Goal: Task Accomplishment & Management: Manage account settings

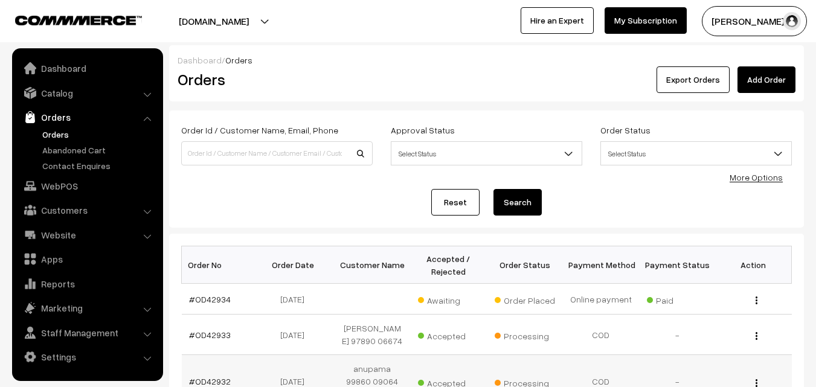
click at [382, 380] on td "anupama 99860 09064 New" at bounding box center [372, 381] width 76 height 53
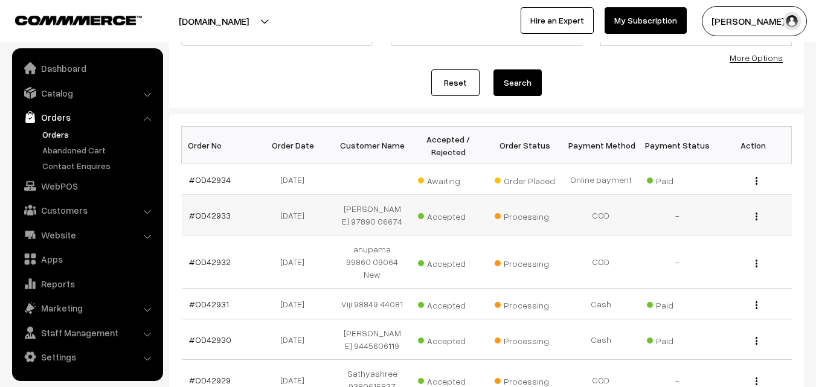
scroll to position [121, 0]
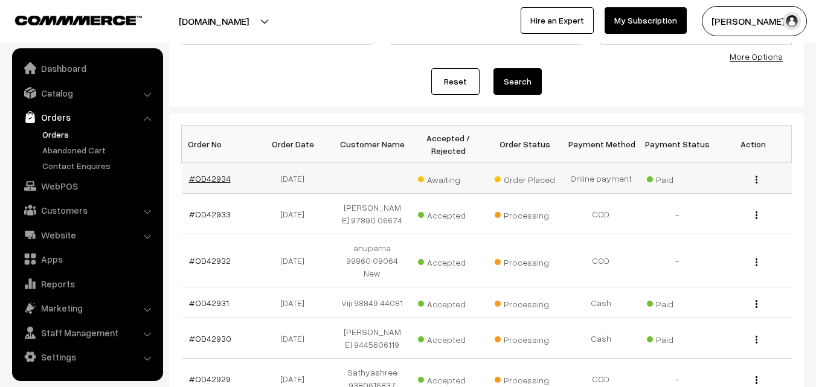
click at [218, 176] on link "#OD42934" at bounding box center [210, 178] width 42 height 10
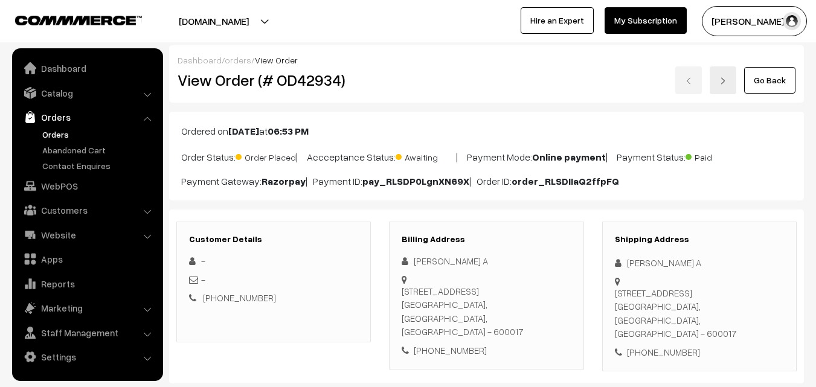
click at [454, 344] on div "[PHONE_NUMBER]" at bounding box center [486, 351] width 169 height 14
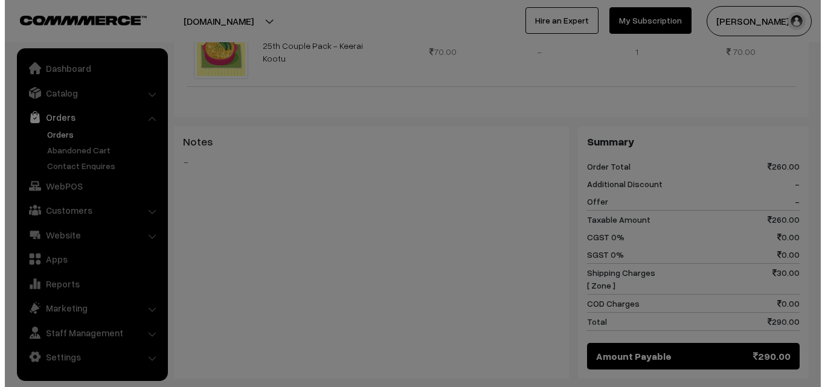
scroll to position [485, 0]
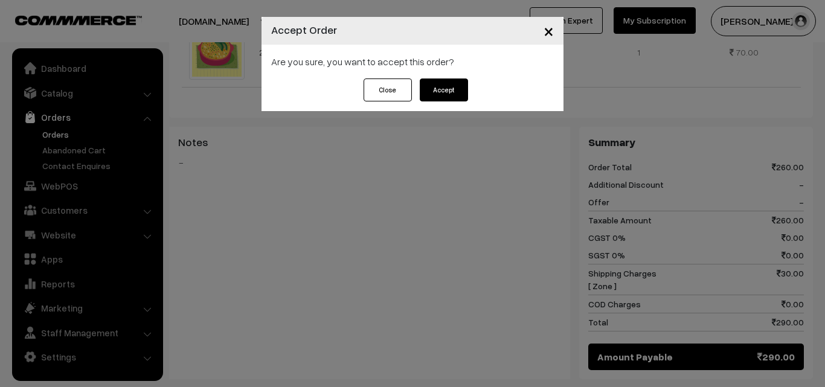
click at [442, 89] on button "Accept" at bounding box center [444, 90] width 48 height 23
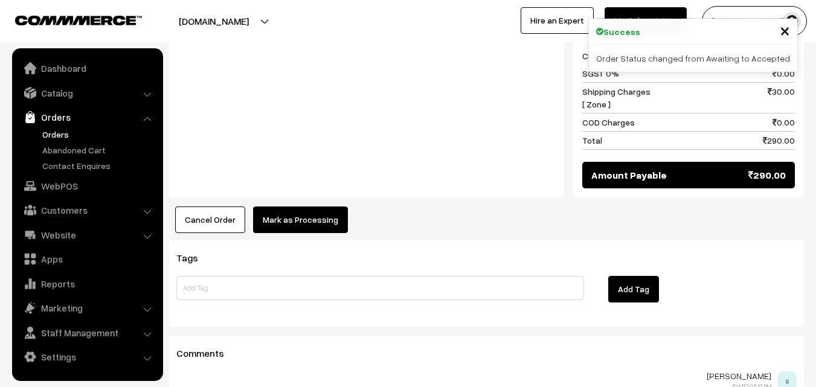
click at [306, 207] on button "Mark as Processing" at bounding box center [300, 220] width 95 height 27
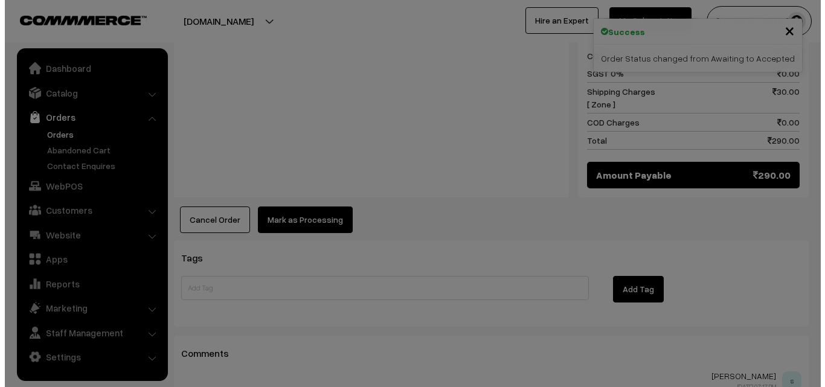
scroll to position [667, 0]
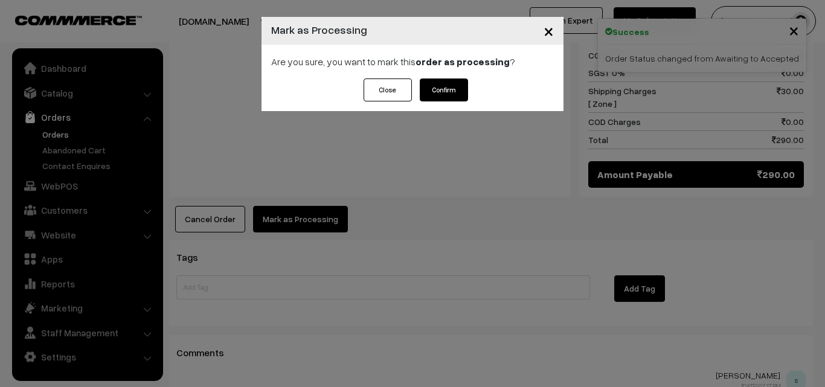
click at [451, 89] on button "Confirm" at bounding box center [444, 90] width 48 height 23
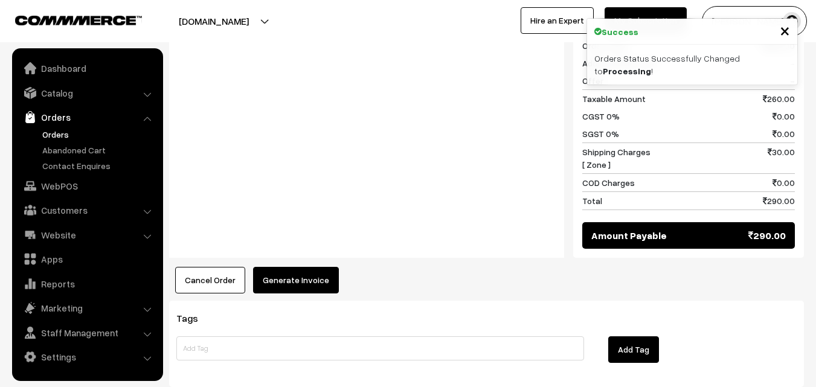
click at [304, 267] on button "Generate Invoice" at bounding box center [296, 280] width 86 height 27
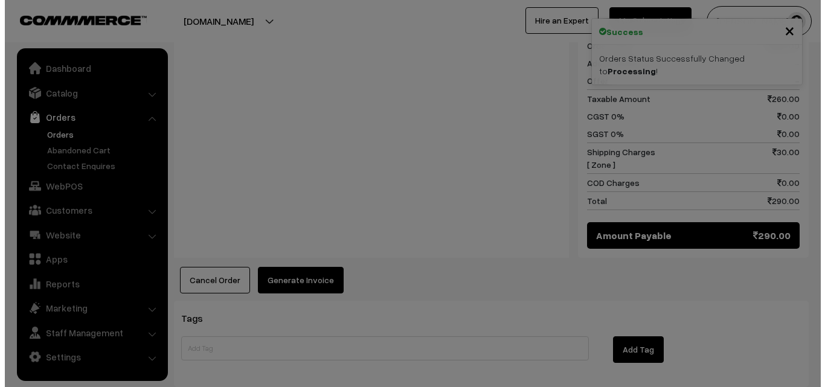
scroll to position [606, 0]
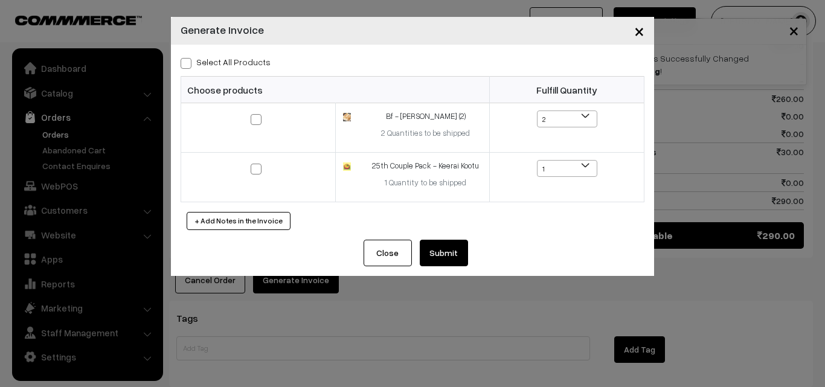
click at [217, 65] on label "Select All Products" at bounding box center [226, 62] width 90 height 13
click at [188, 65] on input "Select All Products" at bounding box center [185, 61] width 8 height 8
checkbox input "true"
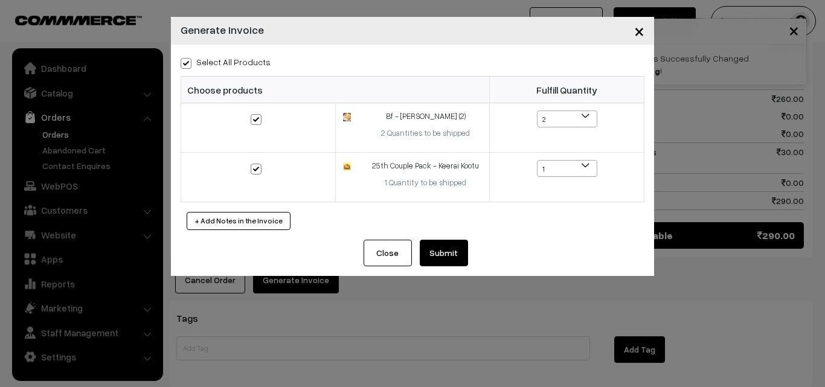
click at [445, 256] on button "Submit" at bounding box center [444, 253] width 48 height 27
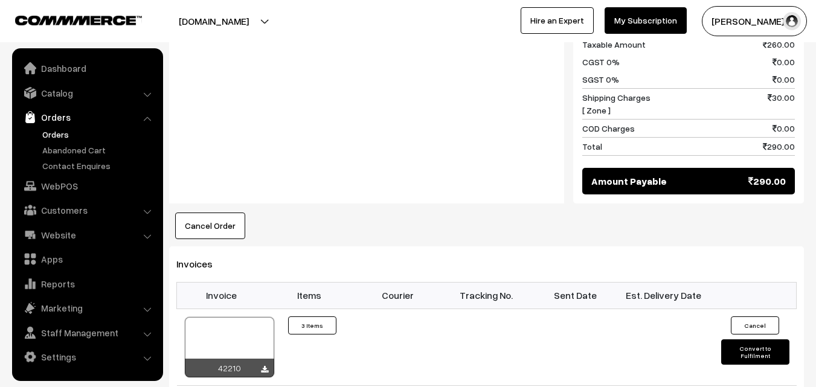
scroll to position [725, 0]
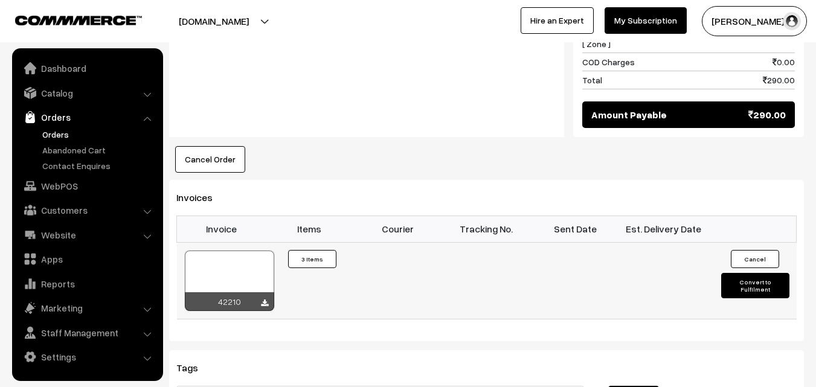
click at [240, 251] on div at bounding box center [229, 281] width 89 height 60
click at [65, 193] on link "WebPOS" at bounding box center [87, 186] width 144 height 22
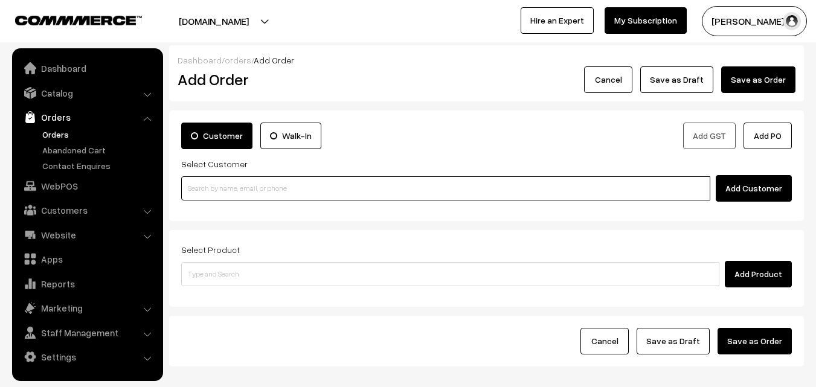
click at [216, 191] on input at bounding box center [445, 188] width 529 height 24
paste input "73580 14248"
click at [210, 187] on input "73580 14248" at bounding box center [445, 188] width 529 height 24
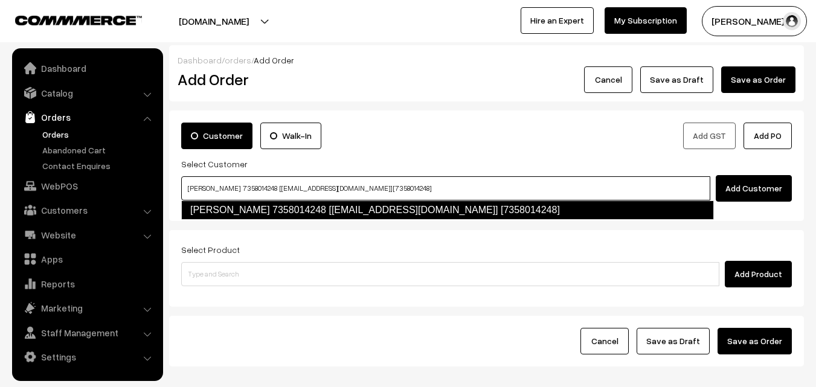
type input "shanthi 7358014248 [Annams104@gmail.com] [7358014248]"
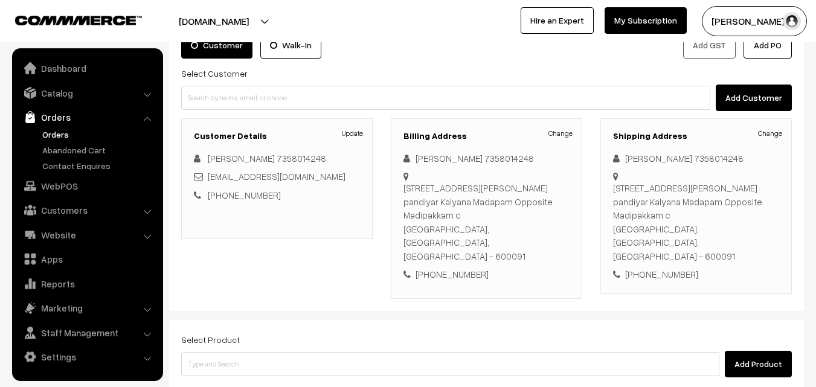
scroll to position [181, 0]
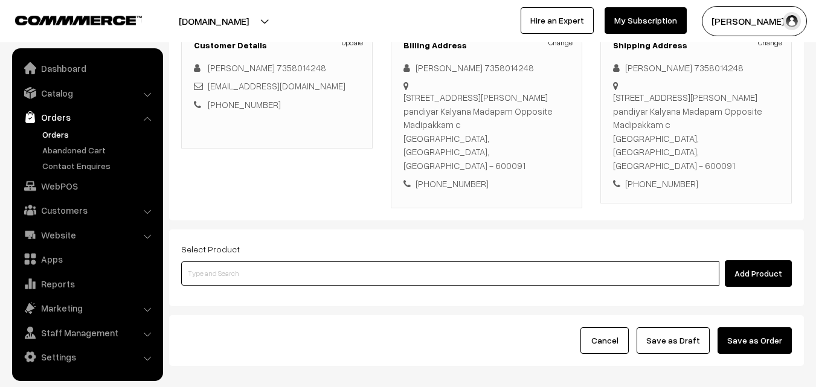
click at [309, 262] on input at bounding box center [450, 274] width 538 height 24
type input "Sambar Vadai (1)"
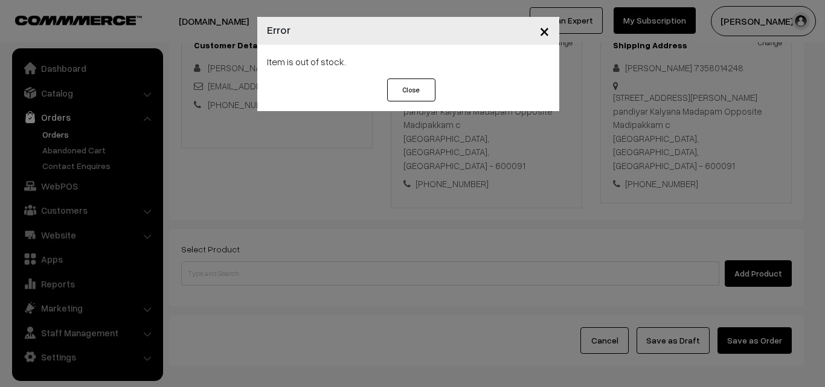
click at [442, 202] on div "× Error Item is out of stock. Close" at bounding box center [412, 193] width 825 height 387
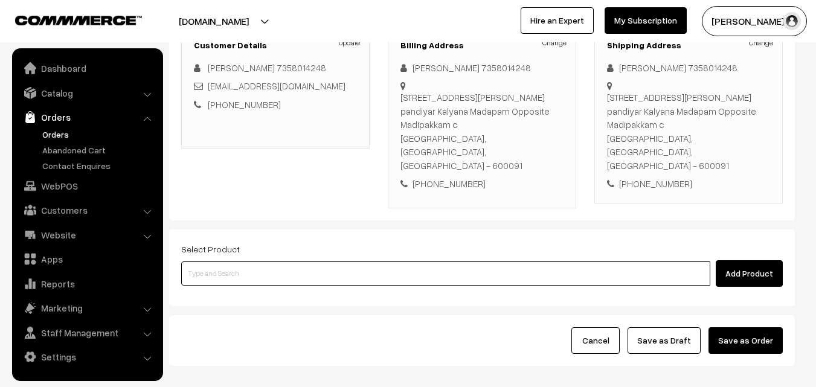
click at [437, 262] on input at bounding box center [445, 274] width 529 height 24
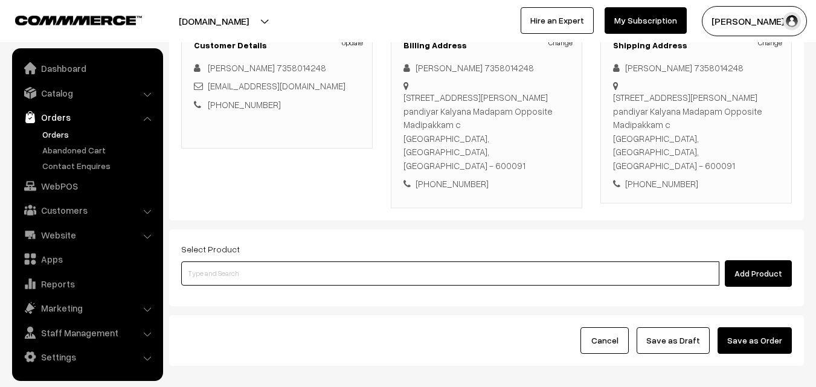
click at [437, 262] on input at bounding box center [450, 274] width 538 height 24
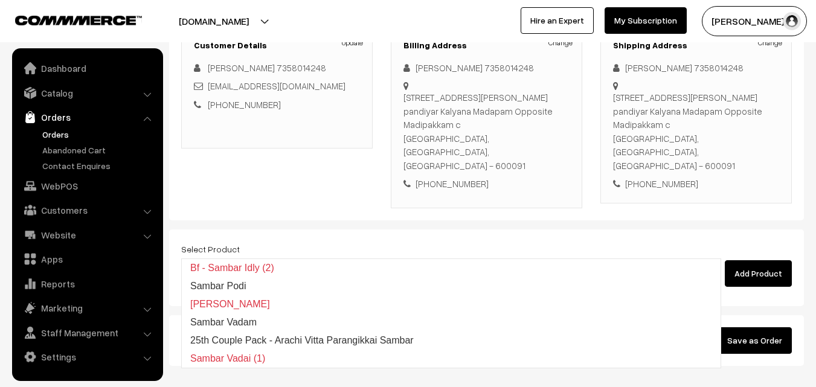
type input "25th Couple Pack - Arachi Vitta Parangikkai Sambar"
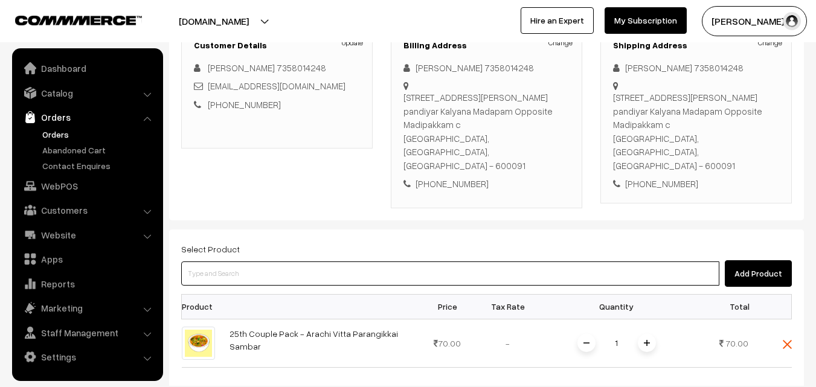
click at [437, 262] on input at bounding box center [450, 274] width 538 height 24
click at [431, 262] on input at bounding box center [450, 274] width 538 height 24
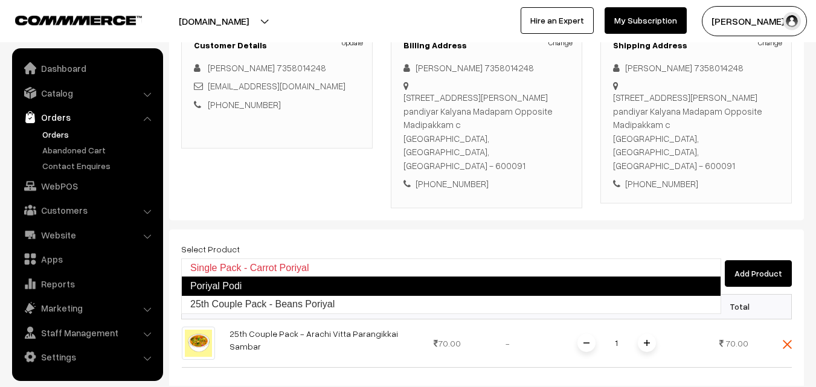
type input "25th Couple Pack - Beans Poriyal"
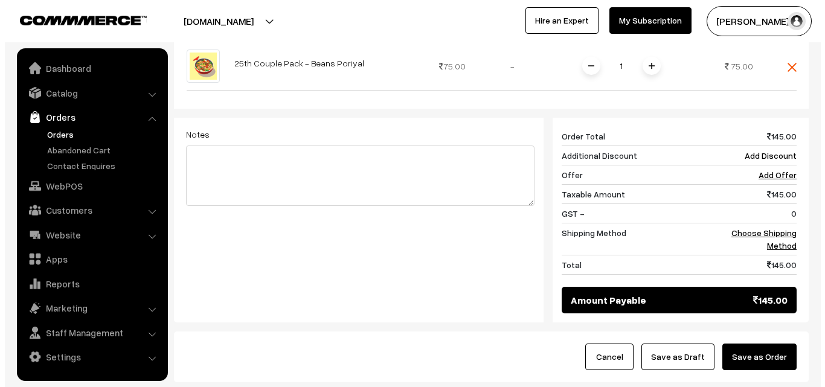
scroll to position [562, 0]
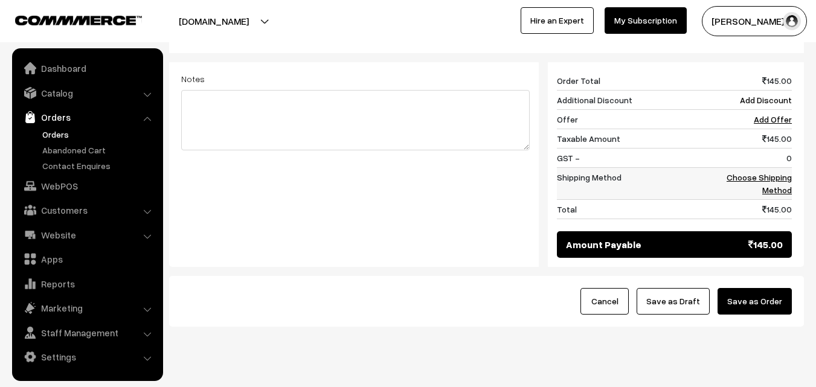
click at [773, 167] on td "Choose Shipping Method" at bounding box center [754, 183] width 75 height 32
click at [764, 172] on link "Choose Shipping Method" at bounding box center [759, 183] width 65 height 23
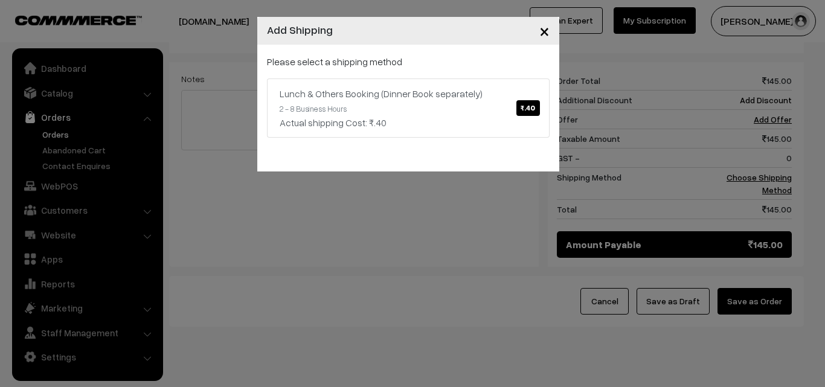
click at [400, 87] on div "Lunch & Others Booking (Dinner Book separately) ₹.40" at bounding box center [408, 93] width 257 height 14
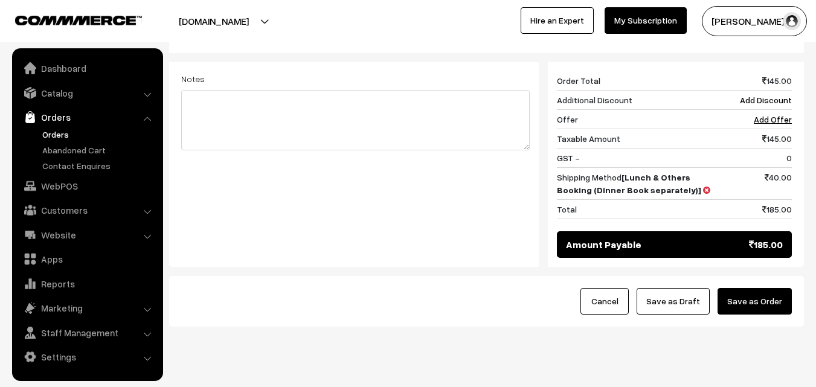
drag, startPoint x: 776, startPoint y: 276, endPoint x: 572, endPoint y: 275, distance: 204.2
click at [774, 288] on button "Save as Order" at bounding box center [755, 301] width 74 height 27
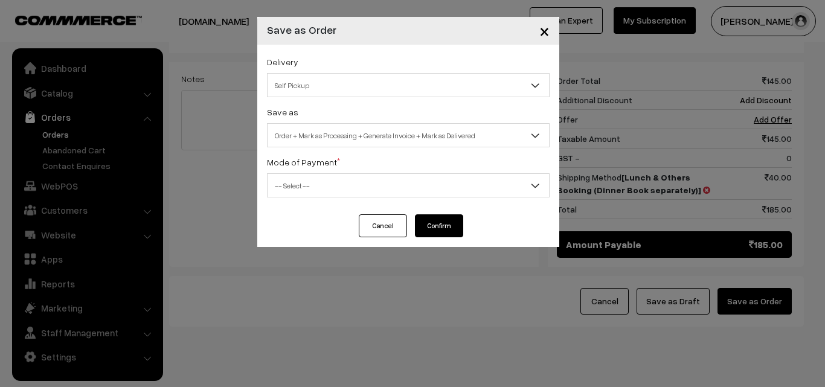
drag, startPoint x: 319, startPoint y: 155, endPoint x: 314, endPoint y: 132, distance: 23.5
click at [319, 153] on div "Delivery Self Pickup Lunch & Others Booking (Dinner Book separately) (₹40) (2 -…" at bounding box center [408, 130] width 302 height 170
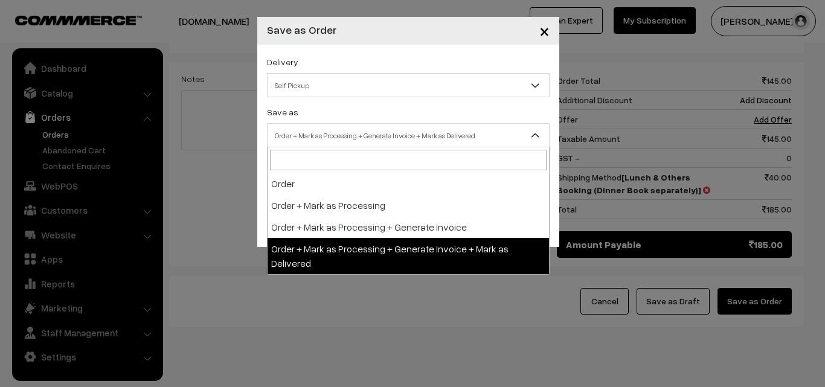
click at [314, 132] on span "Order + Mark as Processing + Generate Invoice + Mark as Delivered" at bounding box center [409, 135] width 282 height 21
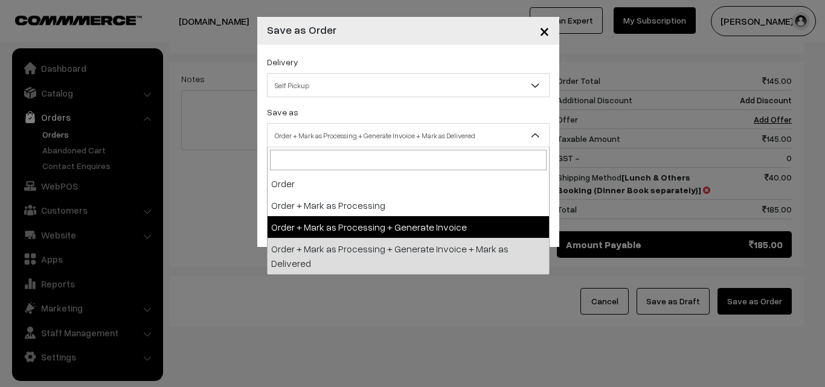
drag, startPoint x: 300, startPoint y: 230, endPoint x: 295, endPoint y: 204, distance: 25.9
select select "3"
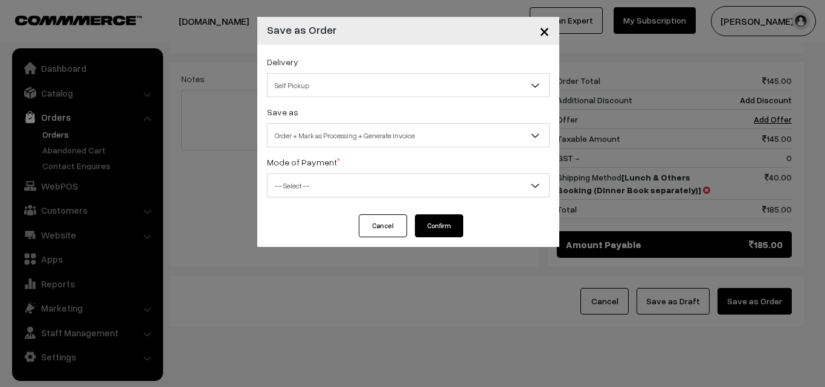
click at [295, 204] on div "Delivery Self Pickup Lunch & Others Booking (Dinner Book separately) (₹40) (2 -…" at bounding box center [408, 130] width 302 height 170
click at [320, 170] on div "Mode of Payment * -- Select -- COD Cash Cheque NEFT Online Payment DD Others --…" at bounding box center [408, 176] width 283 height 43
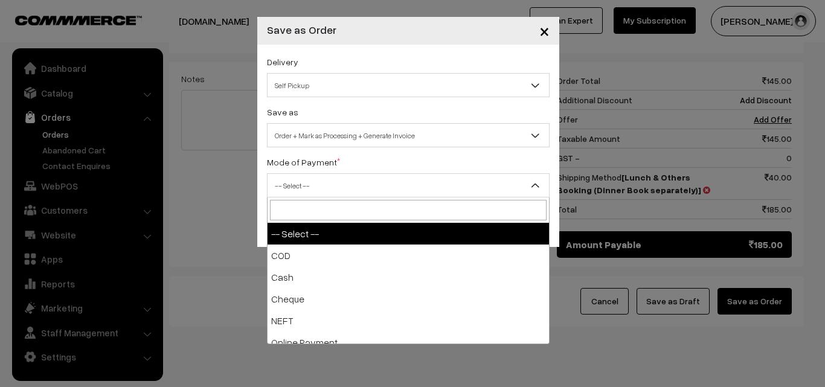
click at [317, 175] on span "-- Select --" at bounding box center [409, 185] width 282 height 21
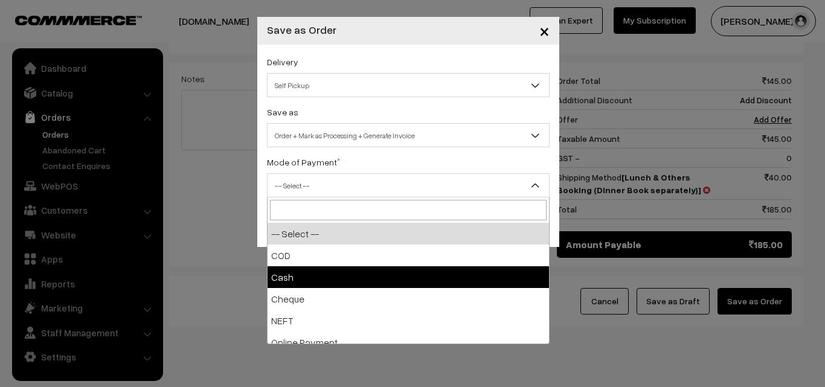
select select "1"
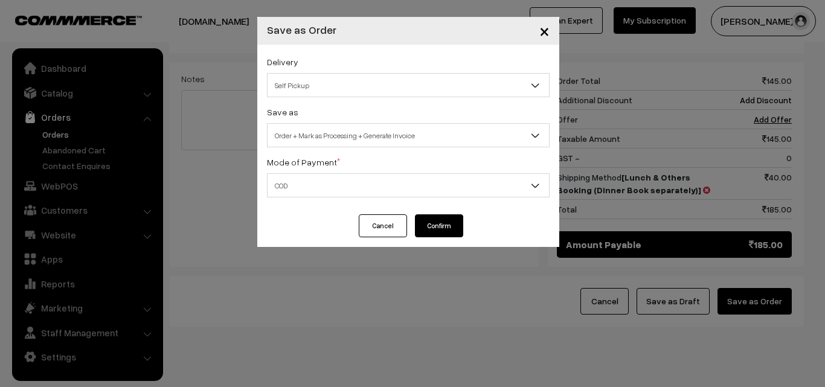
click at [433, 229] on button "Confirm" at bounding box center [439, 225] width 48 height 23
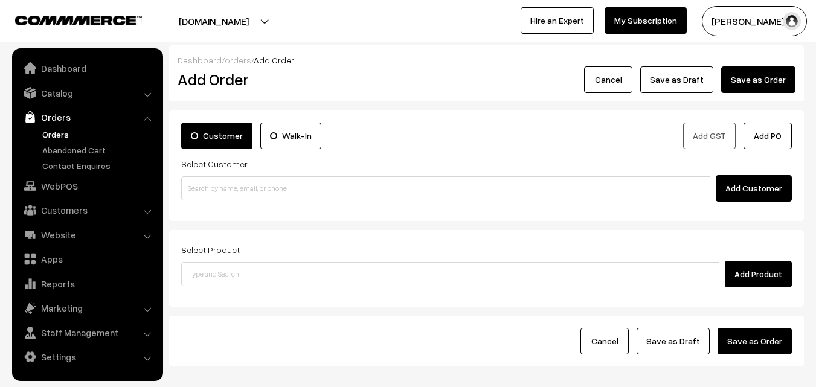
click at [57, 135] on link "Orders" at bounding box center [99, 134] width 120 height 13
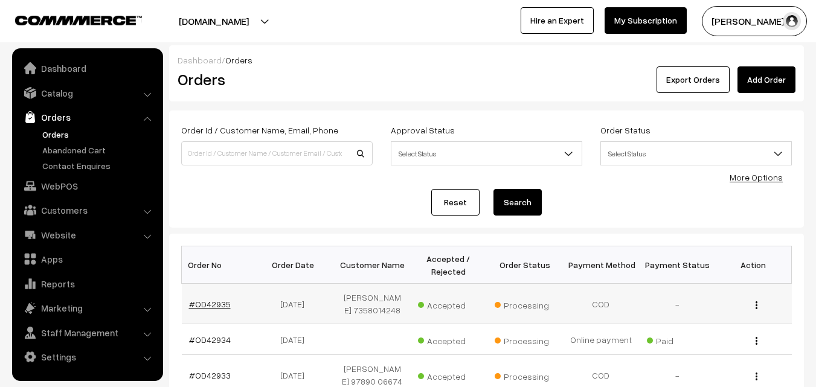
click at [226, 306] on link "#OD42935" at bounding box center [210, 304] width 42 height 10
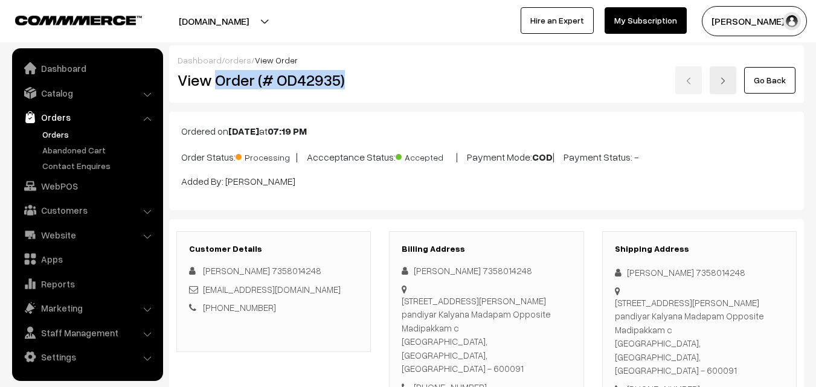
drag, startPoint x: 215, startPoint y: 85, endPoint x: 356, endPoint y: 85, distance: 140.8
click at [365, 85] on h2 "View Order (# OD42935)" at bounding box center [275, 80] width 194 height 19
copy h2 "Order (# OD42935)"
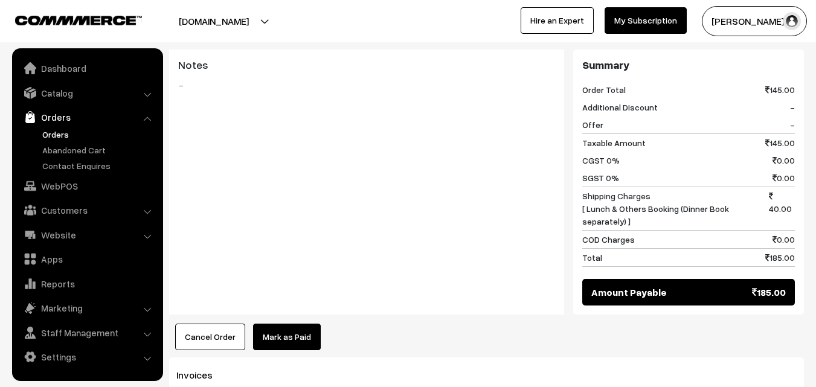
scroll to position [725, 0]
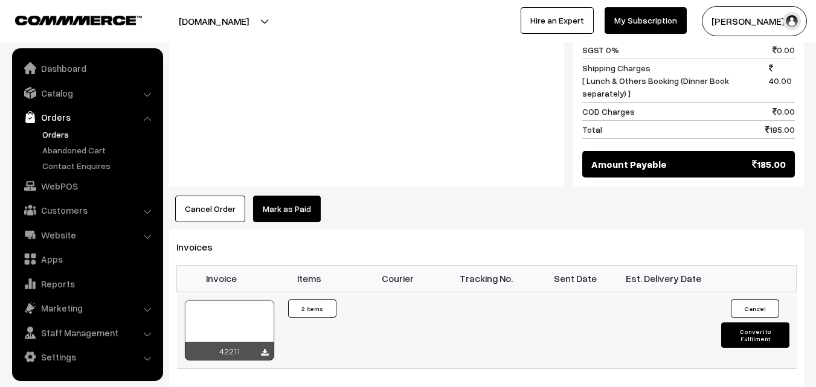
click at [234, 300] on div at bounding box center [229, 330] width 89 height 60
click at [66, 196] on link "WebPOS" at bounding box center [87, 186] width 144 height 22
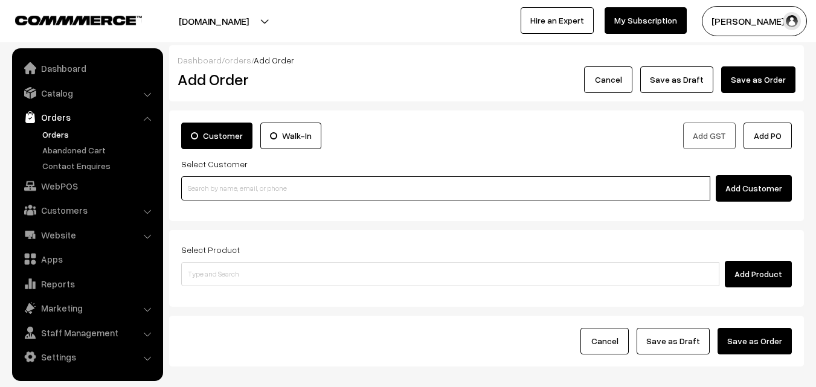
drag, startPoint x: 0, startPoint y: 0, endPoint x: 198, endPoint y: 184, distance: 269.7
click at [198, 184] on input at bounding box center [445, 188] width 529 height 24
paste input "73055 94177"
click at [209, 189] on input "73055 94177" at bounding box center [445, 188] width 529 height 24
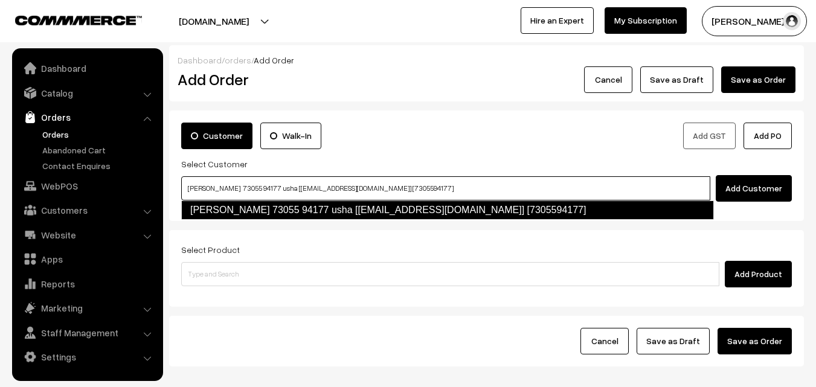
type input "[PERSON_NAME] 73055 94177 usha [[EMAIL_ADDRESS][DOMAIN_NAME]] [7305594177]"
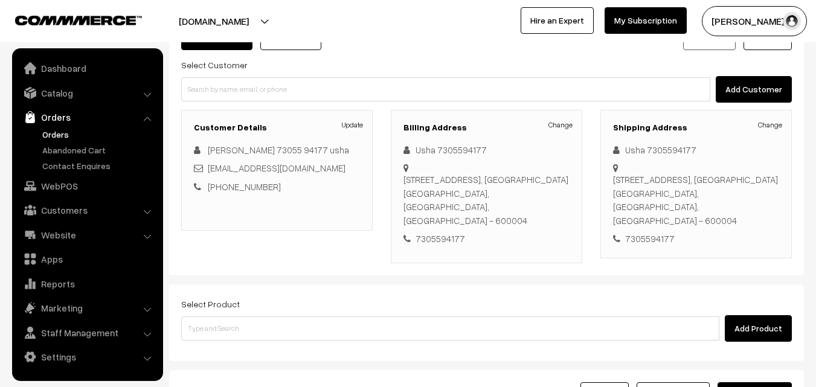
scroll to position [207, 0]
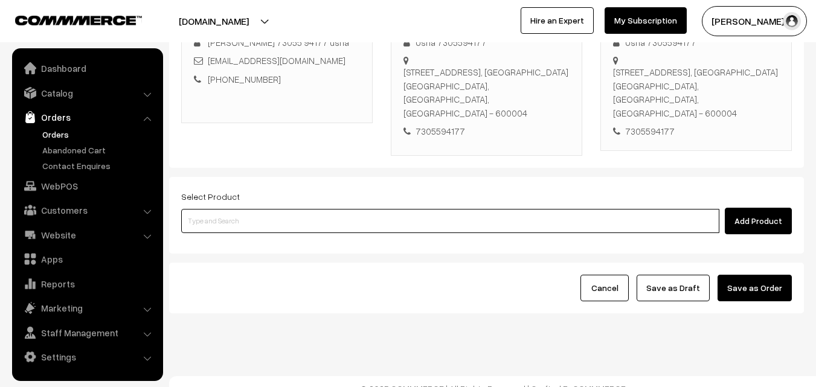
click at [340, 213] on input at bounding box center [450, 221] width 538 height 24
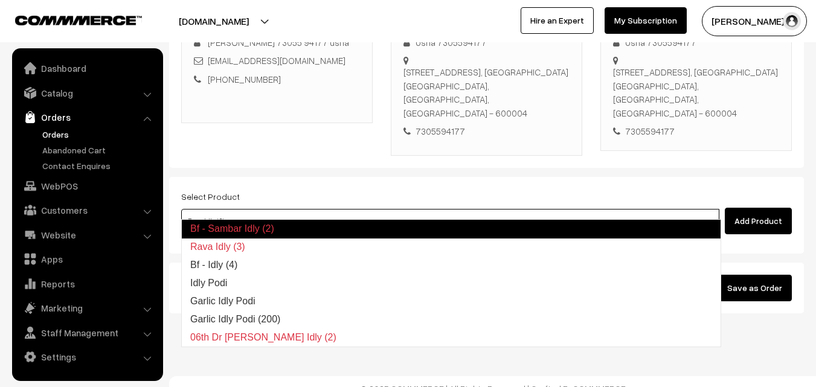
type input "Bf - Idly (4)"
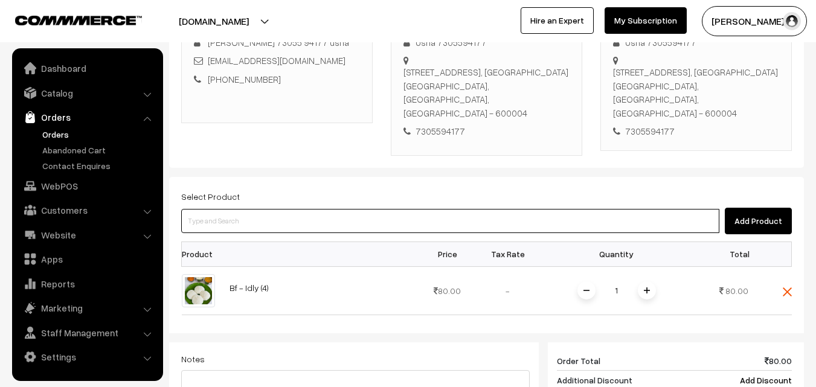
click at [340, 213] on input at bounding box center [450, 221] width 538 height 24
click at [338, 213] on input at bounding box center [450, 221] width 538 height 24
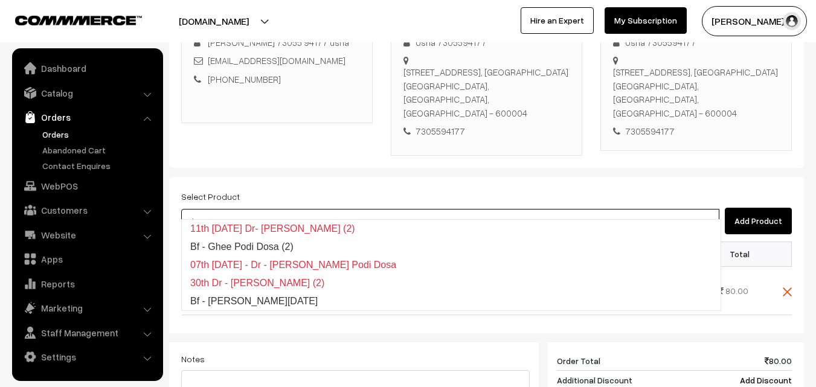
type input "Bf - Ghee Pongal"
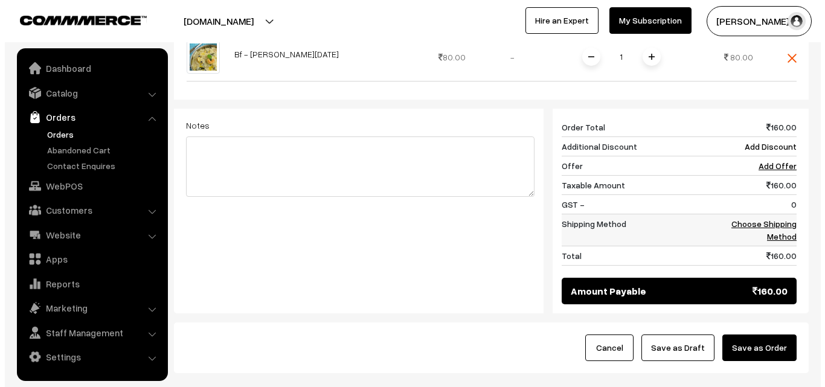
scroll to position [549, 0]
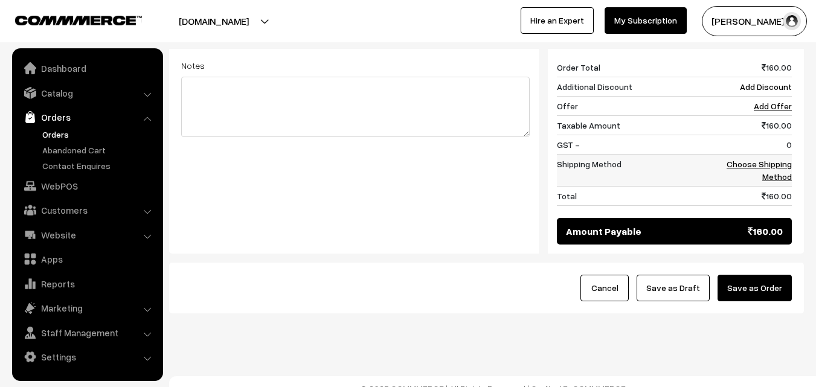
click at [758, 166] on td "Choose Shipping Method" at bounding box center [754, 170] width 75 height 32
click at [766, 159] on link "Choose Shipping Method" at bounding box center [759, 170] width 65 height 23
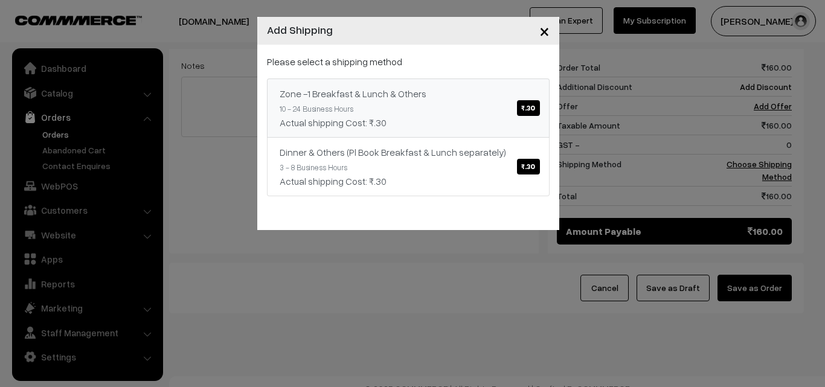
click at [478, 102] on link "Zone -1 Breakfast & Lunch & Others ₹.30 10 - 24 Business Hours Actual shipping …" at bounding box center [408, 108] width 283 height 59
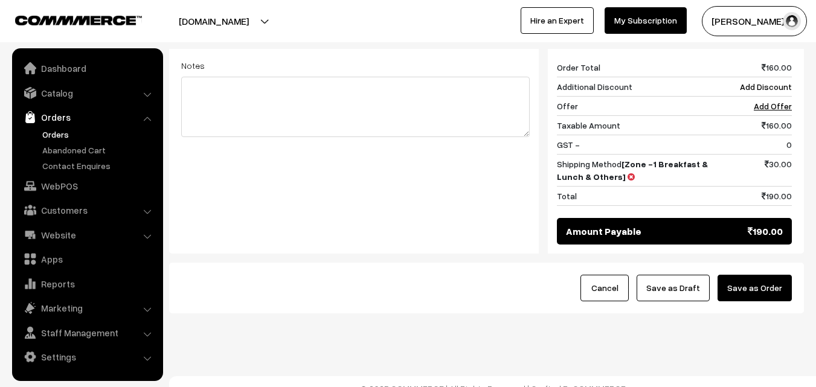
click at [754, 275] on button "Save as Order" at bounding box center [755, 288] width 74 height 27
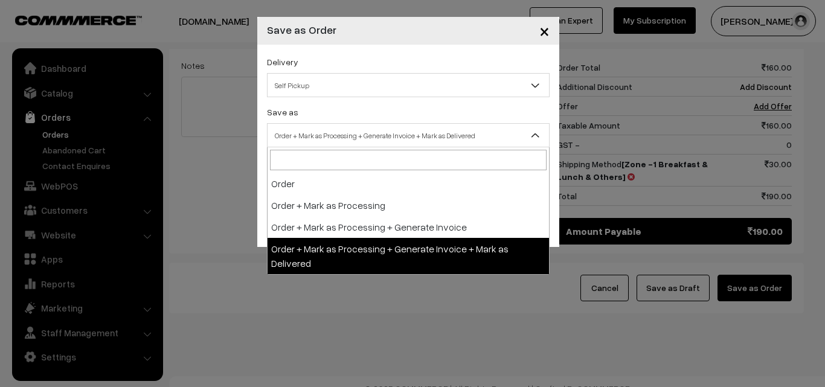
click at [395, 135] on span "Order + Mark as Processing + Generate Invoice + Mark as Delivered" at bounding box center [409, 135] width 282 height 21
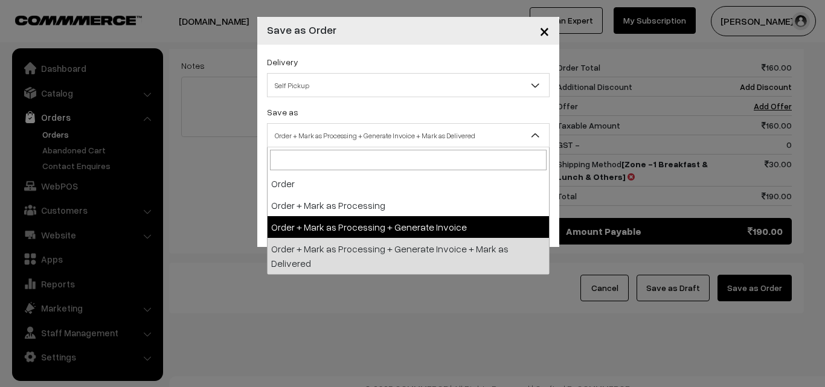
select select "3"
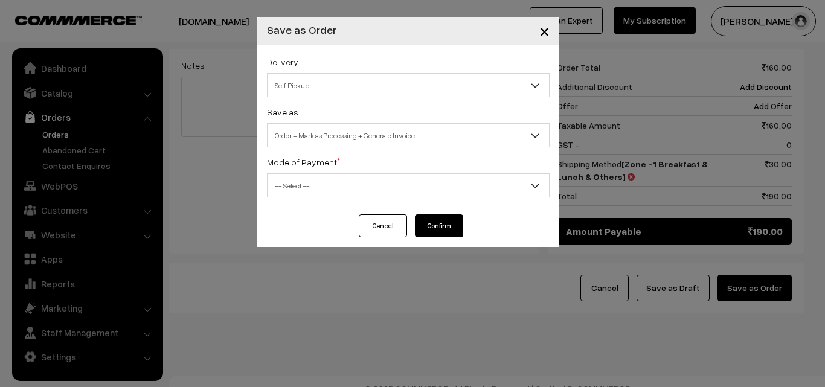
click at [366, 186] on span "-- Select --" at bounding box center [409, 185] width 282 height 21
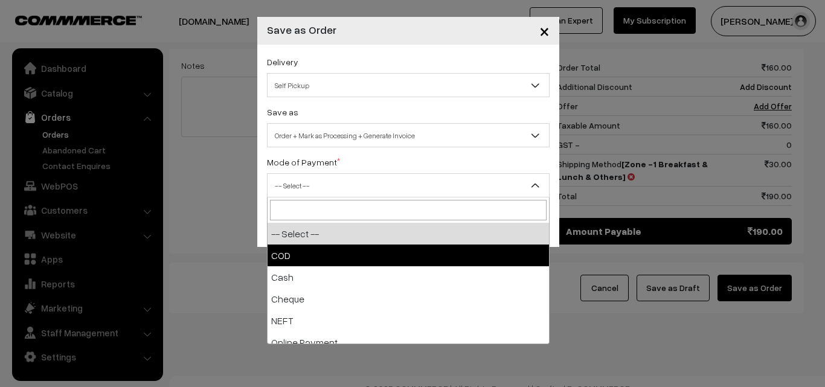
select select "2"
checkbox input "true"
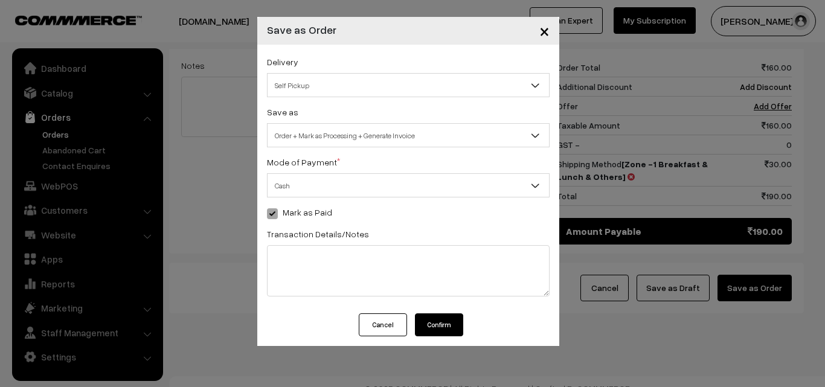
drag, startPoint x: 455, startPoint y: 332, endPoint x: 452, endPoint y: 324, distance: 9.0
click at [454, 330] on button "Confirm" at bounding box center [439, 325] width 48 height 23
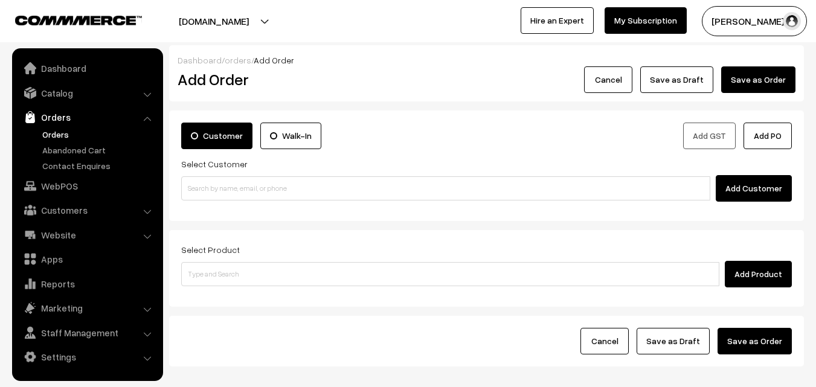
click at [60, 131] on link "Orders" at bounding box center [99, 134] width 120 height 13
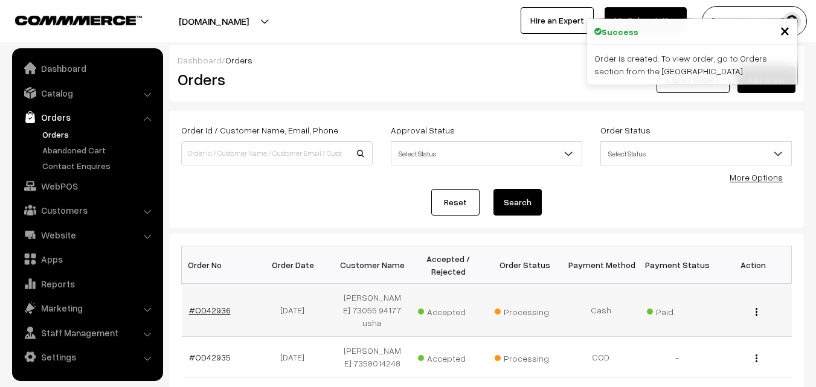
click at [222, 305] on link "#OD42936" at bounding box center [210, 310] width 42 height 10
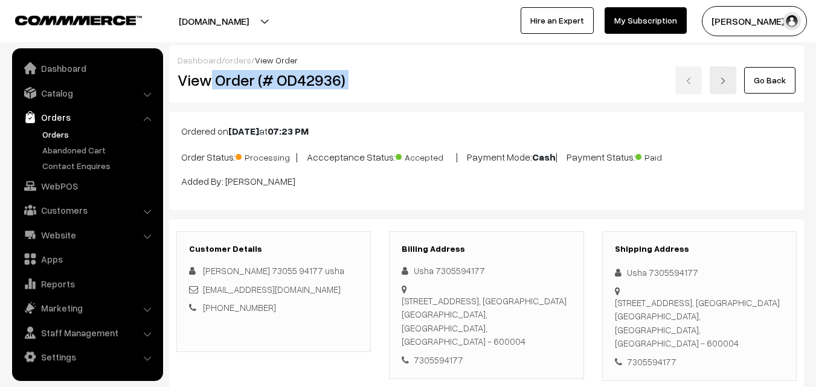
drag, startPoint x: 213, startPoint y: 79, endPoint x: 521, endPoint y: 115, distance: 310.2
click at [549, 97] on div "Dashboard / orders / View Order View Order (# OD42936) Go Back" at bounding box center [486, 73] width 635 height 57
copy div "Order (# OD42936)"
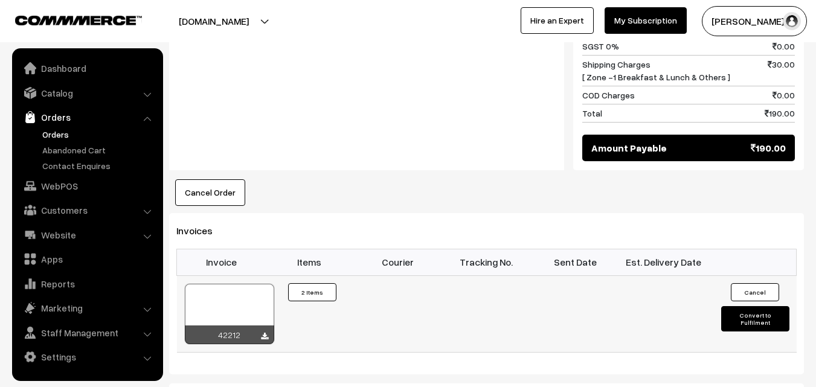
scroll to position [725, 0]
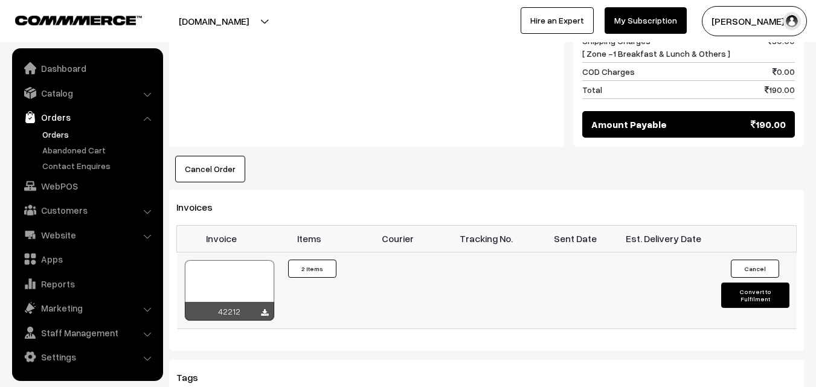
click at [240, 260] on div at bounding box center [229, 290] width 89 height 60
click at [83, 181] on link "WebPOS" at bounding box center [87, 186] width 144 height 22
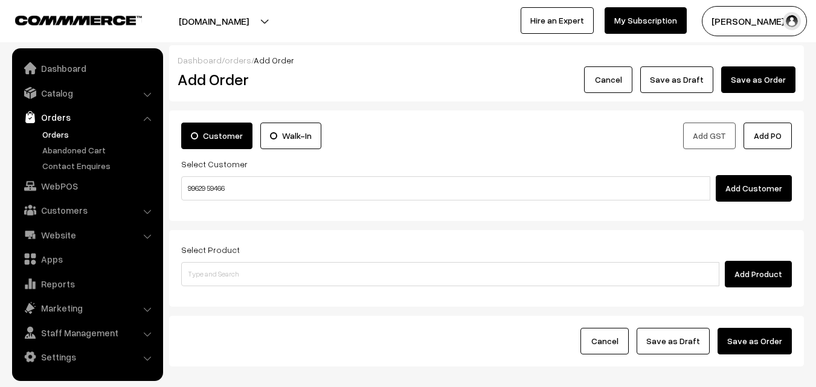
click at [216, 186] on input "99629 59466" at bounding box center [445, 188] width 529 height 24
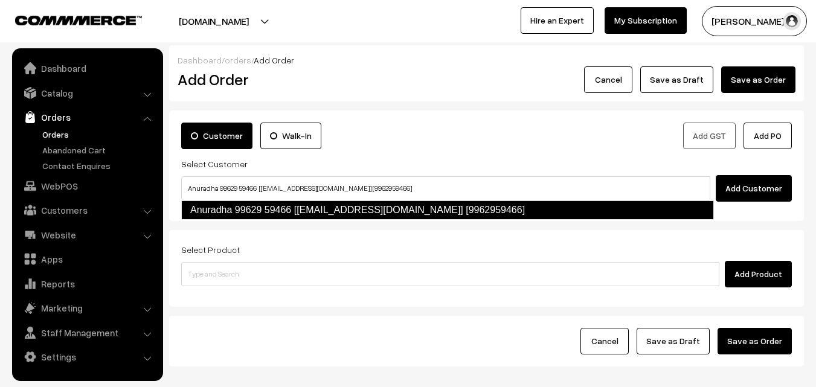
type input "Anuradha 99629 59466 [[EMAIL_ADDRESS][DOMAIN_NAME]] [9962959466]"
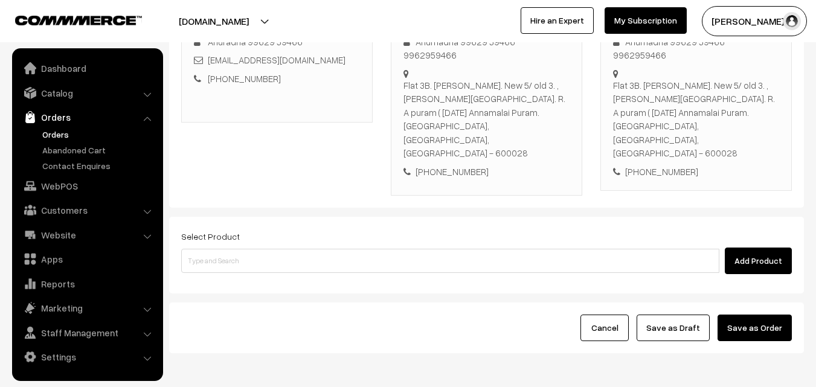
scroll to position [221, 0]
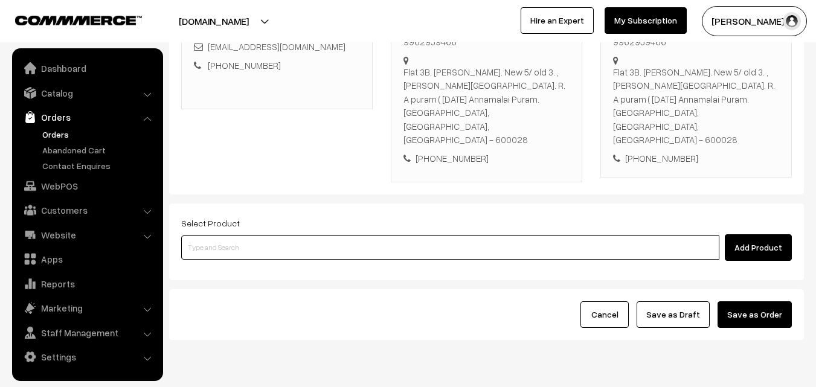
click at [358, 236] on input at bounding box center [450, 248] width 538 height 24
click at [298, 236] on input at bounding box center [450, 248] width 538 height 24
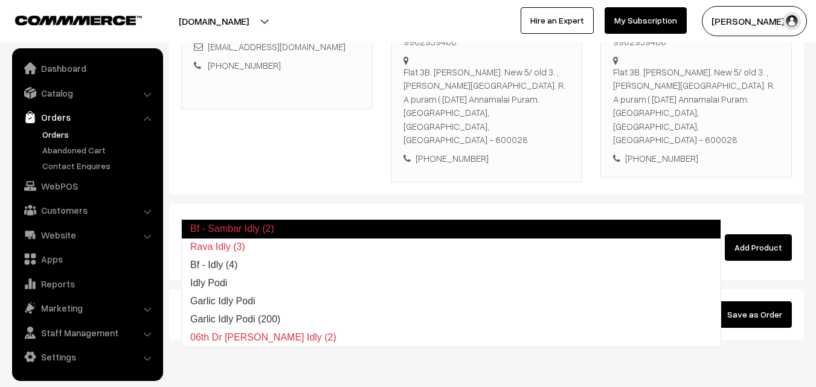
type input "Bf - Idly (4)"
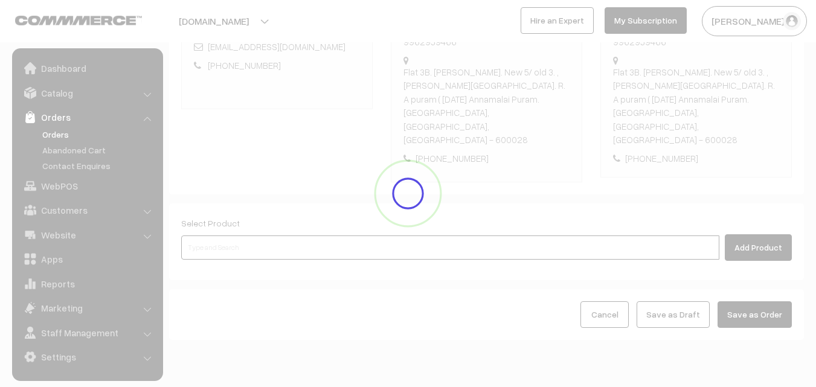
click at [298, 236] on input at bounding box center [450, 248] width 538 height 24
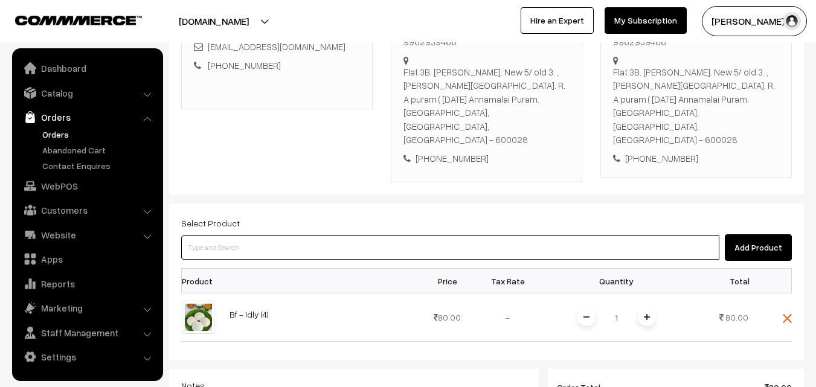
click at [298, 236] on input at bounding box center [450, 248] width 538 height 24
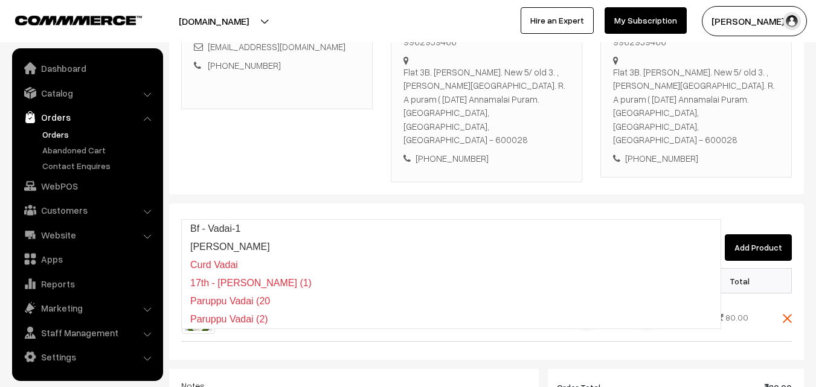
type input "Bf - Vadai-1"
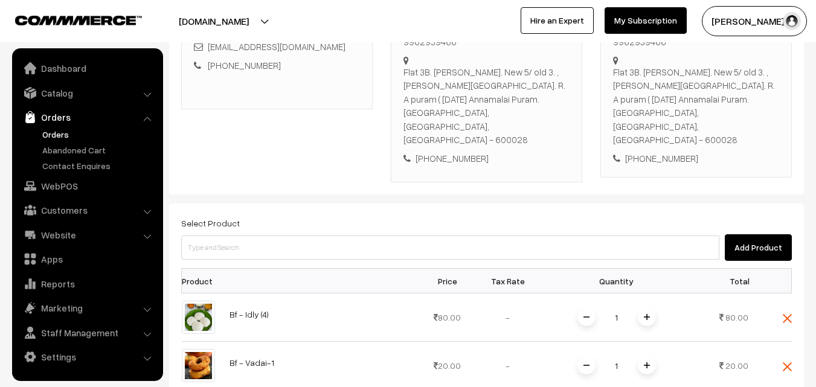
scroll to position [462, 0]
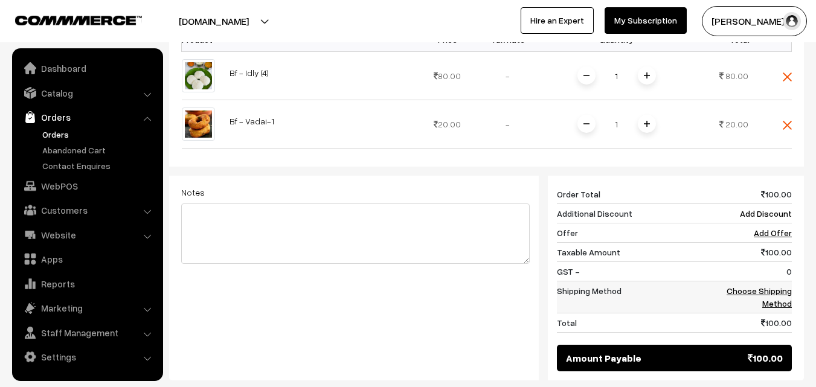
click at [778, 282] on td "Choose Shipping Method" at bounding box center [754, 298] width 75 height 32
click at [776, 286] on link "Choose Shipping Method" at bounding box center [759, 297] width 65 height 23
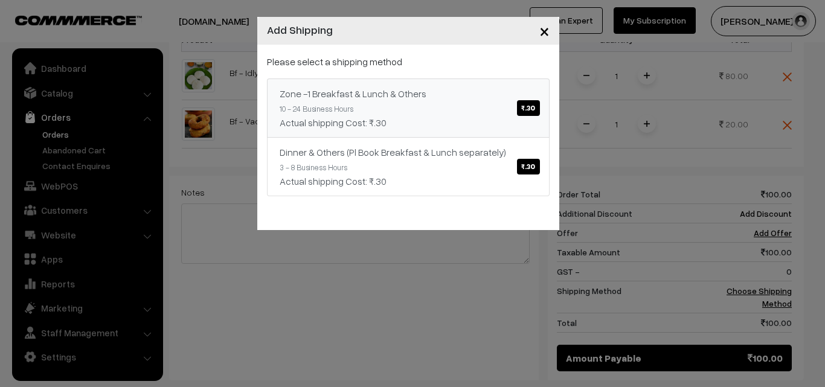
click at [488, 105] on link "Zone -1 Breakfast & Lunch & Others ₹.30 10 - 24 Business Hours Actual shipping …" at bounding box center [408, 108] width 283 height 59
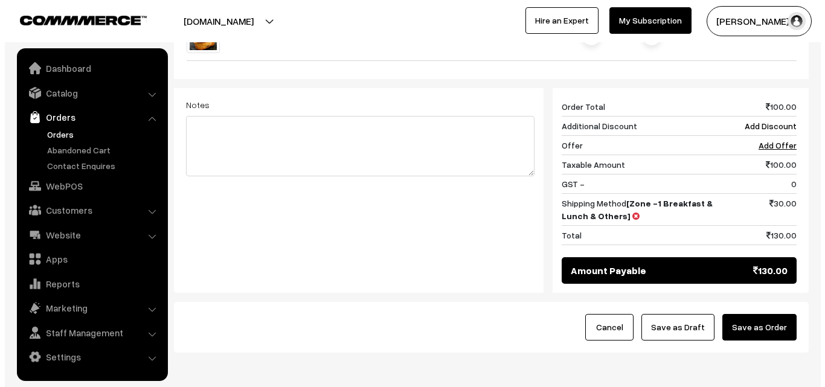
scroll to position [562, 0]
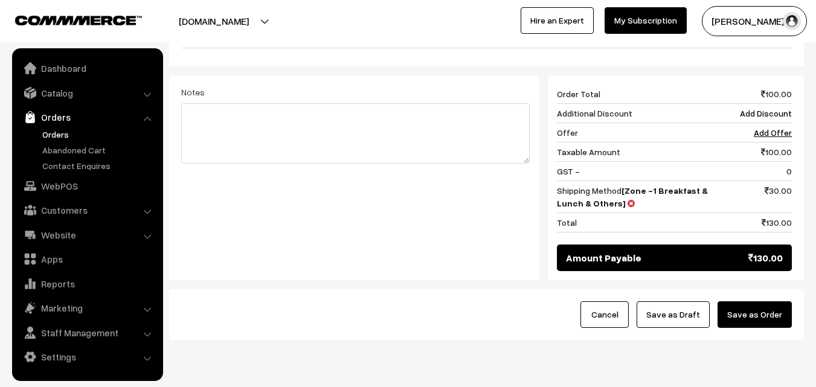
click at [761, 301] on button "Save as Order" at bounding box center [755, 314] width 74 height 27
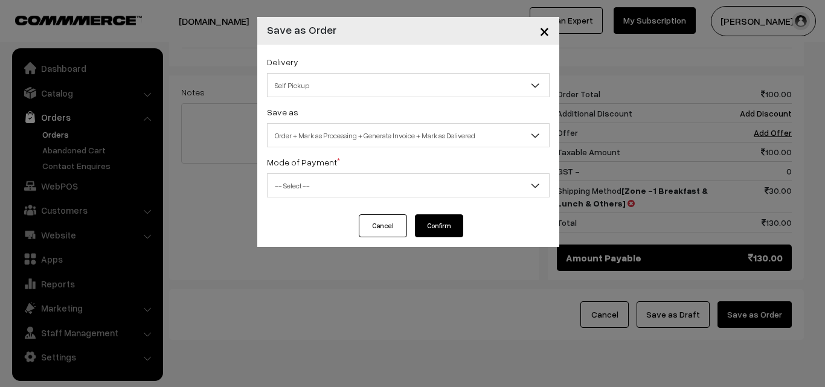
click at [375, 138] on span "Order + Mark as Processing + Generate Invoice + Mark as Delivered" at bounding box center [409, 135] width 282 height 21
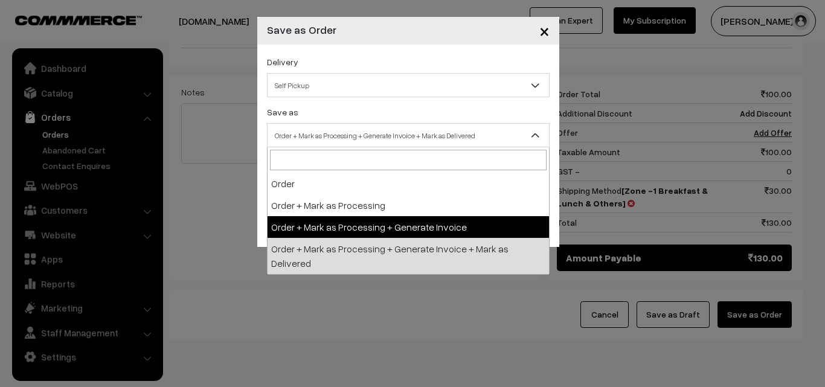
select select "3"
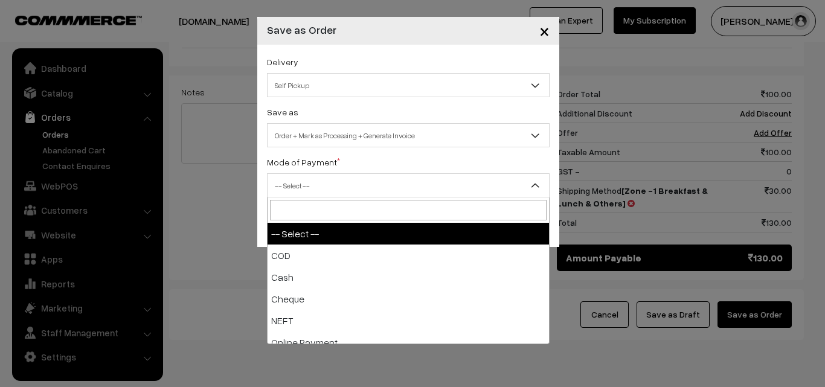
drag, startPoint x: 329, startPoint y: 193, endPoint x: 323, endPoint y: 255, distance: 62.5
click at [327, 195] on span "-- Select --" at bounding box center [409, 185] width 282 height 21
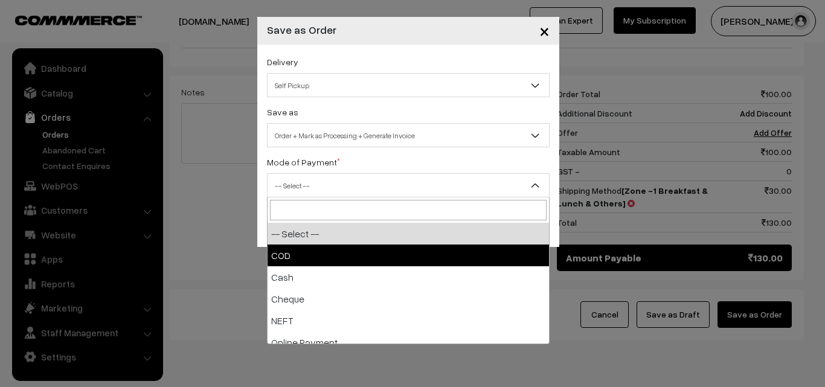
select select "2"
checkbox input "true"
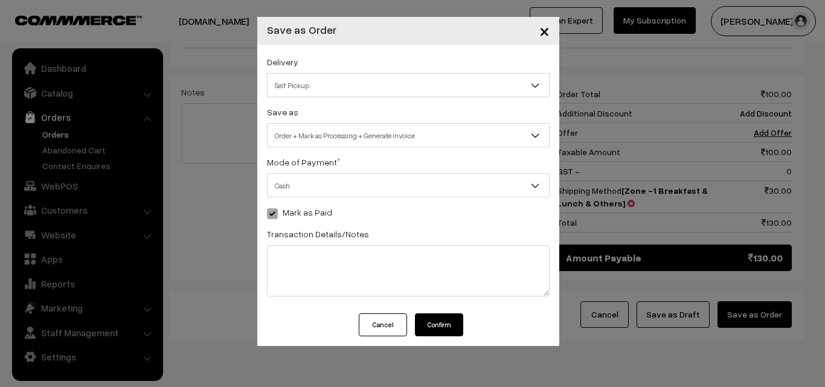
click at [445, 323] on button "Confirm" at bounding box center [439, 325] width 48 height 23
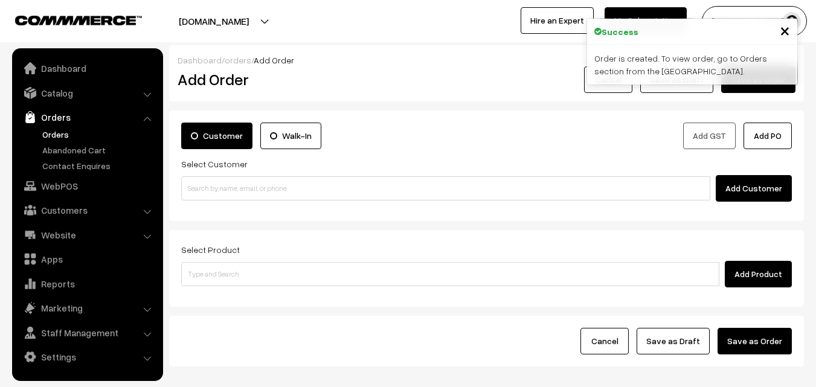
click at [62, 131] on link "Orders" at bounding box center [99, 134] width 120 height 13
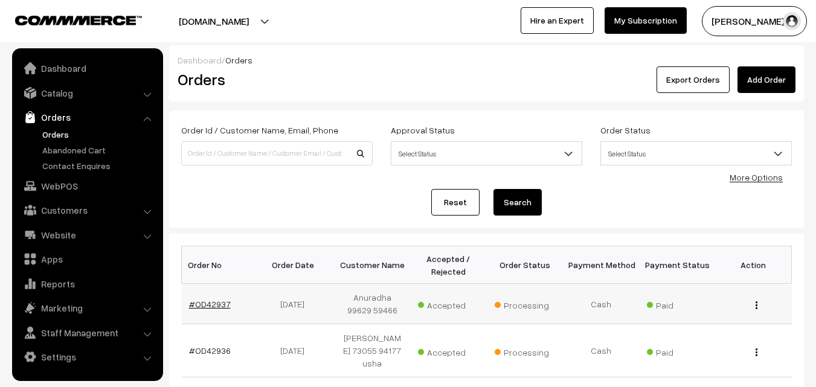
click at [212, 308] on link "#OD42937" at bounding box center [210, 304] width 42 height 10
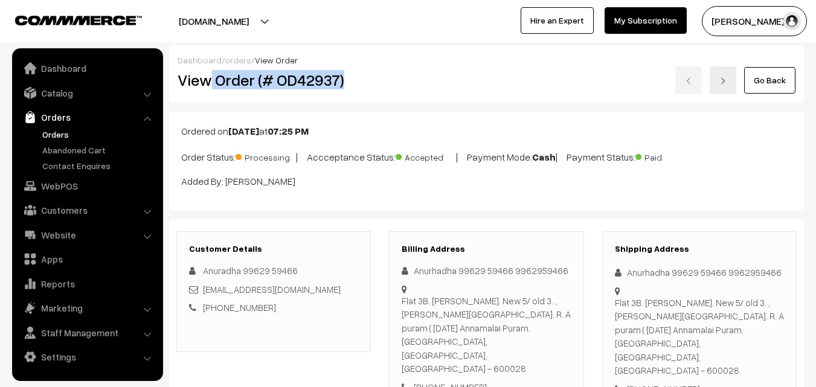
drag, startPoint x: 213, startPoint y: 81, endPoint x: 328, endPoint y: 90, distance: 115.1
click at [352, 78] on h2 "View Order (# OD42937)" at bounding box center [275, 80] width 194 height 19
copy h2 "Order (# OD42937)"
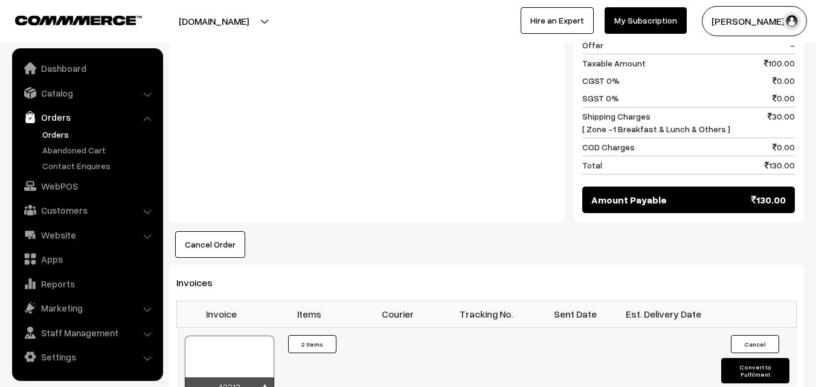
scroll to position [785, 0]
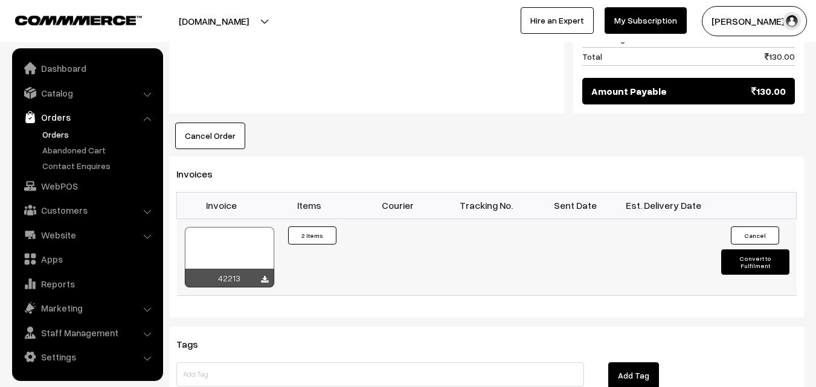
click at [225, 227] on div at bounding box center [229, 257] width 89 height 60
click at [63, 135] on link "Orders" at bounding box center [99, 134] width 120 height 13
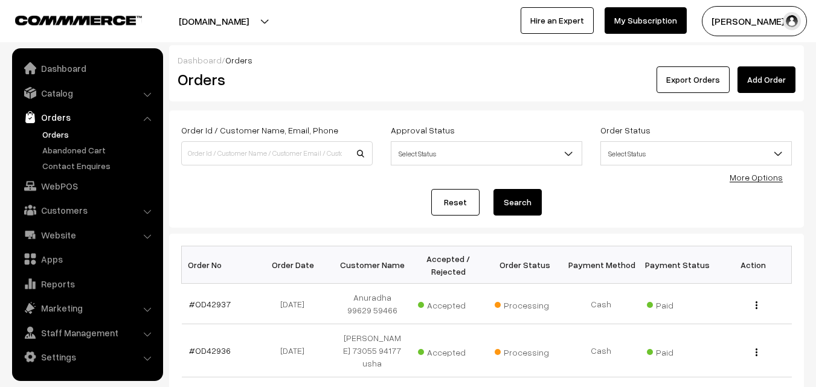
scroll to position [121, 0]
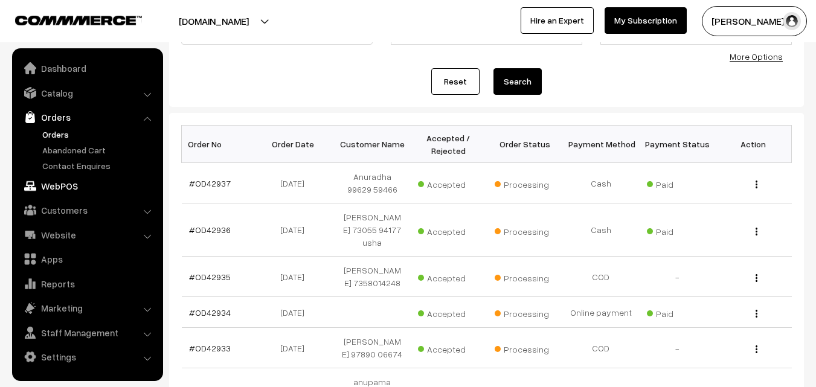
click at [62, 185] on link "WebPOS" at bounding box center [87, 186] width 144 height 22
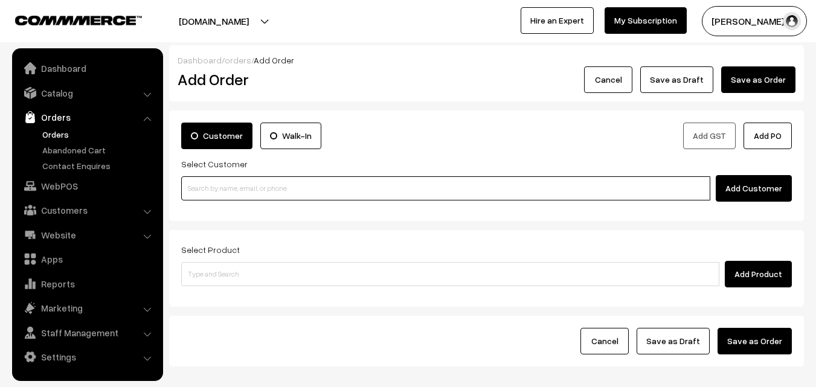
click at [246, 184] on input at bounding box center [445, 188] width 529 height 24
paste input "80562 86172"
click at [215, 181] on input "80562 86172" at bounding box center [445, 188] width 529 height 24
type input "Narasimhan Swaminathan 80562 86172 [8056286172]"
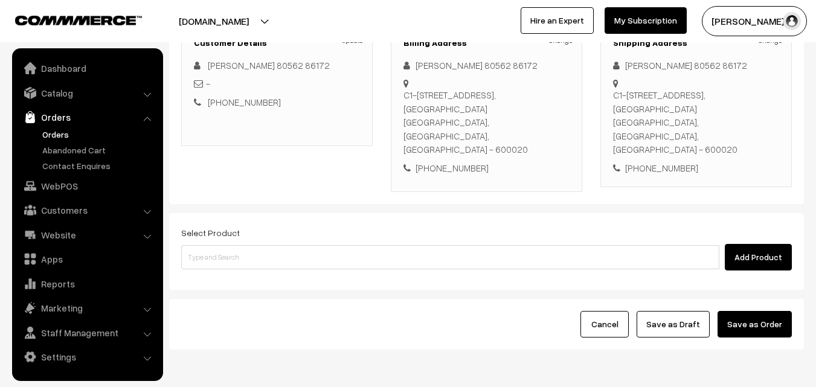
scroll to position [207, 0]
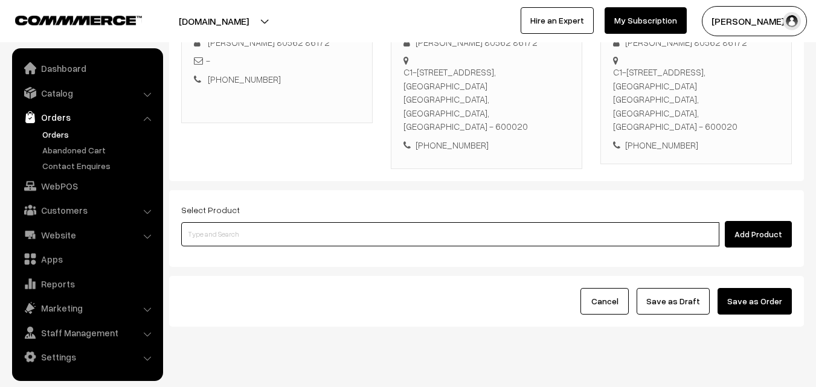
click at [257, 222] on input at bounding box center [450, 234] width 538 height 24
paste input "25th Without Rice.."
type input "25th Without Rice.."
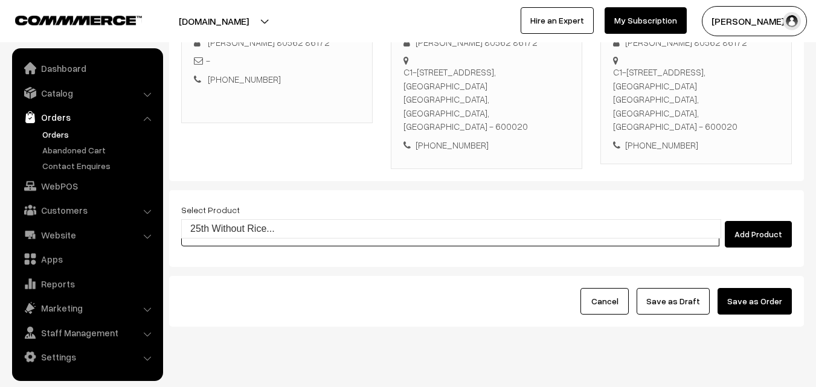
click at [246, 224] on link "25th Without Rice..." at bounding box center [451, 229] width 539 height 18
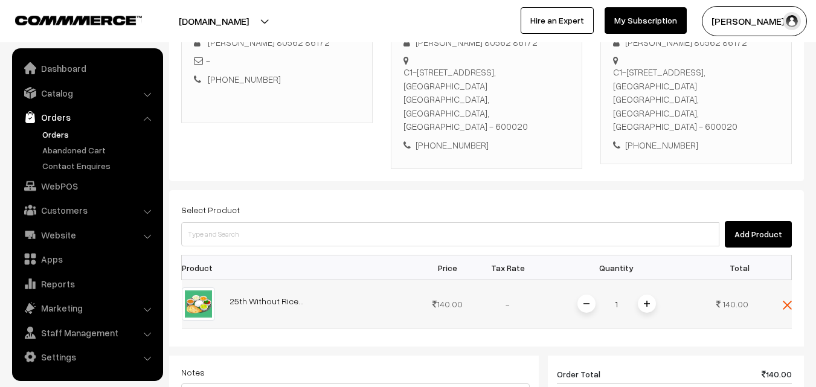
click at [645, 301] on img at bounding box center [647, 304] width 6 height 6
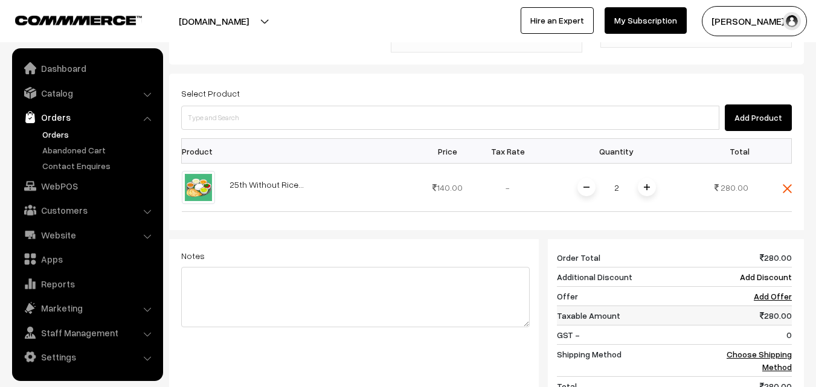
scroll to position [388, 0]
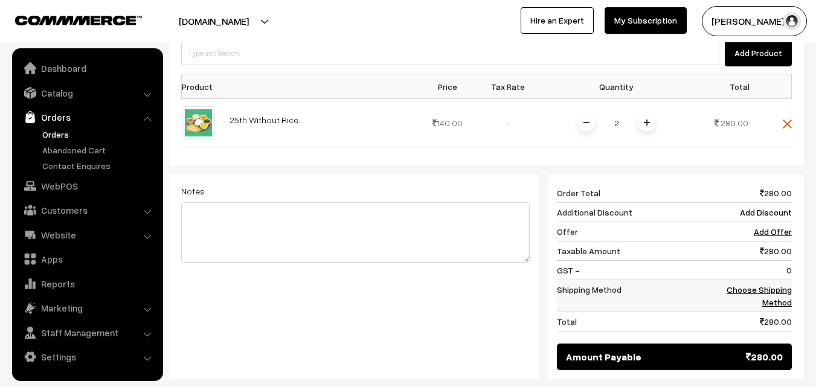
click at [772, 285] on link "Choose Shipping Method" at bounding box center [759, 296] width 65 height 23
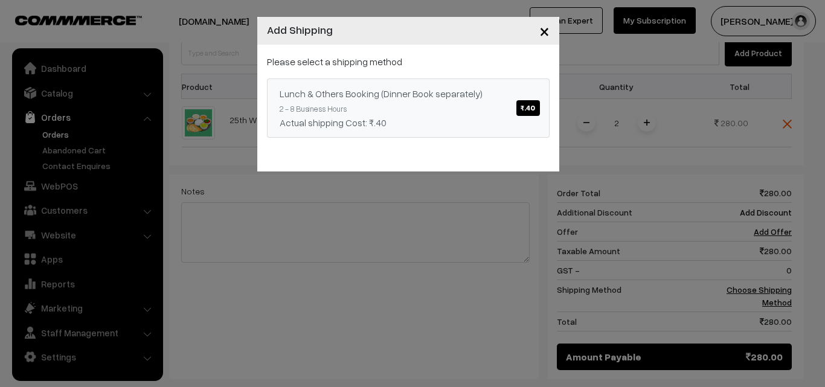
click at [406, 81] on link "Lunch & Others Booking (Dinner Book separately) ₹.40 2 - 8 Business Hours Actua…" at bounding box center [408, 108] width 283 height 59
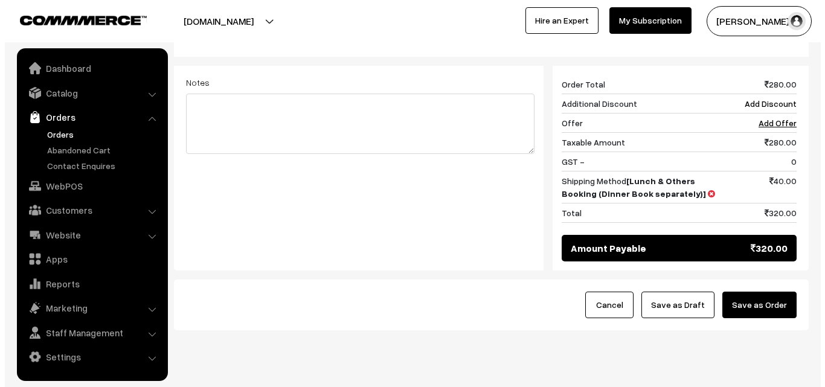
scroll to position [500, 0]
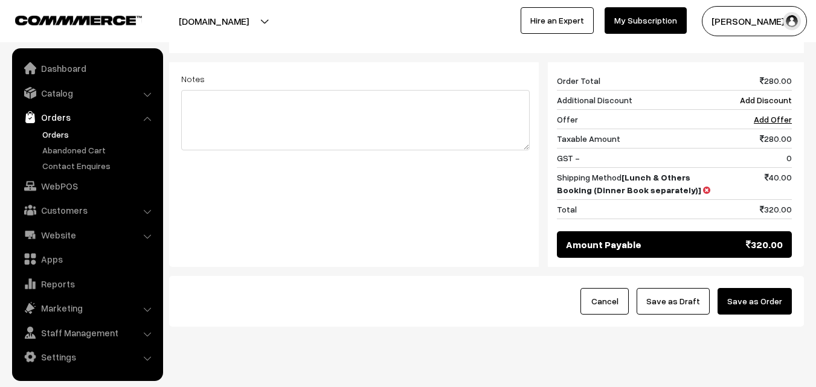
click at [777, 288] on button "Save as Order" at bounding box center [755, 301] width 74 height 27
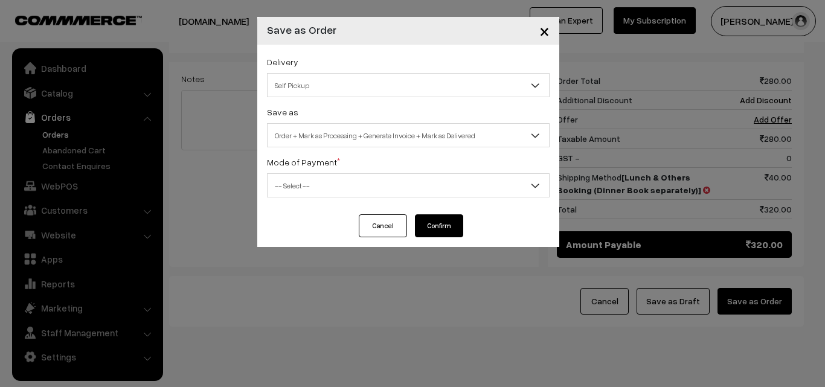
click at [366, 136] on span "Order + Mark as Processing + Generate Invoice + Mark as Delivered" at bounding box center [409, 135] width 282 height 21
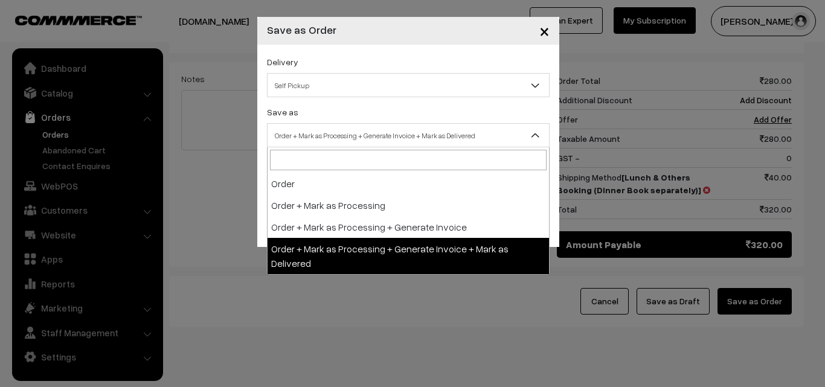
select select "3"
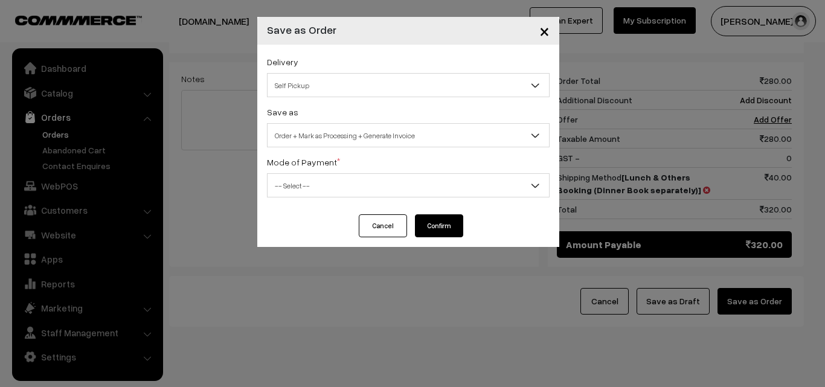
drag, startPoint x: 341, startPoint y: 198, endPoint x: 330, endPoint y: 188, distance: 14.5
click at [340, 198] on div "Delivery Self Pickup Lunch & Others Booking (Dinner Book separately) (₹40) (2 -…" at bounding box center [408, 130] width 302 height 170
click at [330, 188] on span "-- Select --" at bounding box center [409, 185] width 282 height 21
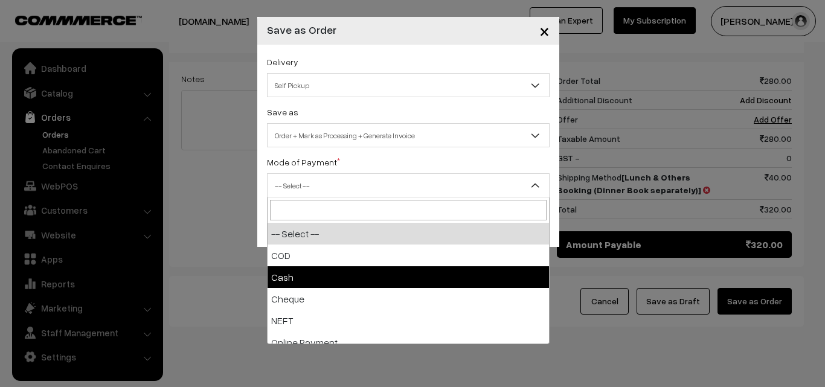
select select "2"
checkbox input "true"
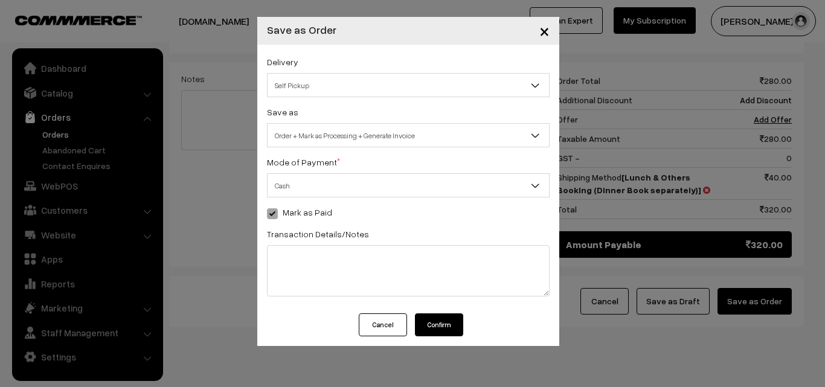
click at [450, 324] on button "Confirm" at bounding box center [439, 325] width 48 height 23
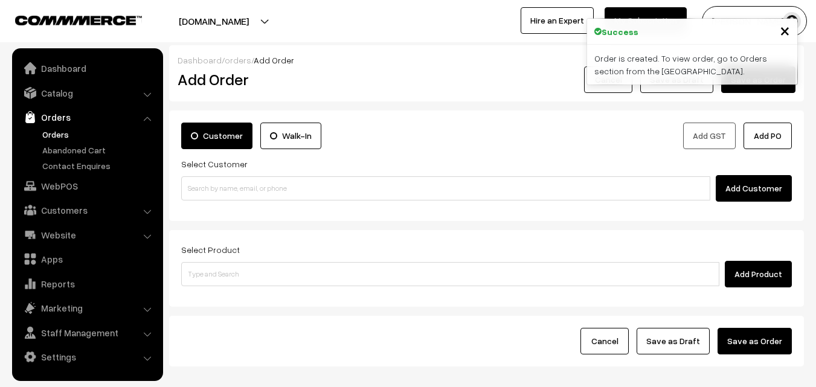
click at [45, 132] on link "Orders" at bounding box center [99, 134] width 120 height 13
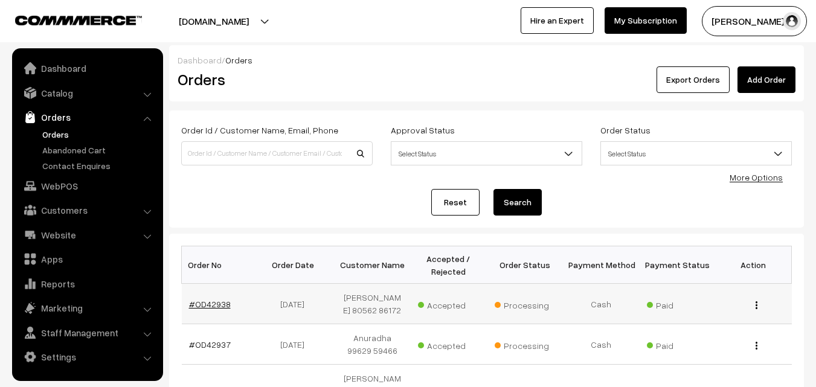
click at [211, 309] on link "#OD42938" at bounding box center [210, 304] width 42 height 10
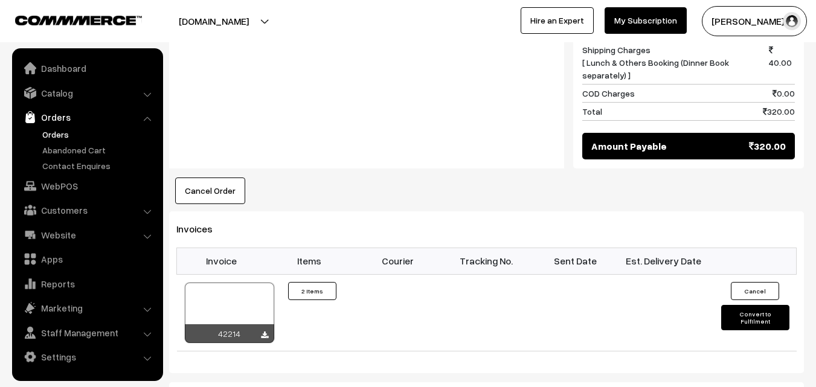
scroll to position [665, 0]
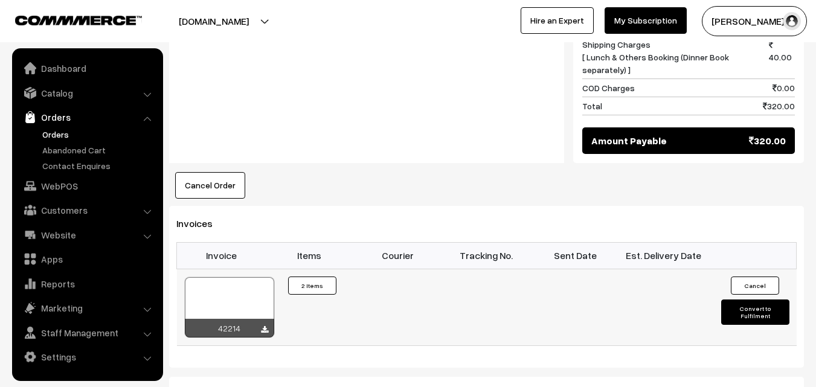
click at [242, 277] on div at bounding box center [229, 307] width 89 height 60
click at [74, 190] on link "WebPOS" at bounding box center [87, 186] width 144 height 22
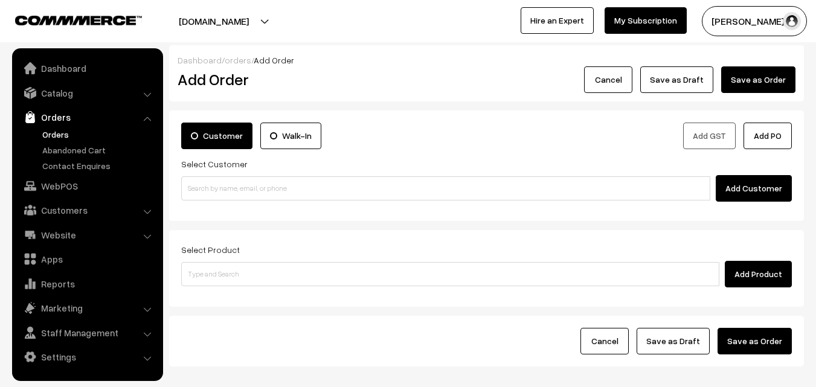
click at [232, 187] on input at bounding box center [445, 188] width 529 height 24
click at [213, 185] on input "94459 00019" at bounding box center [445, 188] width 529 height 24
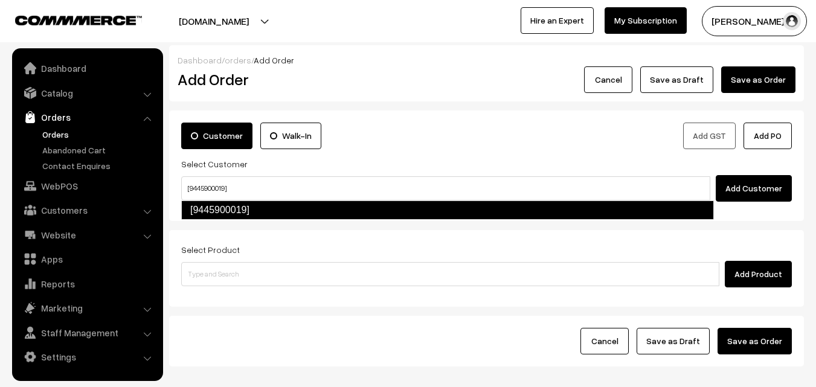
type input "[9445900019]"
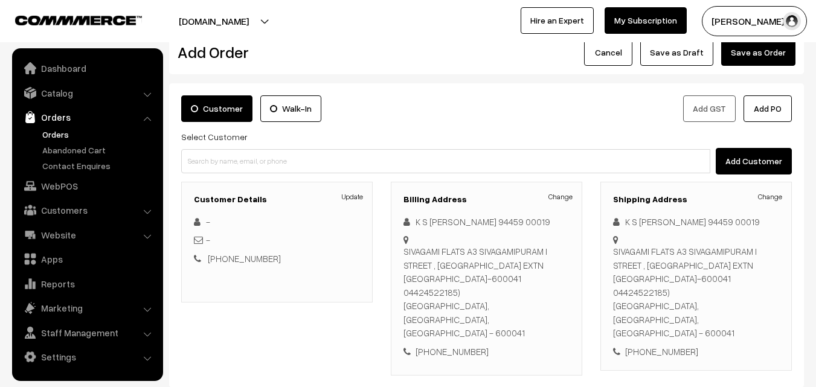
scroll to position [121, 0]
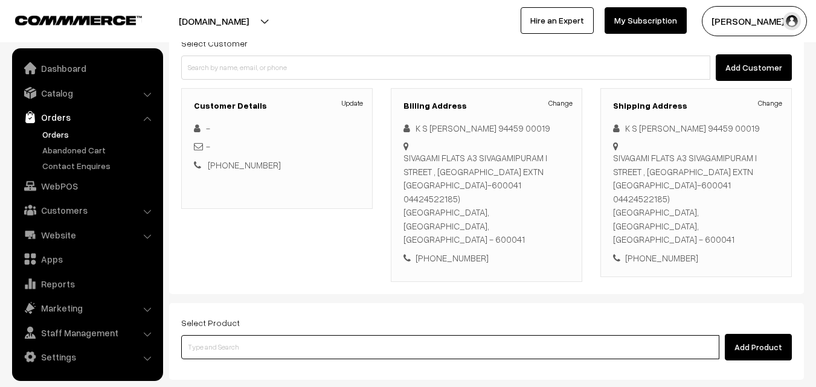
click at [387, 335] on input at bounding box center [450, 347] width 538 height 24
paste input "25th Without Rice.."
type input "25th Without Rice.."
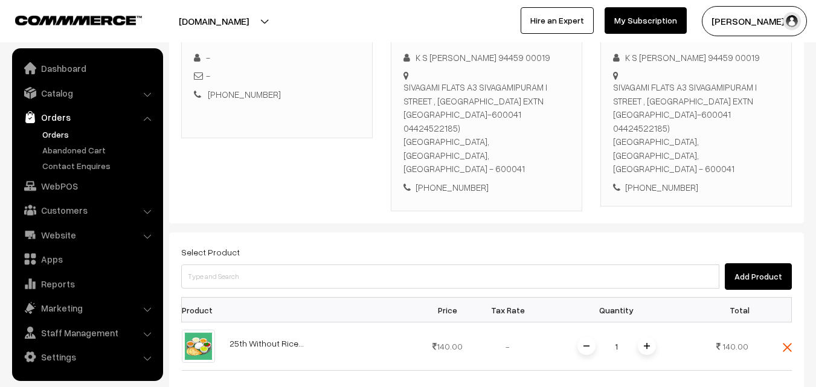
scroll to position [423, 0]
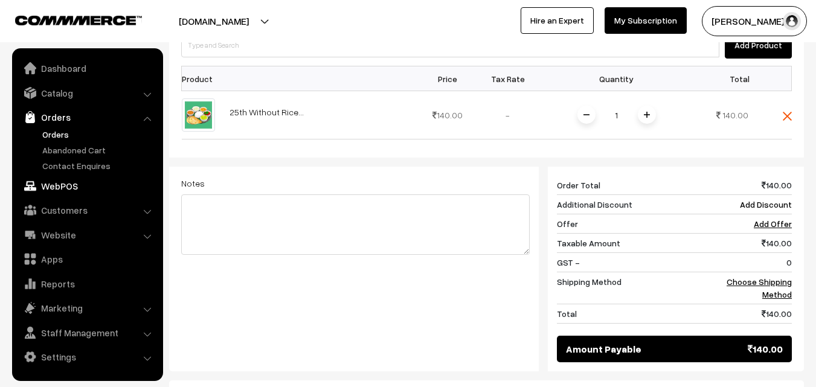
click at [69, 194] on link "WebPOS" at bounding box center [87, 186] width 144 height 22
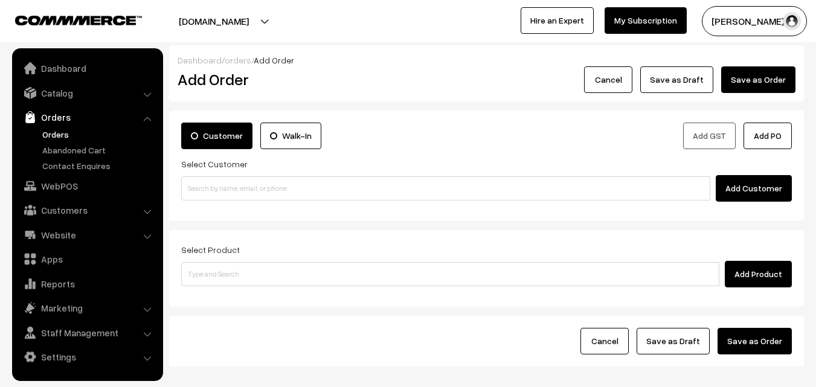
click at [62, 135] on link "Orders" at bounding box center [99, 134] width 120 height 13
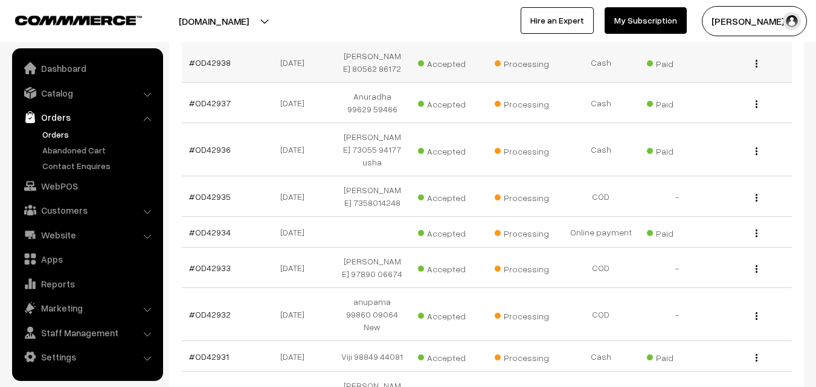
scroll to position [423, 0]
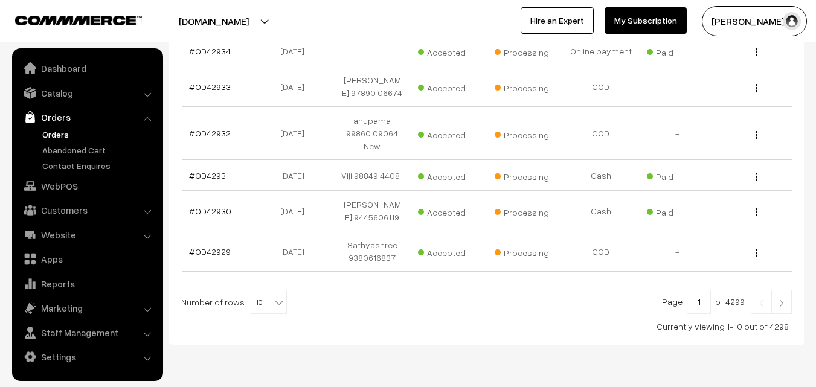
click at [260, 315] on span "10" at bounding box center [268, 303] width 35 height 24
select select "100"
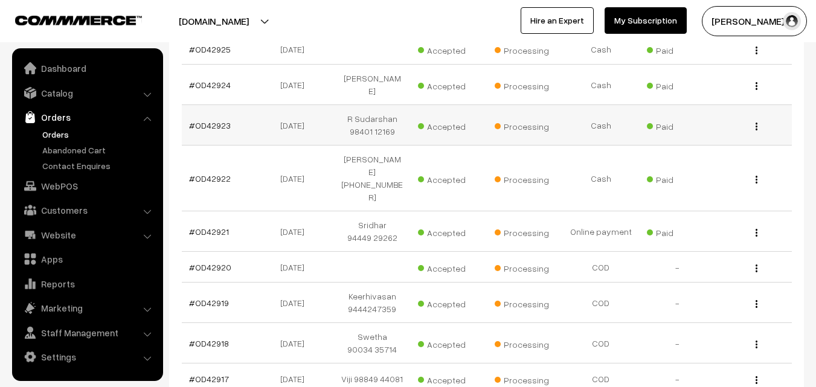
scroll to position [665, 0]
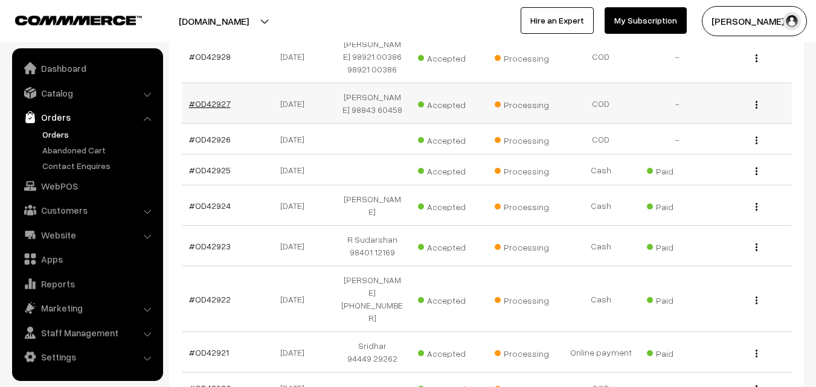
click at [211, 109] on link "#OD42927" at bounding box center [210, 103] width 42 height 10
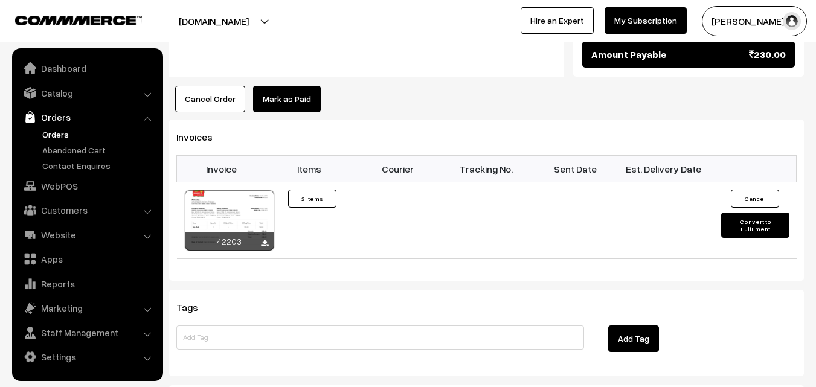
click at [204, 86] on button "Cancel Order" at bounding box center [210, 99] width 70 height 27
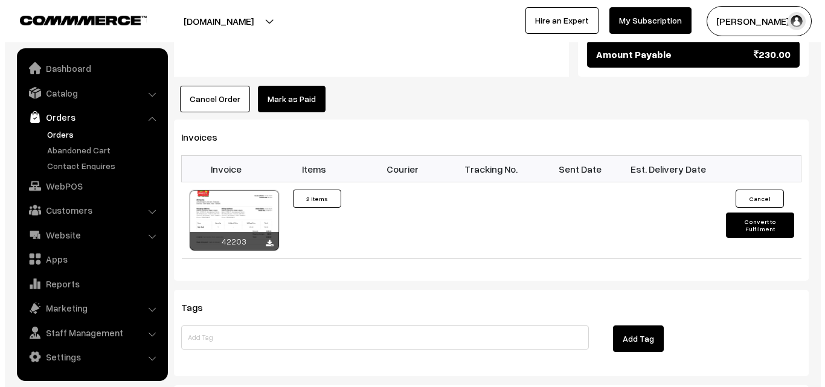
scroll to position [726, 0]
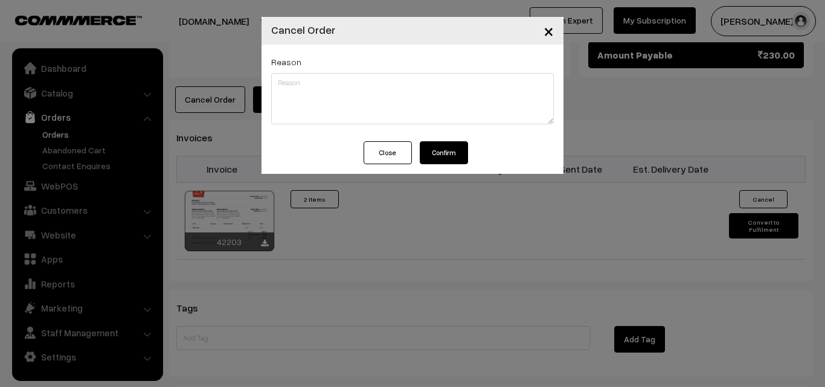
click at [448, 157] on button "Confirm" at bounding box center [444, 152] width 48 height 23
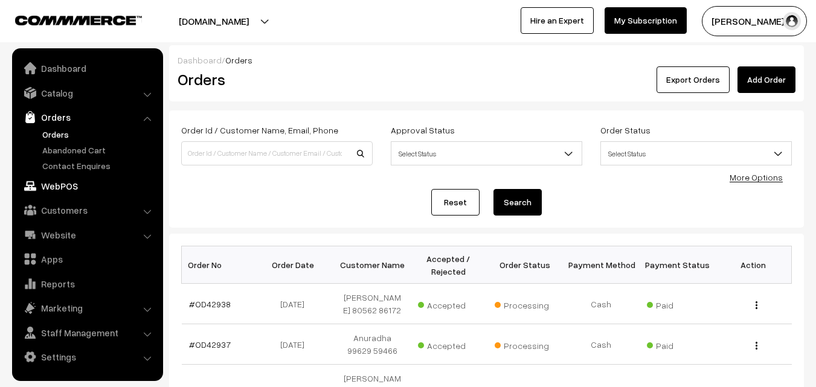
click at [48, 179] on link "WebPOS" at bounding box center [87, 186] width 144 height 22
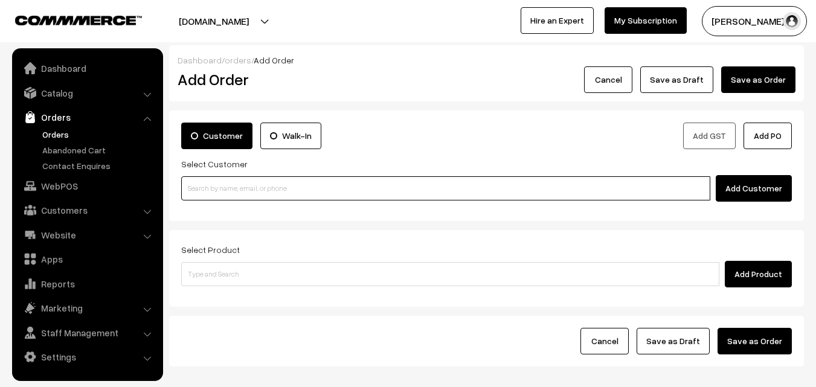
click at [218, 188] on input at bounding box center [445, 188] width 529 height 24
paste input "98843 60458"
click at [207, 179] on input "98843 60458" at bounding box center [445, 188] width 529 height 24
click at [212, 206] on link "[PERSON_NAME] 98843 60458 [9884360458]" at bounding box center [448, 210] width 532 height 18
type input "98843 60458"
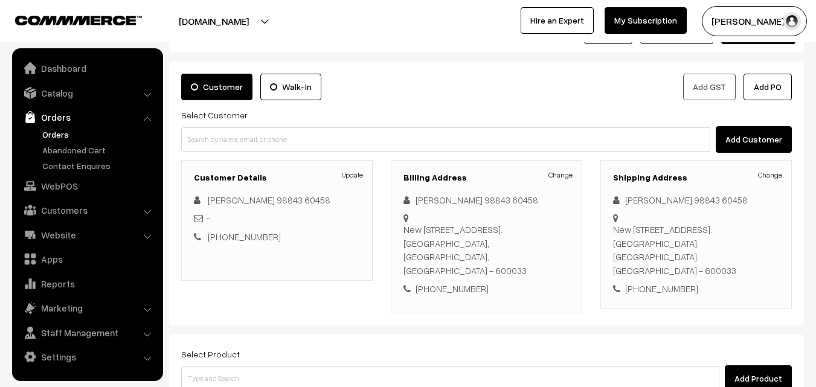
scroll to position [121, 0]
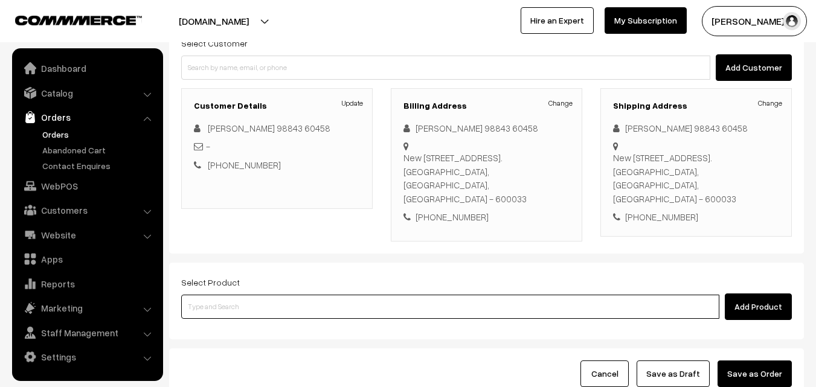
drag, startPoint x: 282, startPoint y: 293, endPoint x: 272, endPoint y: 280, distance: 15.9
click at [280, 295] on input at bounding box center [450, 307] width 538 height 24
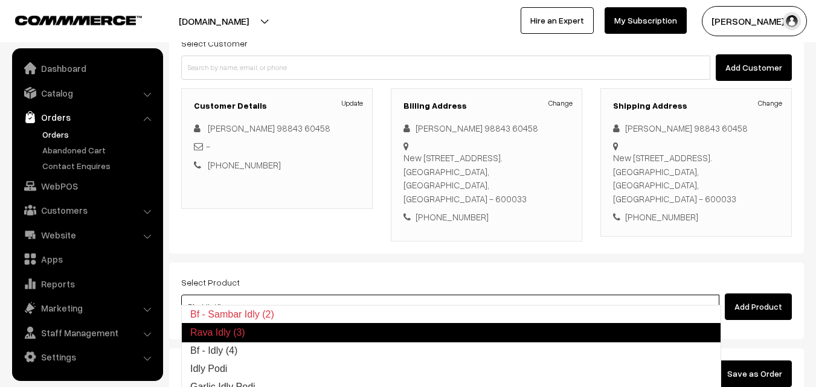
type input "Idly Podi"
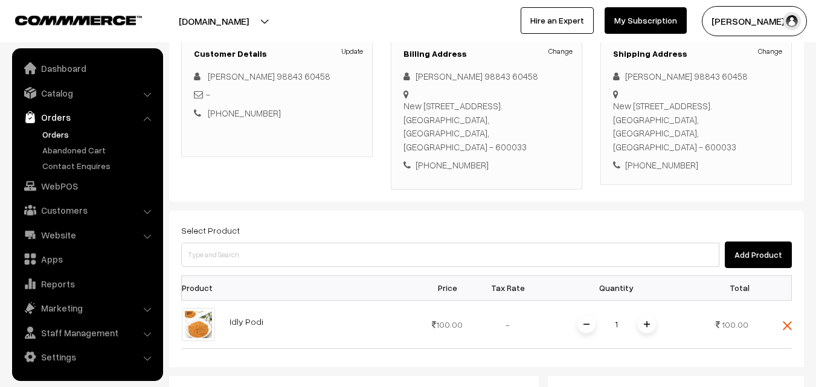
scroll to position [423, 0]
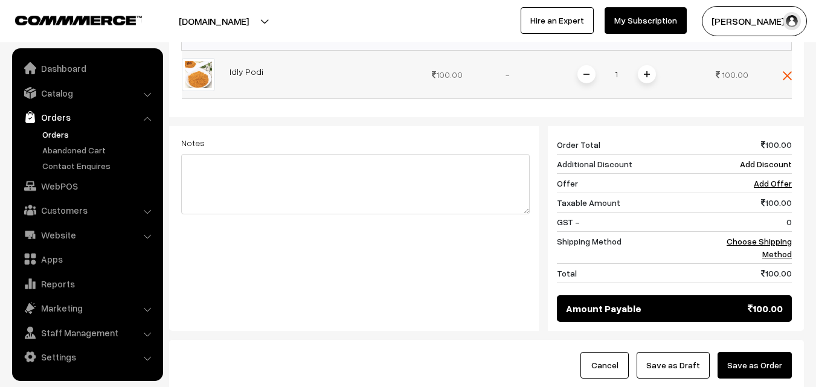
click at [650, 65] on span at bounding box center [647, 74] width 18 height 18
click at [653, 65] on span at bounding box center [647, 74] width 18 height 18
click at [786, 71] on img at bounding box center [787, 75] width 9 height 9
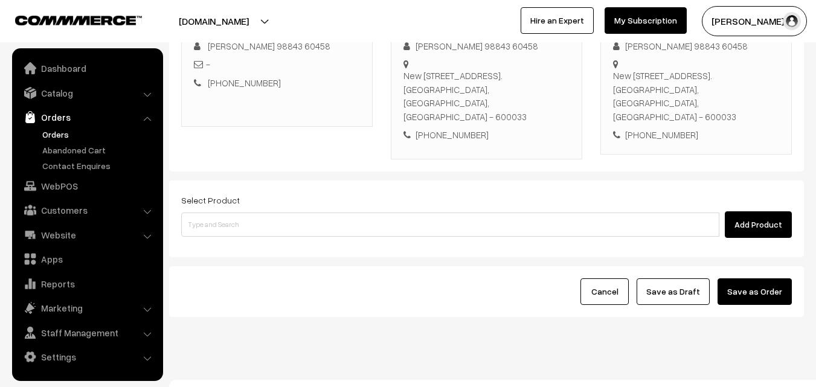
scroll to position [86, 0]
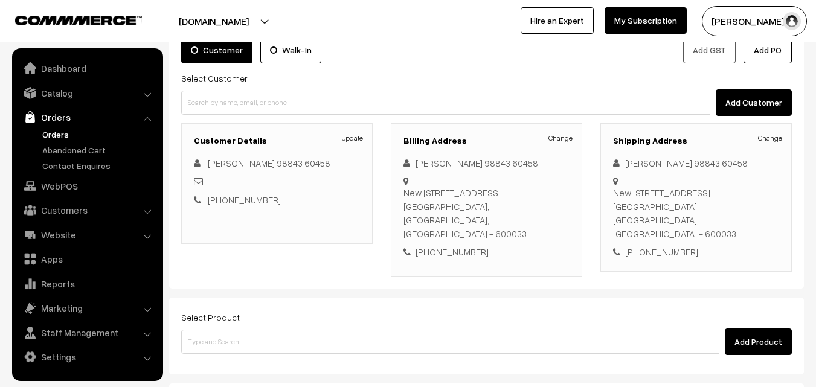
click at [262, 343] on div "Select Product Add Product" at bounding box center [486, 336] width 635 height 77
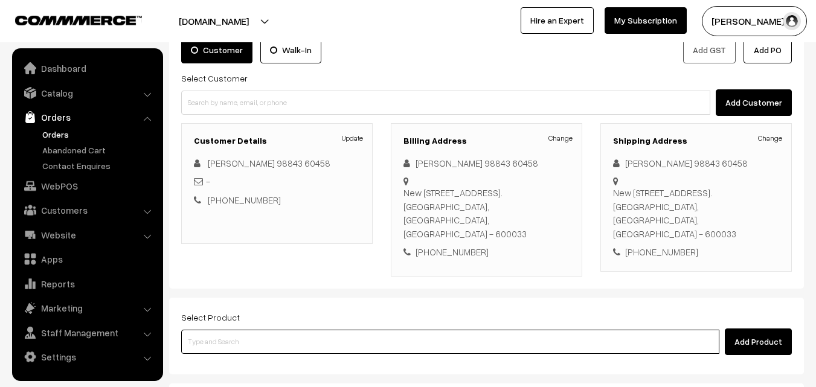
click at [260, 331] on input at bounding box center [450, 342] width 538 height 24
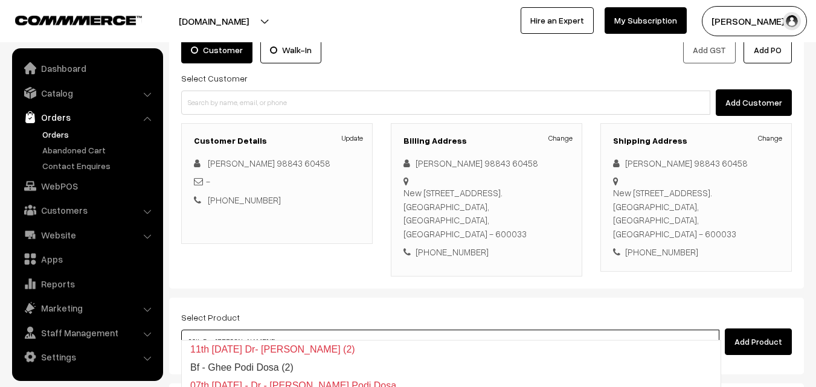
type input "Bf - Ghee Pongal"
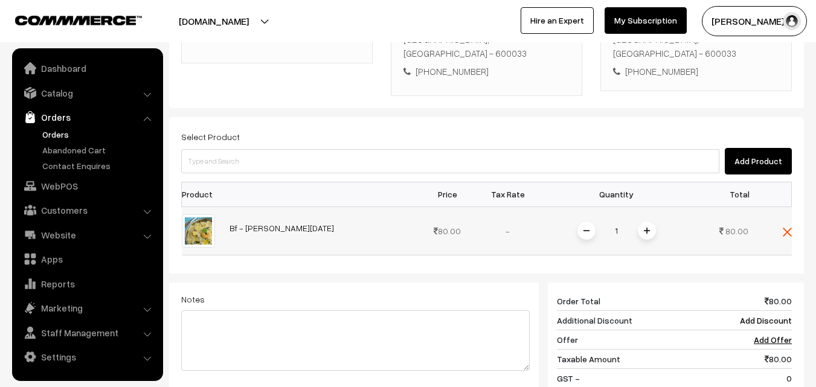
scroll to position [267, 0]
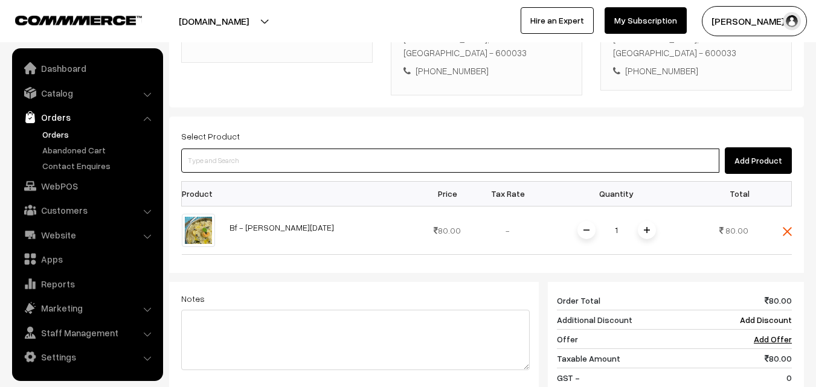
click at [384, 149] on input at bounding box center [450, 161] width 538 height 24
type input "25th Couple Pack - Keerai Kootu"
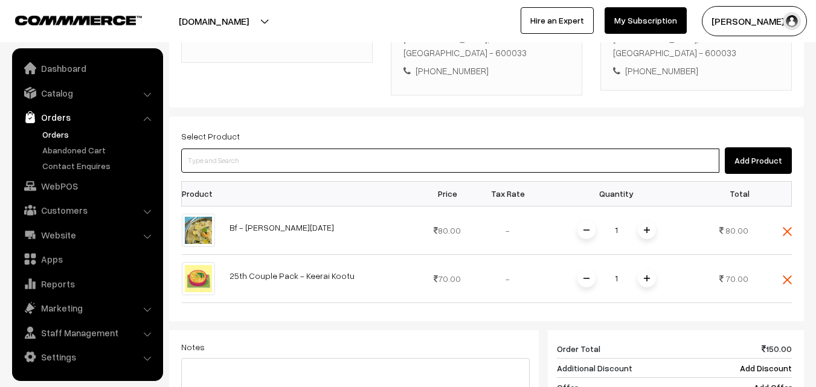
click at [280, 155] on input at bounding box center [450, 161] width 538 height 24
click at [302, 149] on input at bounding box center [450, 161] width 538 height 24
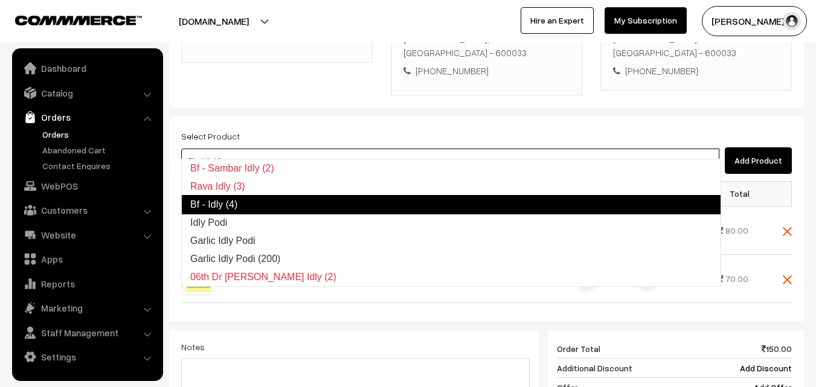
type input "Idly Podi"
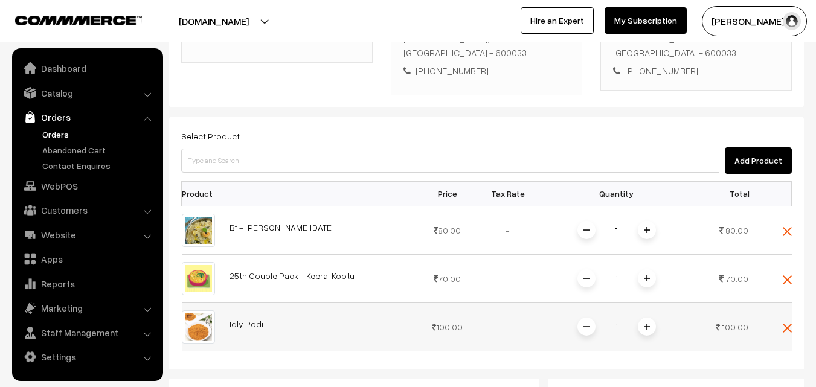
click at [650, 318] on span at bounding box center [647, 327] width 18 height 18
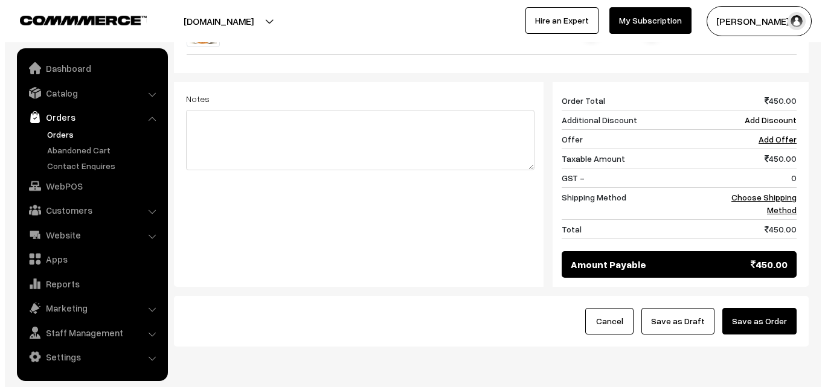
scroll to position [597, 0]
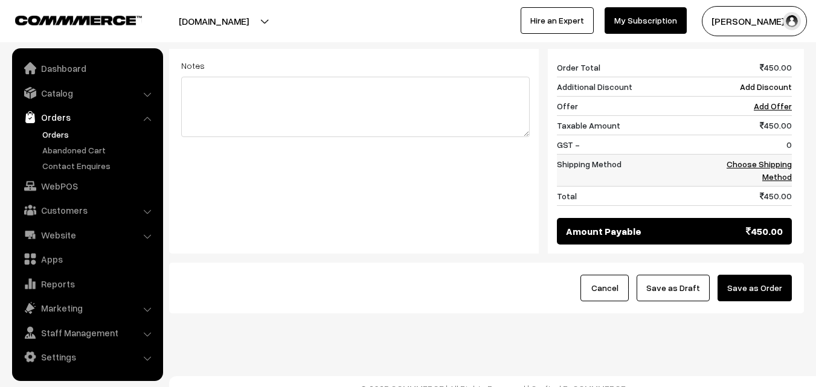
click at [779, 159] on link "Choose Shipping Method" at bounding box center [759, 170] width 65 height 23
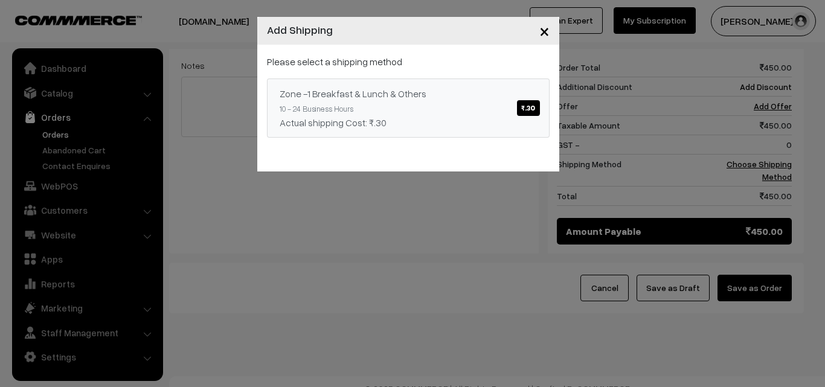
click at [464, 86] on div "Zone -1 Breakfast & Lunch & Others ₹.30" at bounding box center [408, 93] width 257 height 14
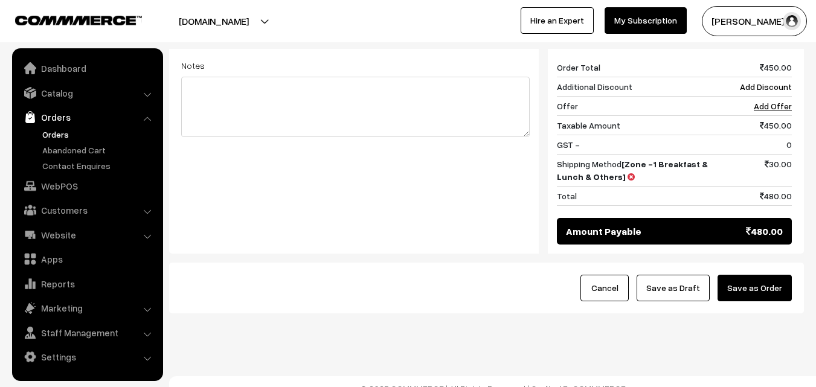
click at [755, 263] on div "Cancel Save as Draft Save as Order" at bounding box center [486, 288] width 635 height 51
click at [772, 281] on button "Save as Order" at bounding box center [755, 288] width 74 height 27
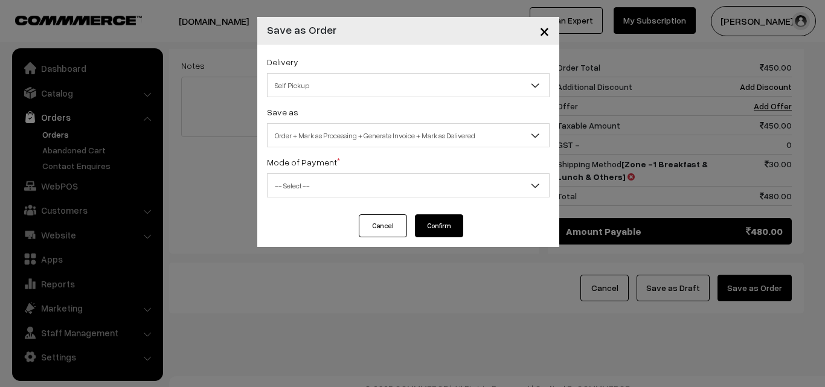
click at [360, 132] on span "Order + Mark as Processing + Generate Invoice + Mark as Delivered" at bounding box center [409, 135] width 282 height 21
select select "3"
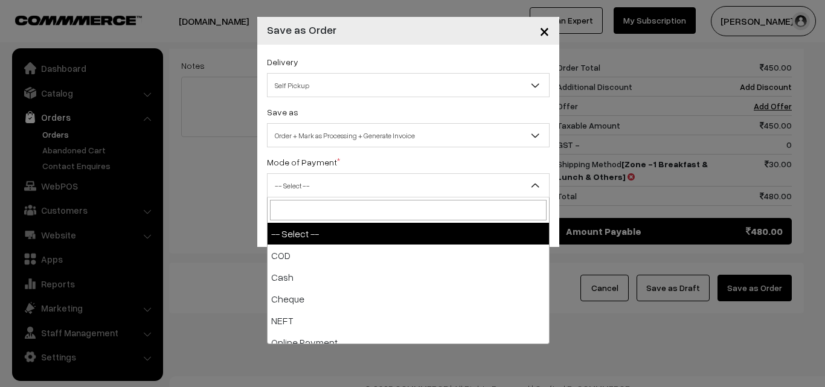
click at [330, 191] on span "-- Select --" at bounding box center [409, 185] width 282 height 21
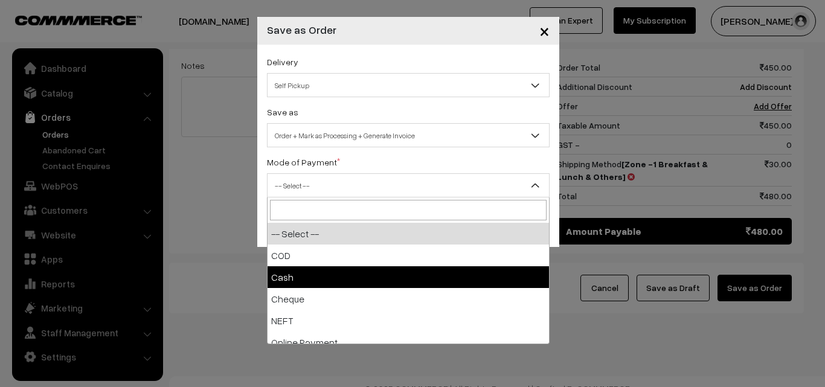
select select "2"
checkbox input "true"
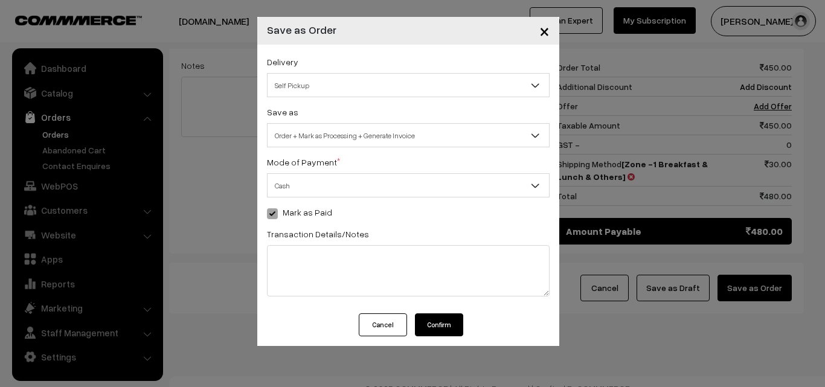
click at [436, 333] on button "Confirm" at bounding box center [439, 325] width 48 height 23
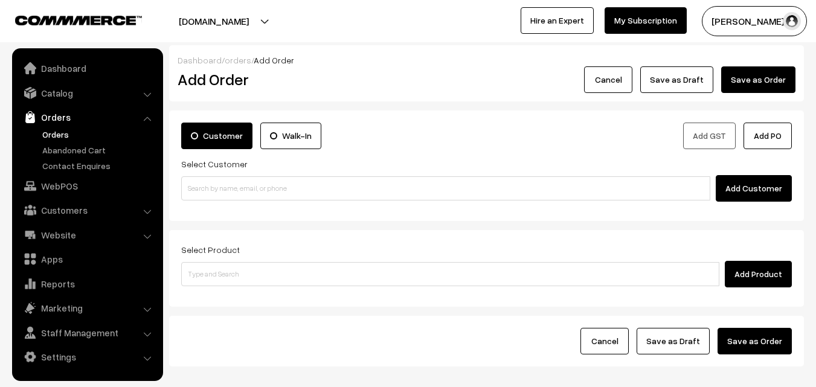
click at [62, 134] on link "Orders" at bounding box center [99, 134] width 120 height 13
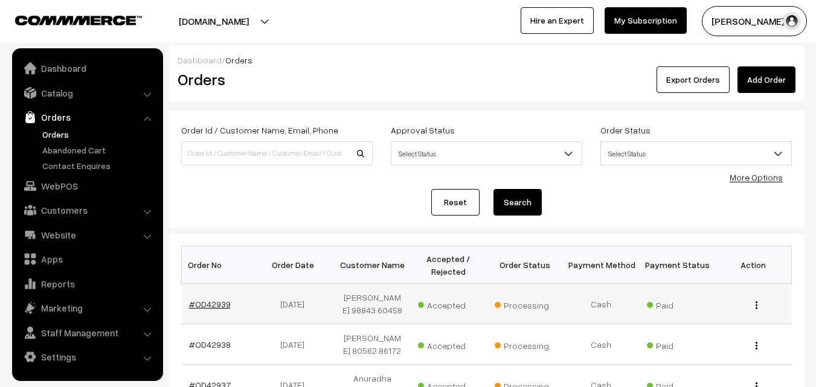
click at [208, 305] on link "#OD42939" at bounding box center [210, 304] width 42 height 10
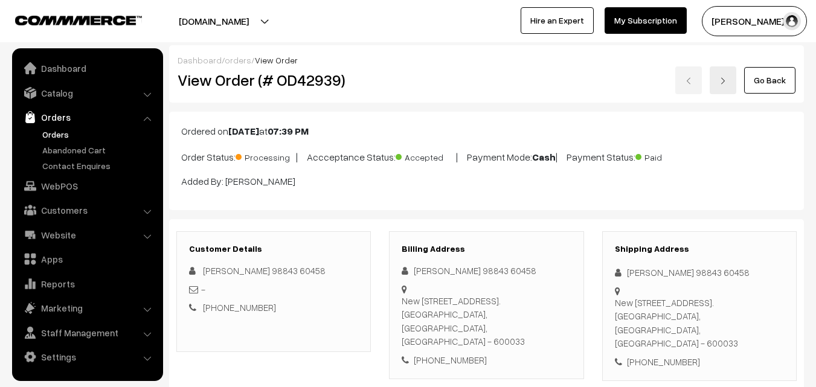
click at [361, 80] on h2 "View Order (# OD42939)" at bounding box center [275, 80] width 194 height 19
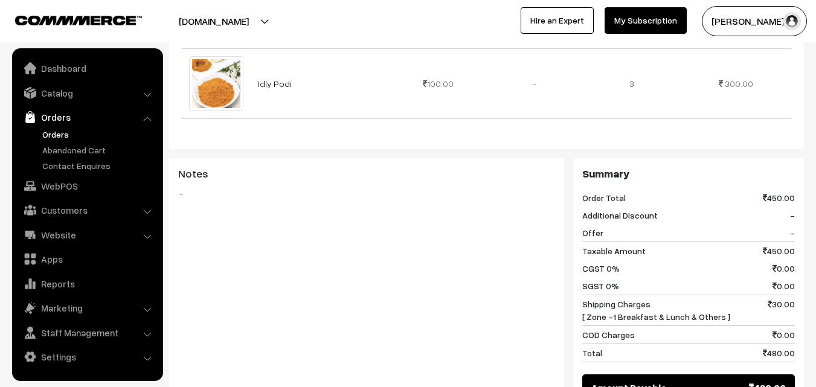
scroll to position [725, 0]
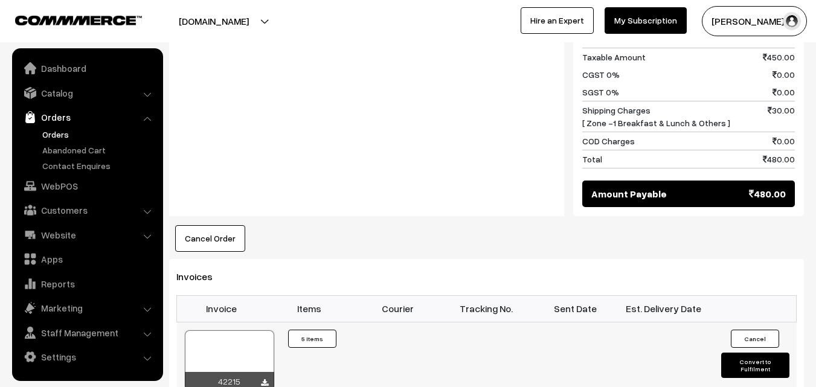
click at [242, 336] on div at bounding box center [229, 360] width 89 height 60
click at [62, 179] on link "WebPOS" at bounding box center [87, 186] width 144 height 22
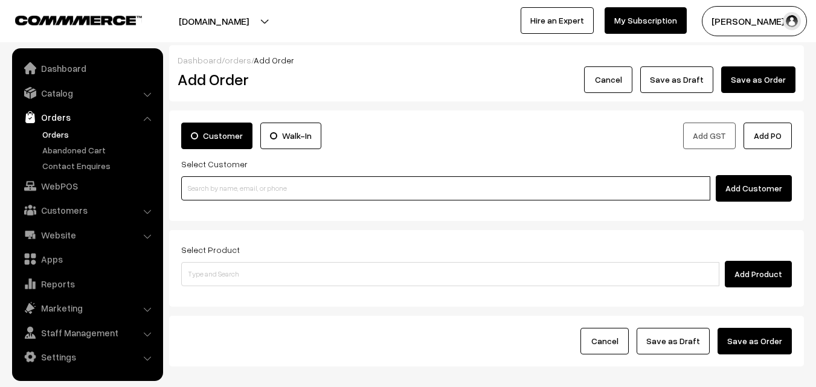
click at [222, 195] on input at bounding box center [445, 188] width 529 height 24
paste input "94459 00019"
click at [210, 186] on input "94459 00019" at bounding box center [445, 188] width 529 height 24
type input "[9445900019]"
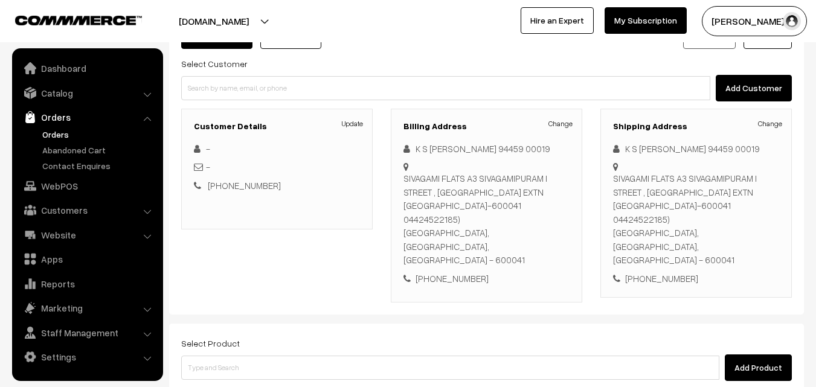
scroll to position [221, 0]
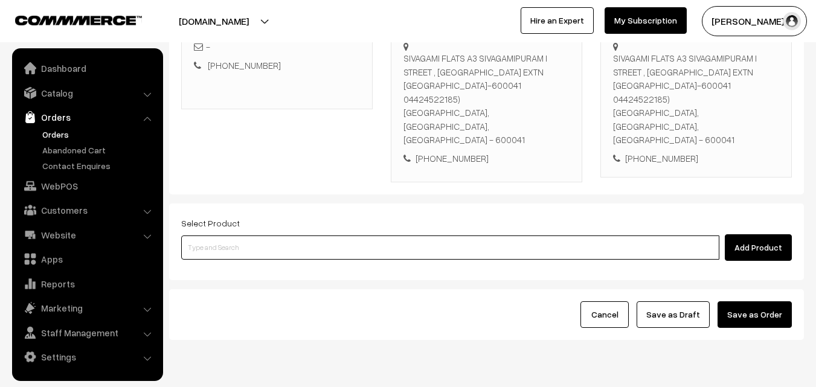
click at [256, 236] on input at bounding box center [450, 248] width 538 height 24
paste input "25th Without Rice.."
type input "25th Without Rice.."
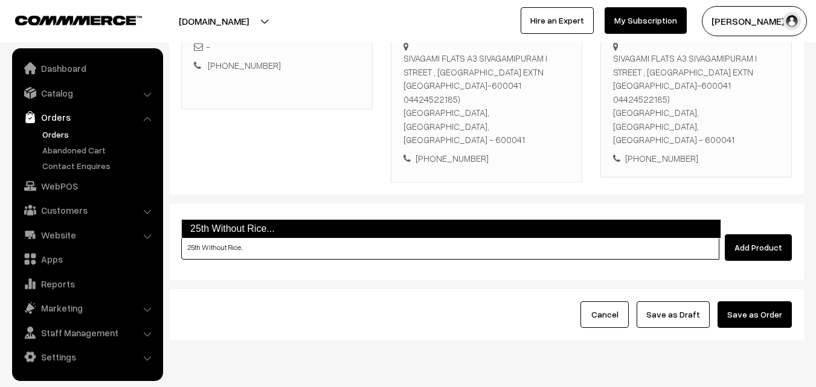
click at [239, 228] on link "25th Without Rice..." at bounding box center [451, 228] width 540 height 19
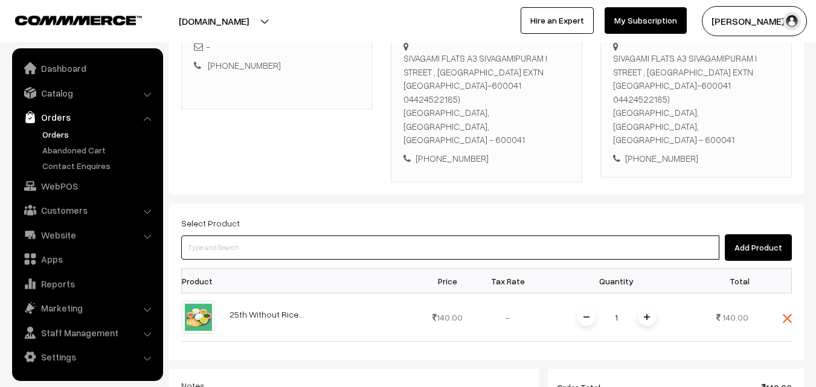
click at [301, 236] on input at bounding box center [450, 248] width 538 height 24
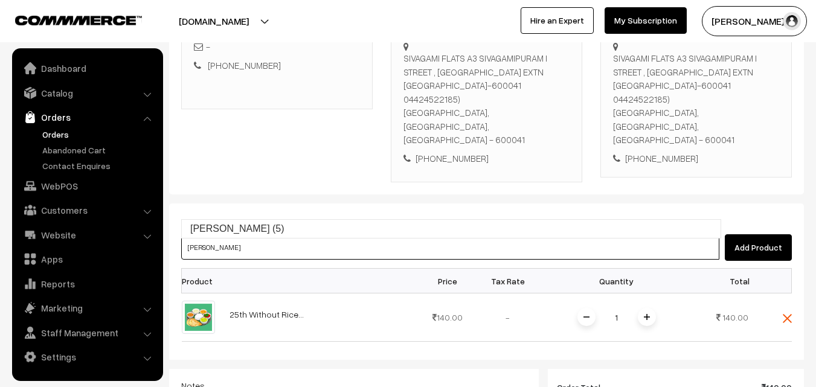
type input "Ellu Kadalai Laddu (5)"
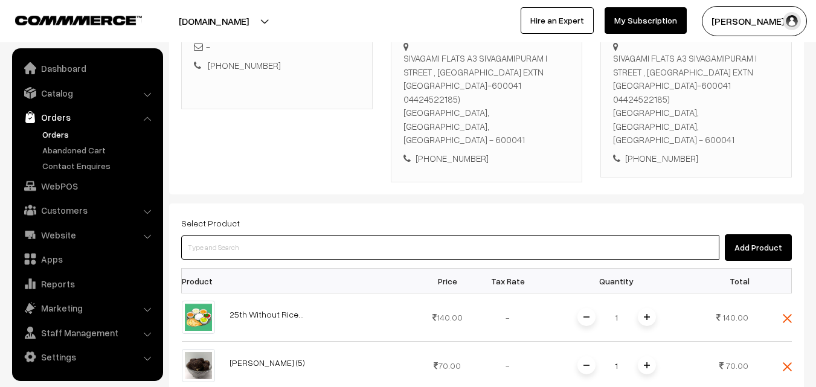
click at [301, 236] on input at bounding box center [450, 248] width 538 height 24
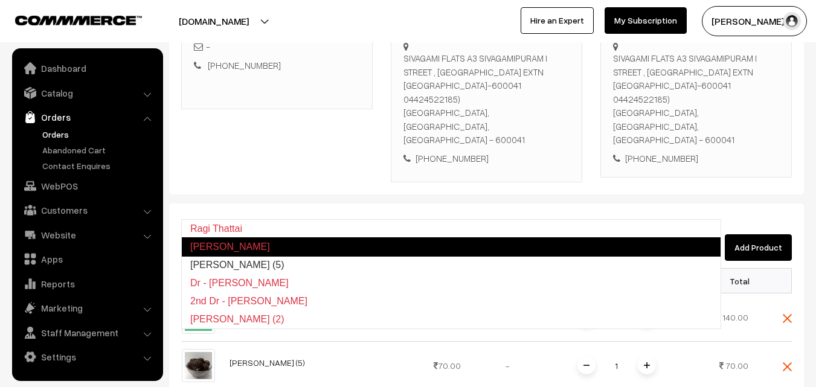
type input "Ragi Laddu (5)"
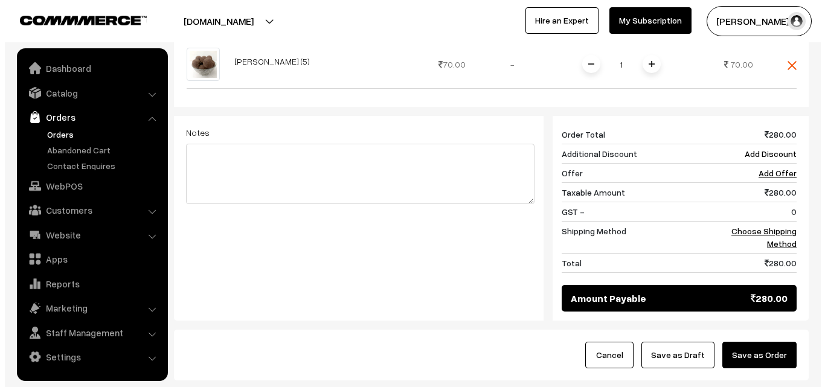
scroll to position [583, 0]
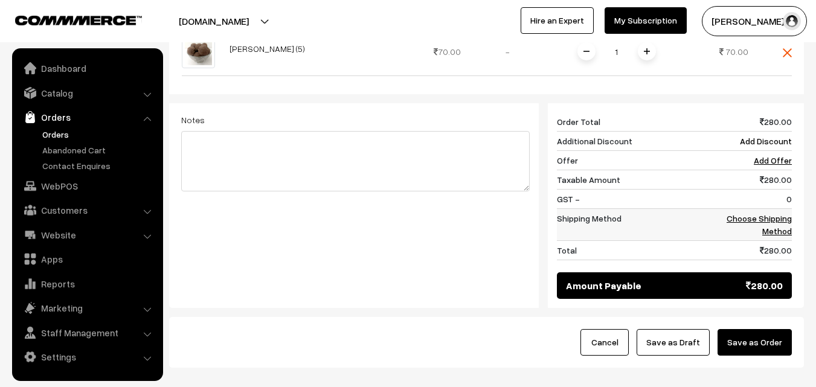
click at [774, 213] on link "Choose Shipping Method" at bounding box center [759, 224] width 65 height 23
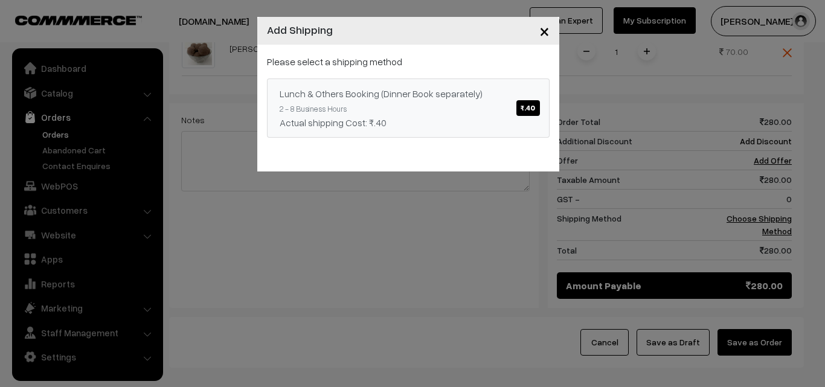
click at [381, 97] on link "Lunch & Others Booking (Dinner Book separately) ₹.40 2 - 8 Business Hours Actua…" at bounding box center [408, 108] width 283 height 59
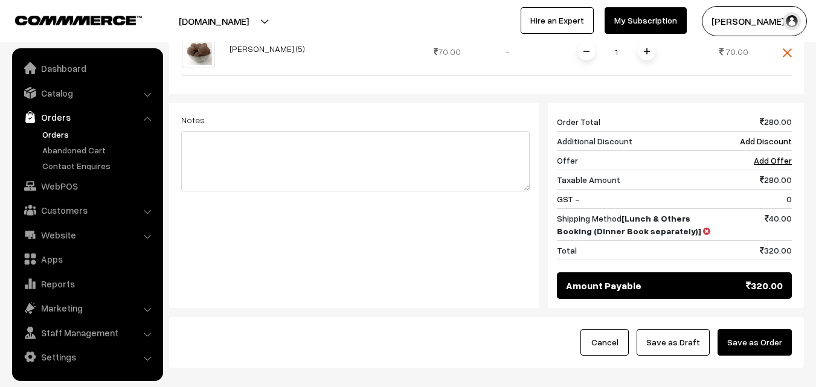
drag, startPoint x: 769, startPoint y: 304, endPoint x: 572, endPoint y: 308, distance: 197.6
click at [769, 329] on button "Save as Order" at bounding box center [755, 342] width 74 height 27
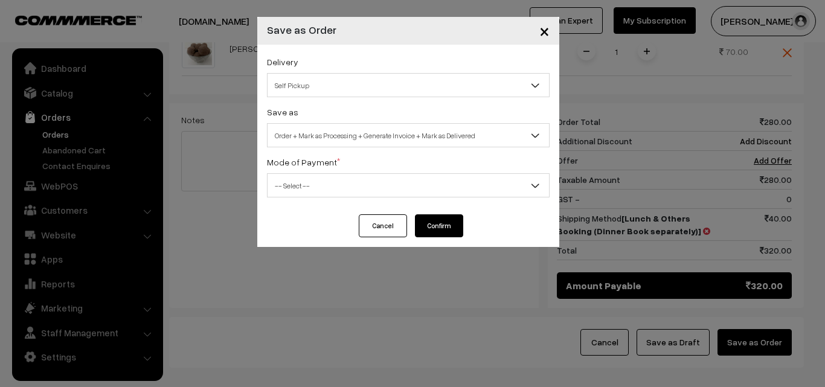
click at [395, 124] on span "Order + Mark as Processing + Generate Invoice + Mark as Delivered" at bounding box center [408, 135] width 283 height 24
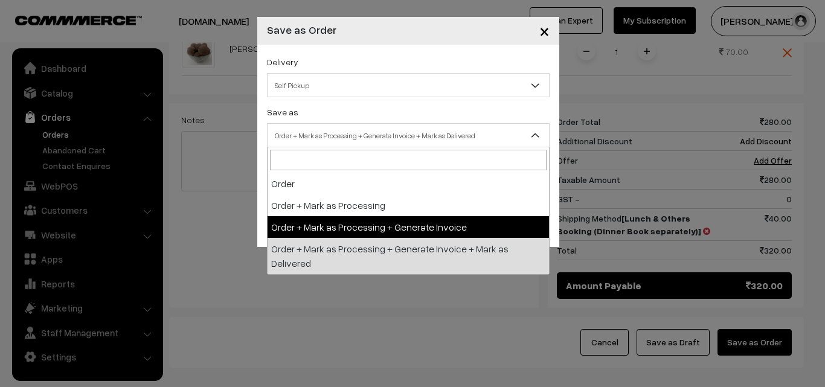
select select "3"
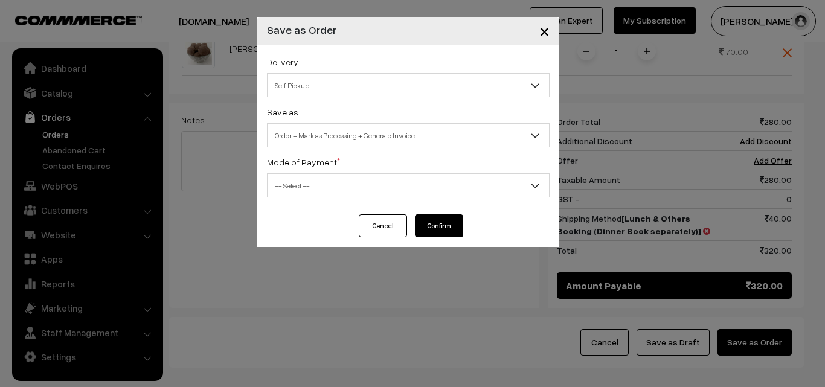
click at [332, 184] on span "-- Select --" at bounding box center [409, 185] width 282 height 21
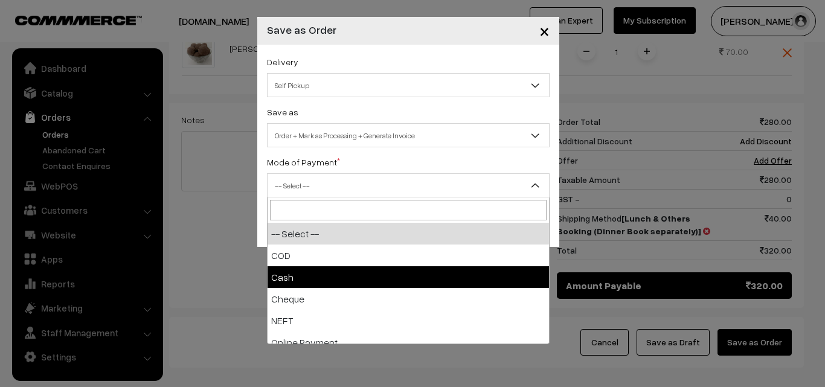
select select "2"
checkbox input "true"
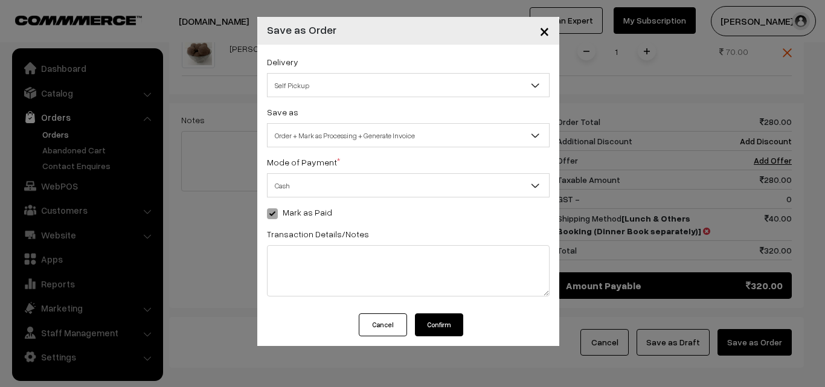
click at [442, 322] on button "Confirm" at bounding box center [439, 325] width 48 height 23
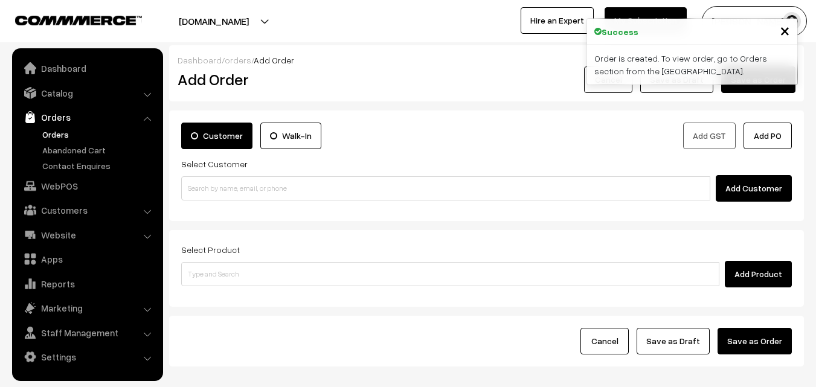
click at [56, 135] on link "Orders" at bounding box center [99, 134] width 120 height 13
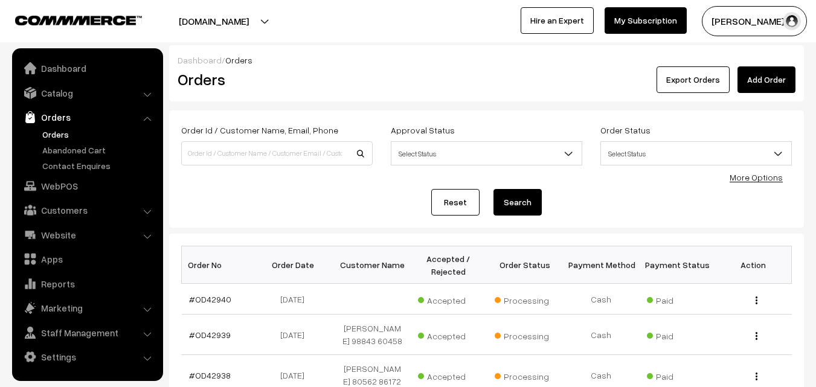
drag, startPoint x: 5, startPoint y: 142, endPoint x: 338, endPoint y: 225, distance: 343.0
click at [340, 225] on div "Order Id / Customer Name, Email, Phone Approval Status Select Status Awaiting A…" at bounding box center [486, 169] width 635 height 117
click at [210, 303] on link "#OD42940" at bounding box center [210, 299] width 42 height 10
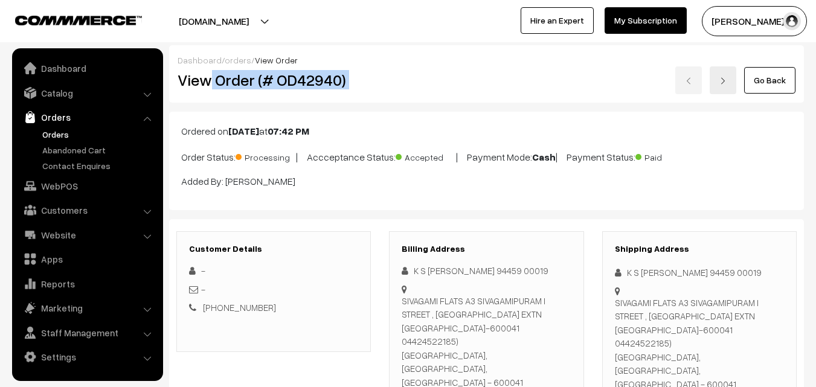
copy div "Order (# OD42940)"
drag, startPoint x: 214, startPoint y: 83, endPoint x: 380, endPoint y: 85, distance: 166.1
click at [382, 87] on div "View Order (# OD42940) Go Back" at bounding box center [487, 80] width 636 height 28
copy div "Order (# OD42940)"
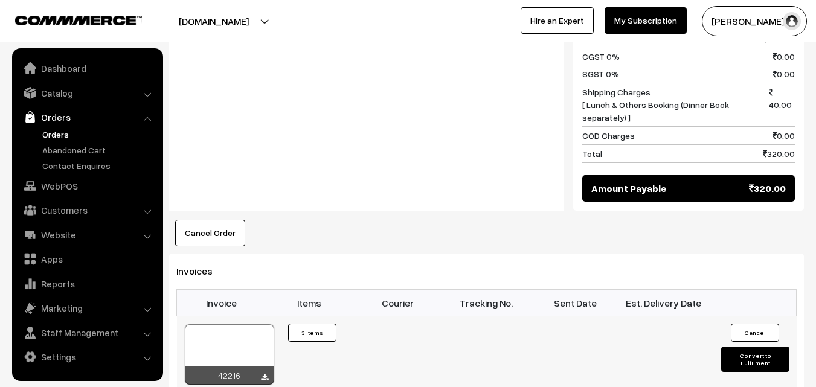
scroll to position [785, 0]
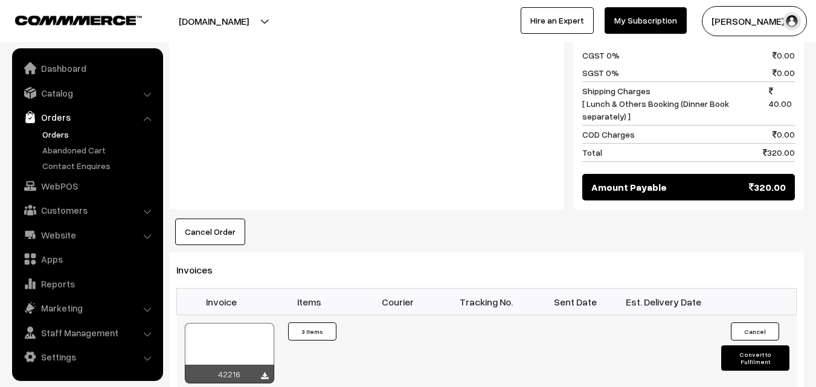
click at [231, 323] on div at bounding box center [229, 353] width 89 height 60
click at [69, 185] on link "WebPOS" at bounding box center [87, 186] width 144 height 22
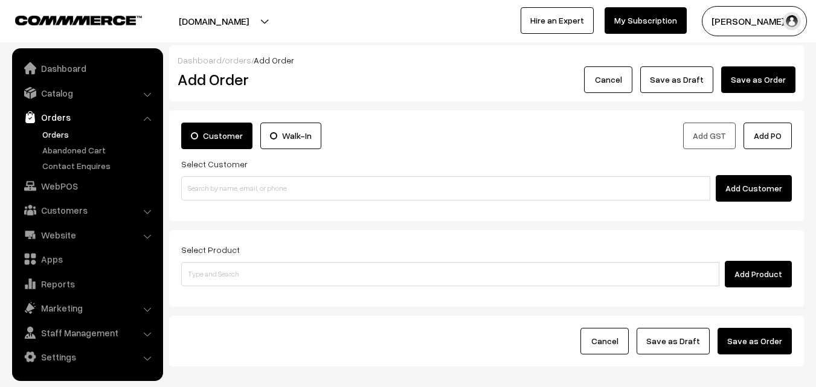
click at [217, 186] on input at bounding box center [445, 188] width 529 height 24
click at [210, 187] on input "98401 40417" at bounding box center [445, 188] width 529 height 24
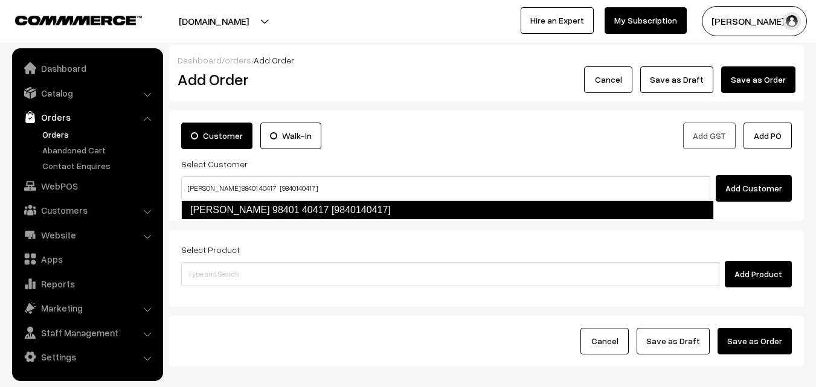
type input "[PERSON_NAME] 98401 40417 [9840140417]"
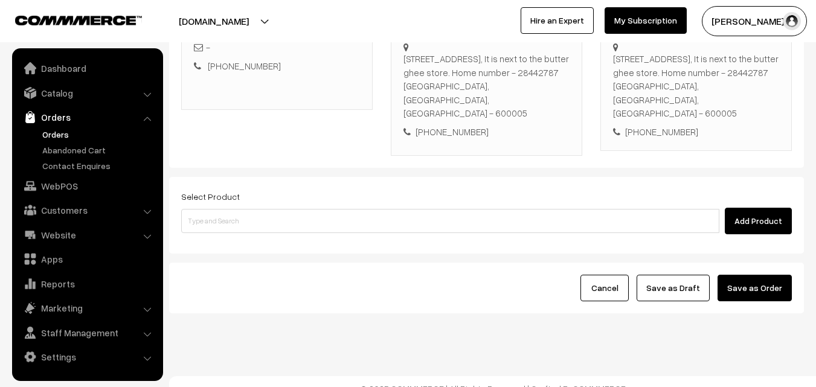
scroll to position [221, 0]
click at [336, 221] on div "Select Product Add Product" at bounding box center [486, 214] width 635 height 77
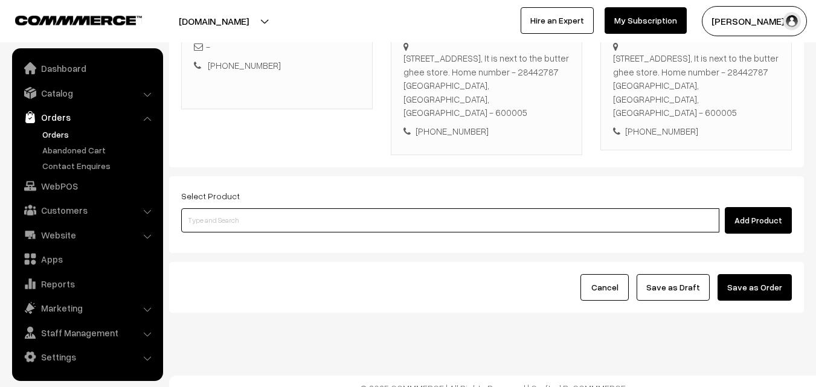
click at [367, 217] on input at bounding box center [450, 220] width 538 height 24
type input "Bf - [PERSON_NAME] (2)"
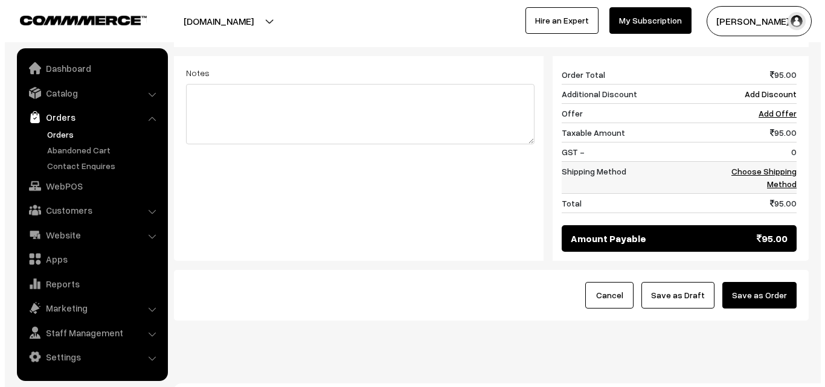
scroll to position [514, 0]
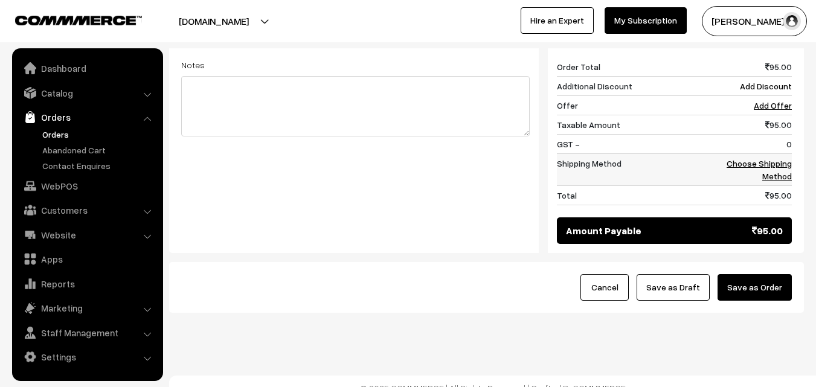
click at [777, 159] on link "Choose Shipping Method" at bounding box center [759, 169] width 65 height 23
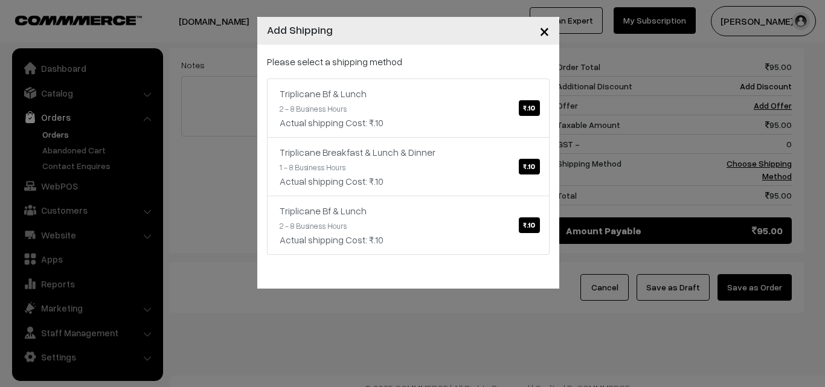
click at [556, 114] on div "Please select a shipping method Triplicane Bf & Lunch ₹.10 2 - 8 Business Hours…" at bounding box center [408, 167] width 302 height 244
click at [512, 107] on link "Triplicane Bf & Lunch ₹.10 2 - 8 Business Hours Actual shipping Cost: ₹.10" at bounding box center [408, 108] width 283 height 59
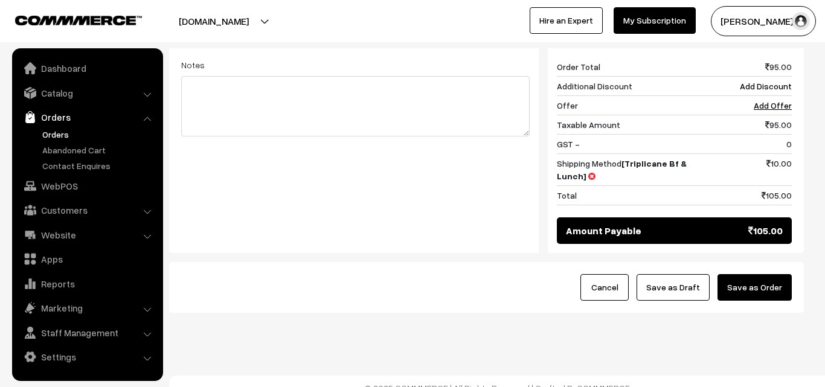
scroll to position [501, 0]
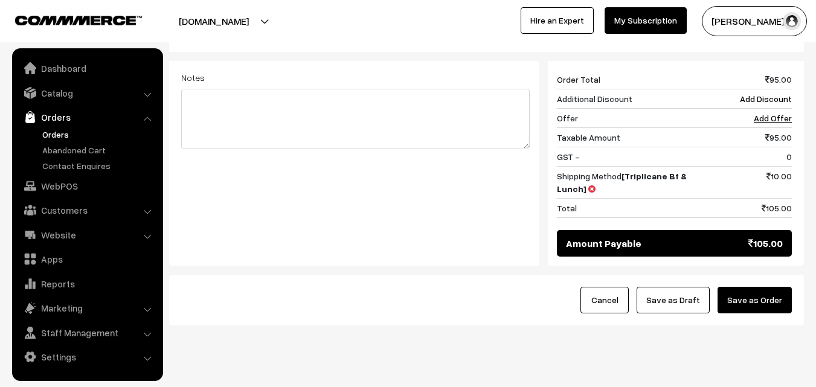
click at [766, 287] on button "Save as Order" at bounding box center [755, 300] width 74 height 27
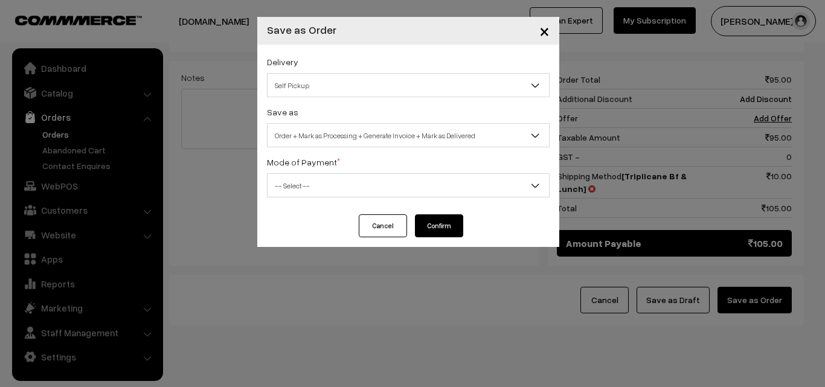
click at [420, 133] on span "Order + Mark as Processing + Generate Invoice + Mark as Delivered" at bounding box center [409, 135] width 282 height 21
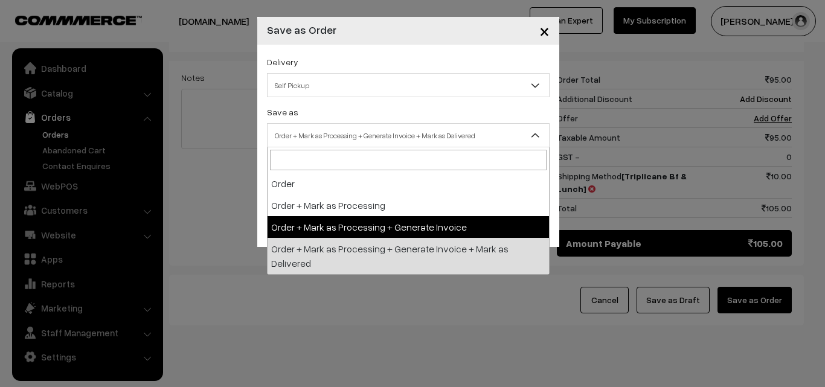
select select "3"
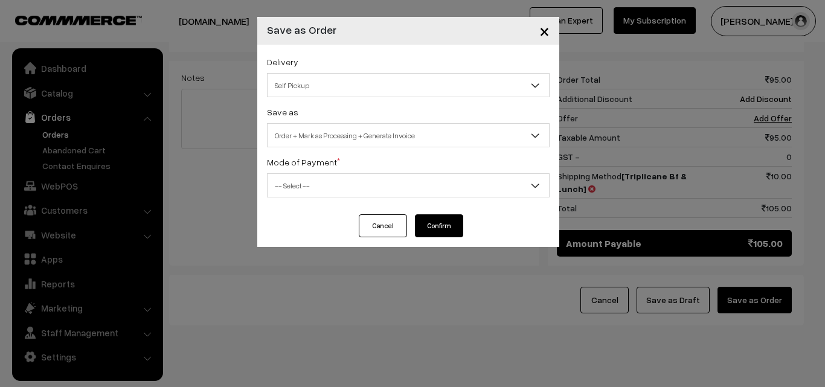
click at [321, 205] on div "Delivery Self Pickup Triplicane Bf & Lunch (₹10) (2 - 8 Business Hours) Triplic…" at bounding box center [408, 130] width 302 height 170
click at [330, 191] on span "-- Select --" at bounding box center [409, 185] width 282 height 21
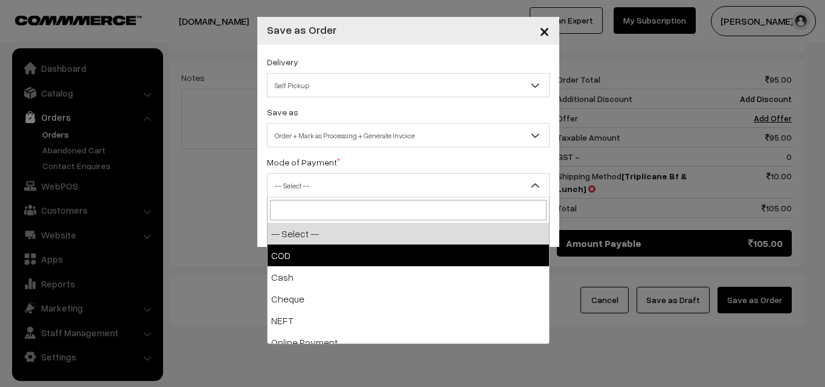
select select "1"
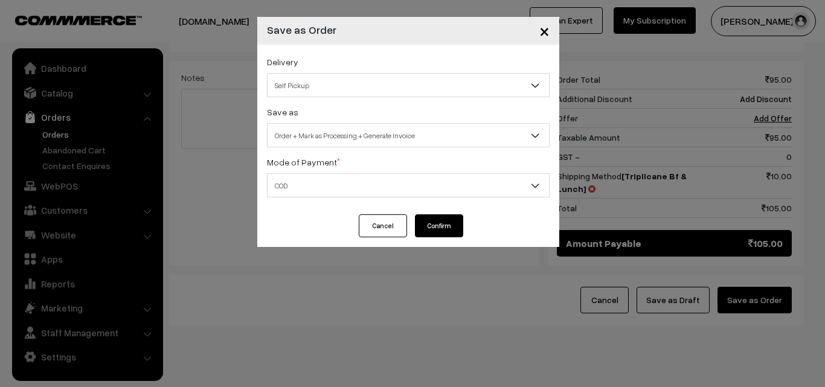
click at [447, 225] on button "Confirm" at bounding box center [439, 225] width 48 height 23
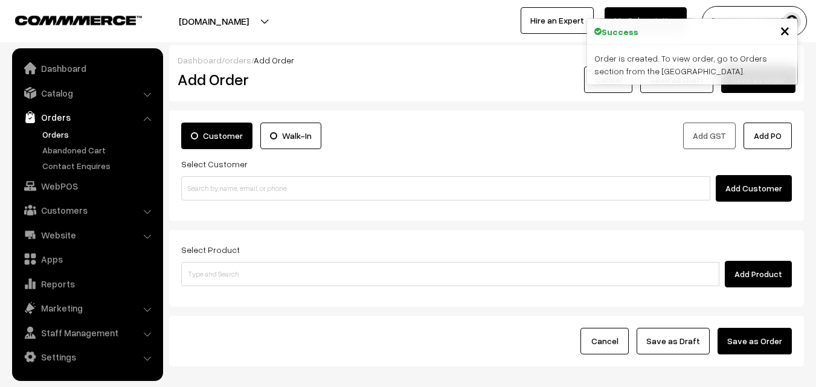
click at [61, 137] on link "Orders" at bounding box center [99, 134] width 120 height 13
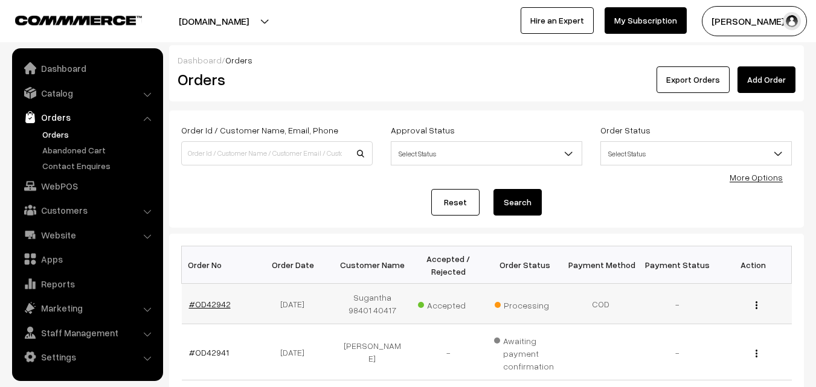
click at [212, 306] on link "#OD42942" at bounding box center [210, 304] width 42 height 10
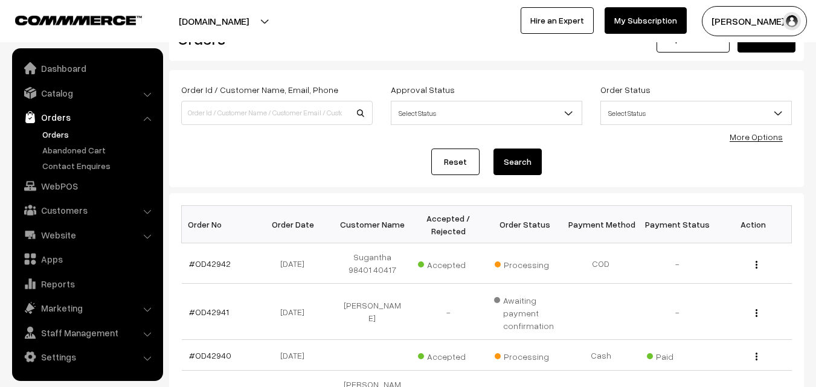
scroll to position [242, 0]
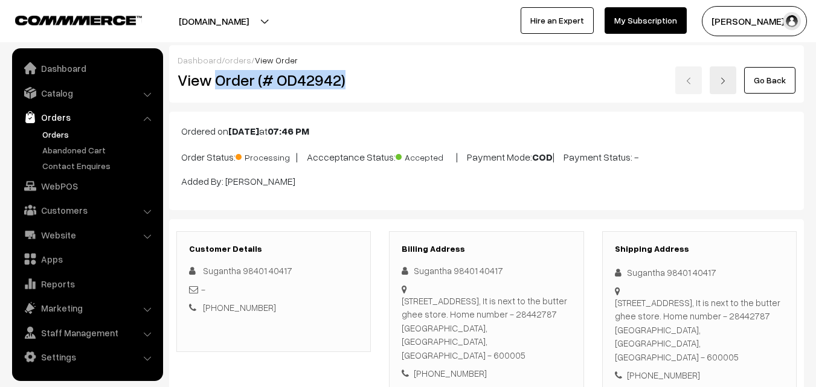
drag, startPoint x: 220, startPoint y: 83, endPoint x: 356, endPoint y: 88, distance: 136.6
click at [355, 88] on h2 "View Order (# OD42942)" at bounding box center [275, 80] width 194 height 19
copy h2 "Order (# OD42942)"
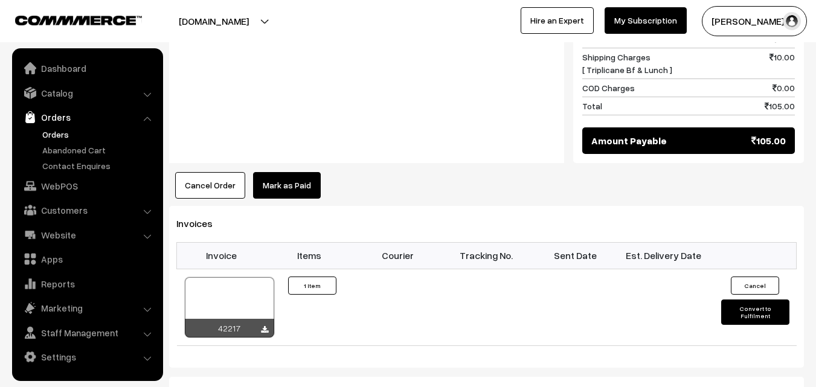
scroll to position [665, 0]
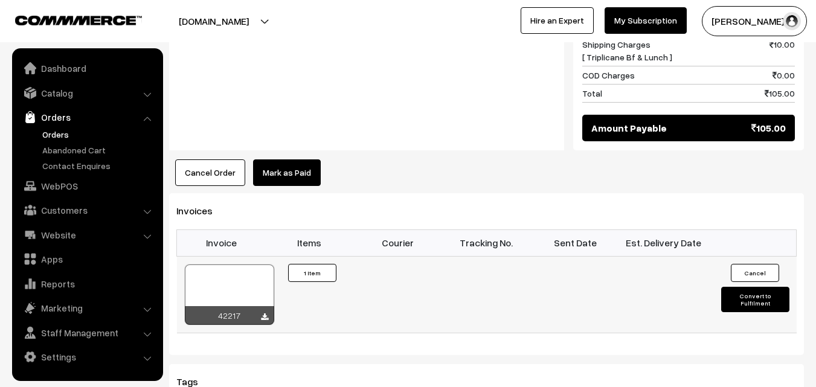
click at [229, 265] on div at bounding box center [229, 295] width 89 height 60
click at [91, 188] on link "WebPOS" at bounding box center [87, 186] width 144 height 22
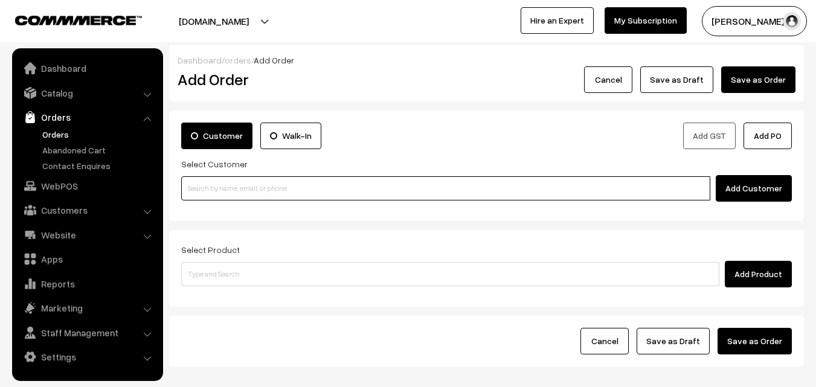
click at [254, 191] on input at bounding box center [445, 188] width 529 height 24
paste input "98401 40417"
click at [218, 182] on input "98401 40417" at bounding box center [445, 188] width 529 height 24
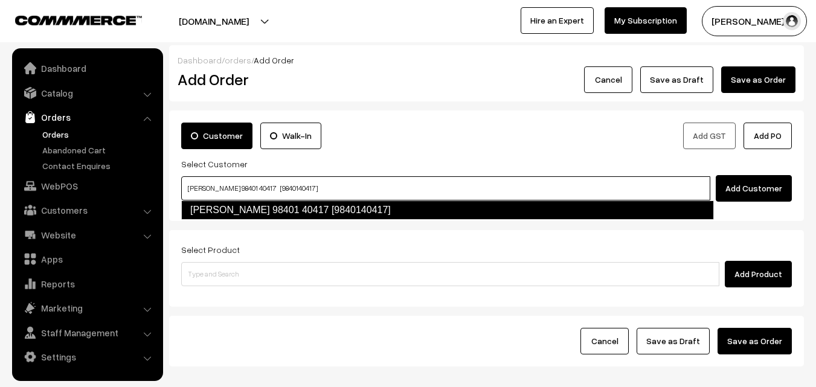
type input "Sugantha 98401 40417 [9840140417]"
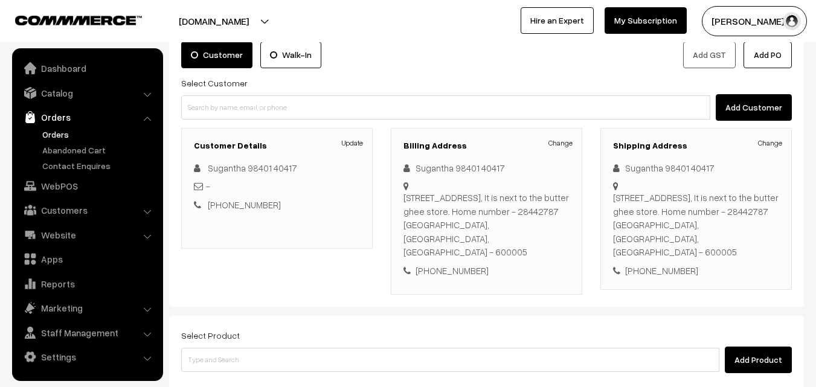
scroll to position [221, 0]
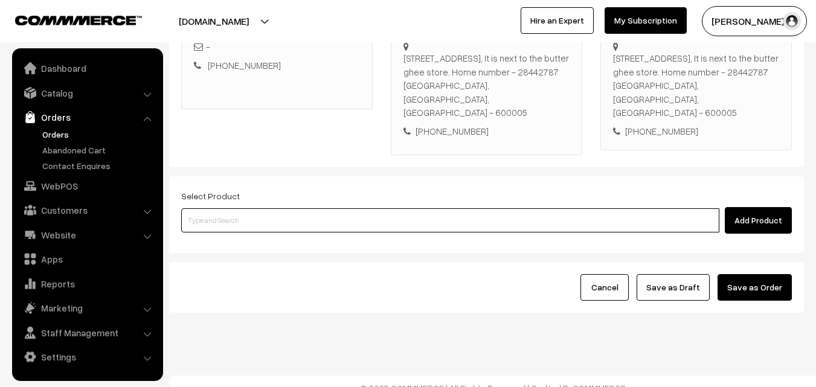
click at [330, 215] on input at bounding box center [450, 220] width 538 height 24
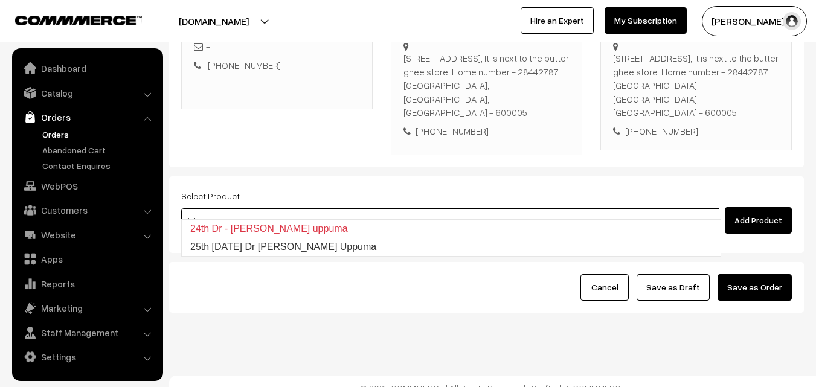
type input "25th Thursday Dr Idly Uppuma"
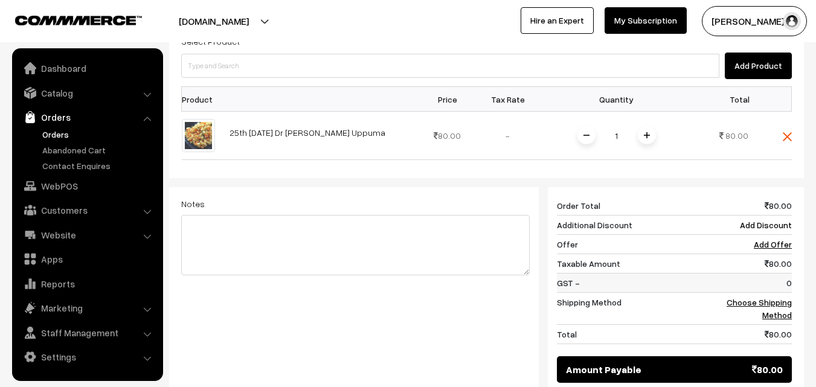
scroll to position [402, 0]
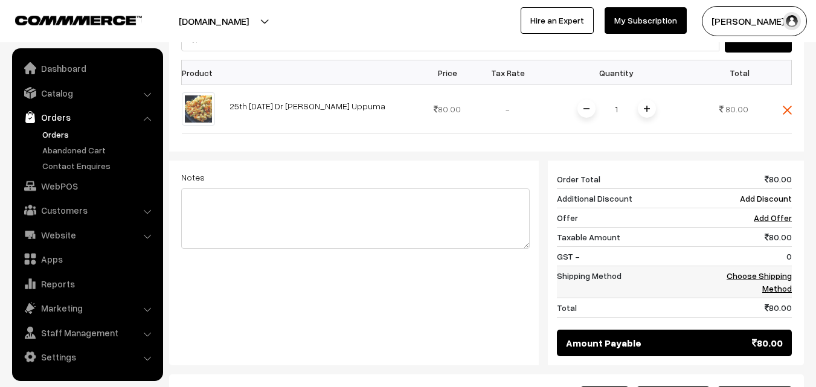
click at [777, 271] on link "Choose Shipping Method" at bounding box center [759, 282] width 65 height 23
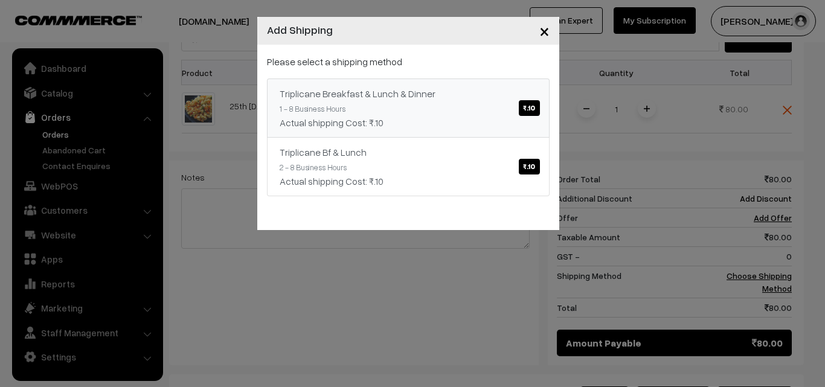
click at [521, 125] on link "Triplicane Breakfast & Lunch & Dinner ₹.10 1 - 8 Business Hours Actual shipping…" at bounding box center [408, 108] width 283 height 59
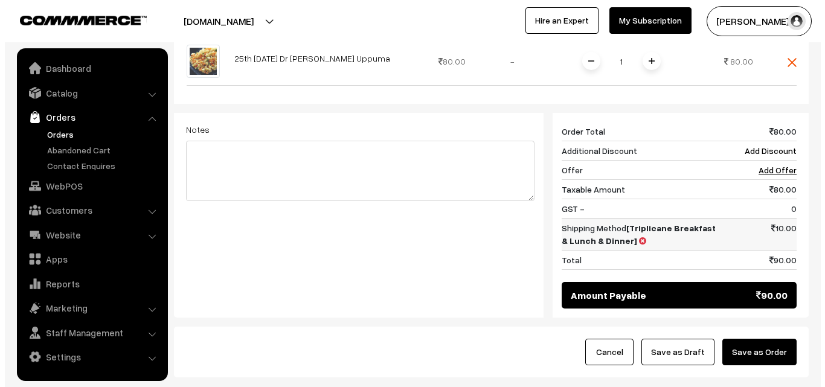
scroll to position [514, 0]
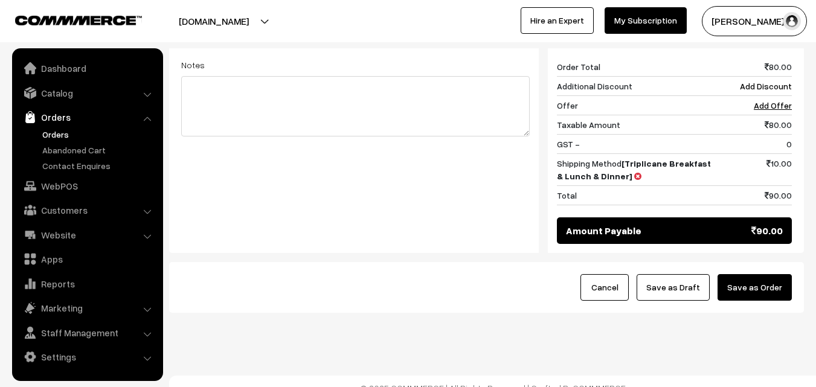
click at [768, 274] on button "Save as Order" at bounding box center [755, 287] width 74 height 27
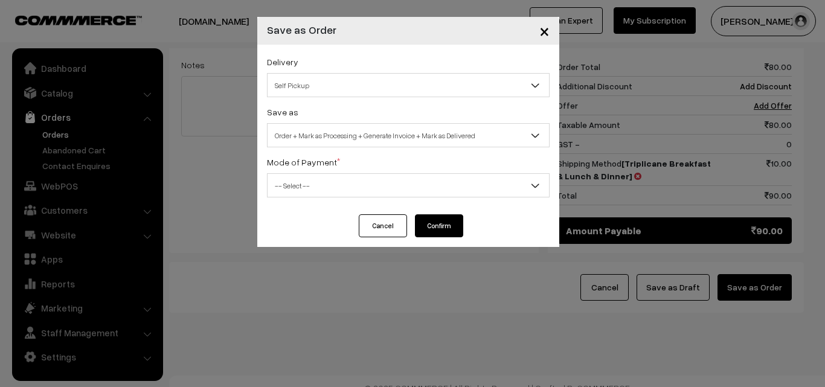
click at [371, 136] on span "Order + Mark as Processing + Generate Invoice + Mark as Delivered" at bounding box center [409, 135] width 282 height 21
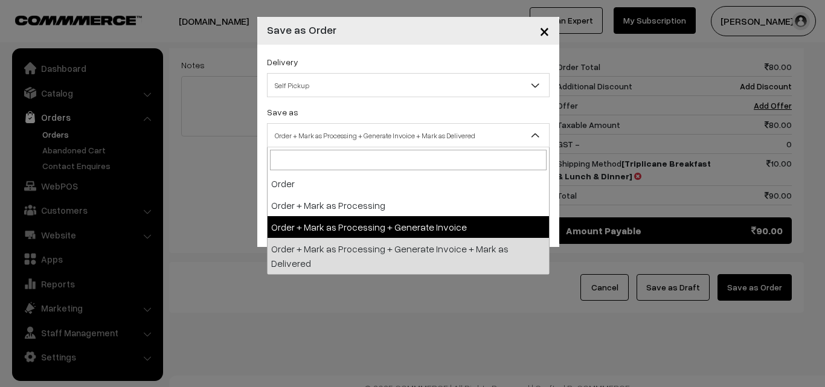
select select "3"
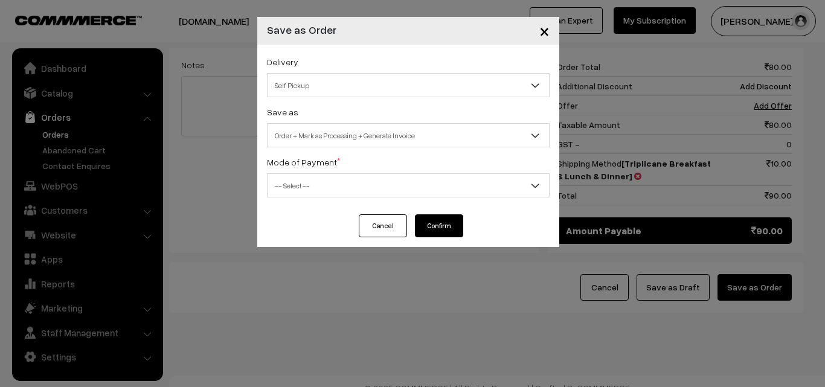
drag, startPoint x: 345, startPoint y: 183, endPoint x: 344, endPoint y: 195, distance: 11.5
click at [344, 191] on span "-- Select --" at bounding box center [409, 185] width 282 height 21
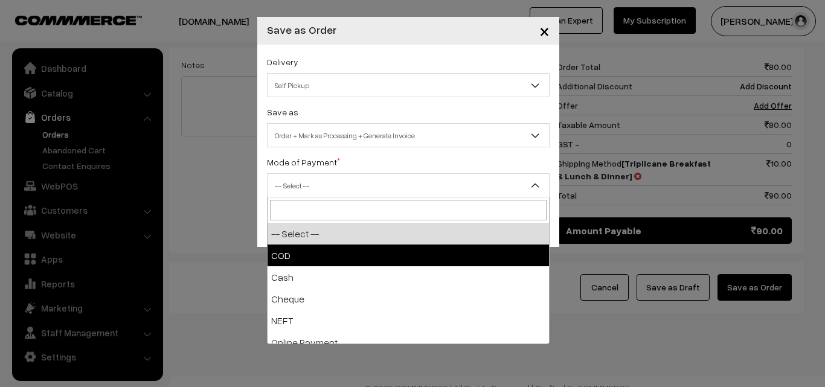
select select "1"
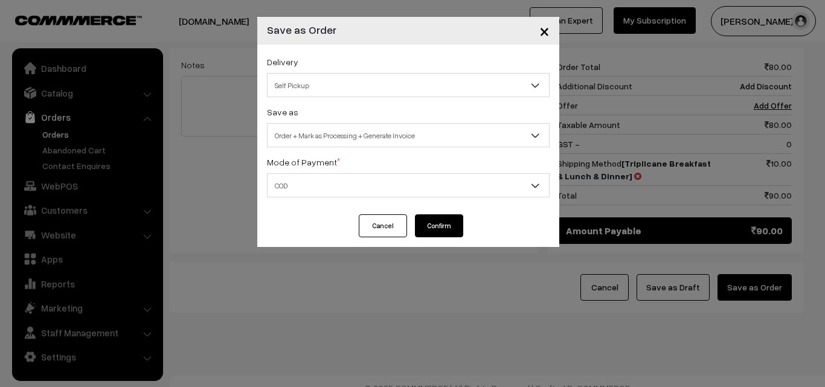
click at [437, 226] on button "Confirm" at bounding box center [439, 225] width 48 height 23
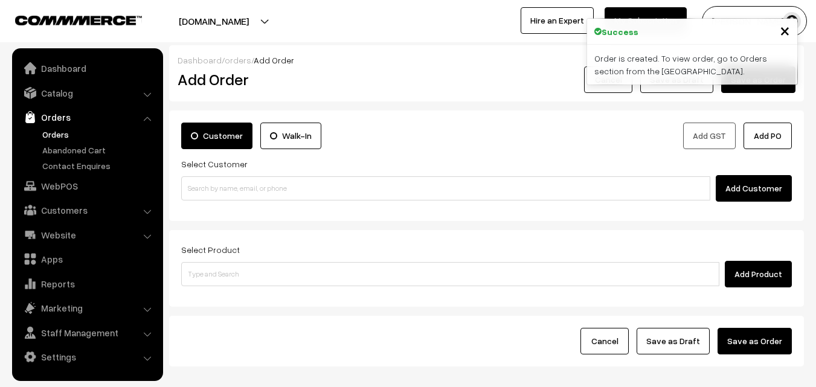
click at [37, 137] on ul "Orders" at bounding box center [87, 150] width 145 height 44
click at [60, 133] on link "Orders" at bounding box center [99, 134] width 120 height 13
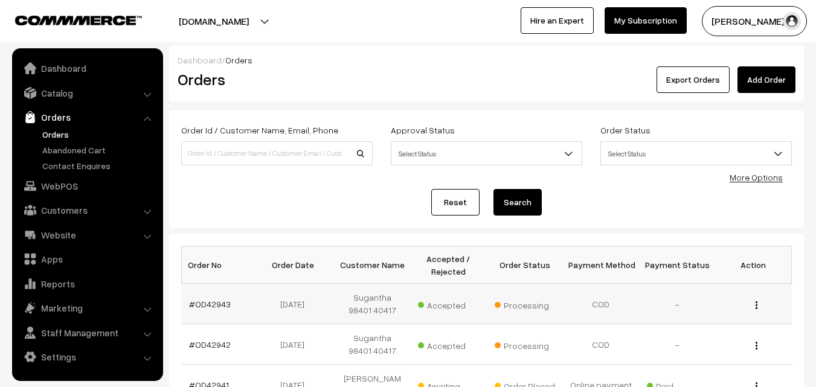
click at [205, 297] on td "#OD42943" at bounding box center [220, 304] width 76 height 40
click at [209, 304] on link "#OD42943" at bounding box center [210, 304] width 42 height 10
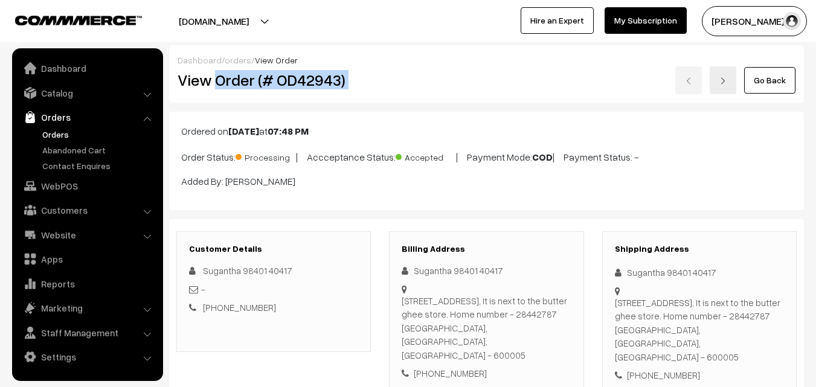
drag, startPoint x: 214, startPoint y: 82, endPoint x: 414, endPoint y: 110, distance: 202.5
click at [408, 82] on div "View Order (# OD42943) Go Back" at bounding box center [487, 80] width 636 height 28
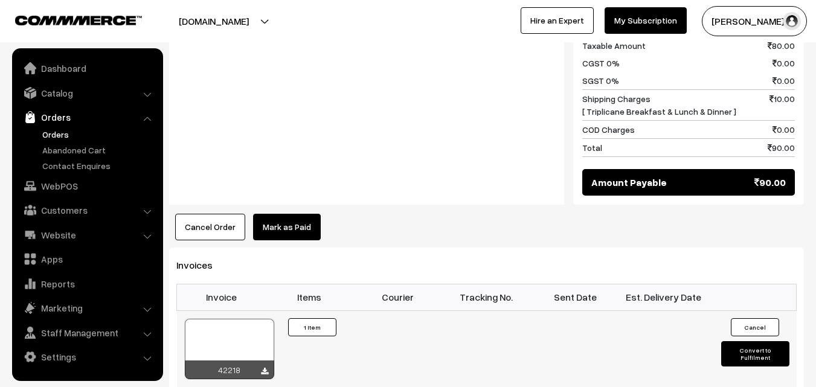
scroll to position [725, 0]
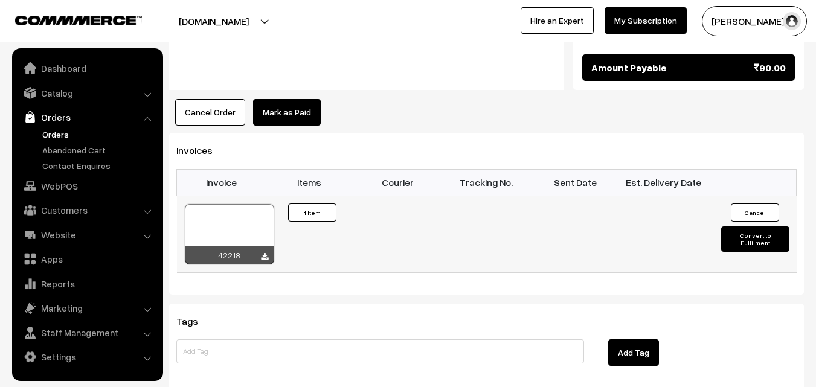
click at [214, 210] on div at bounding box center [229, 234] width 89 height 60
click at [72, 187] on link "WebPOS" at bounding box center [87, 186] width 144 height 22
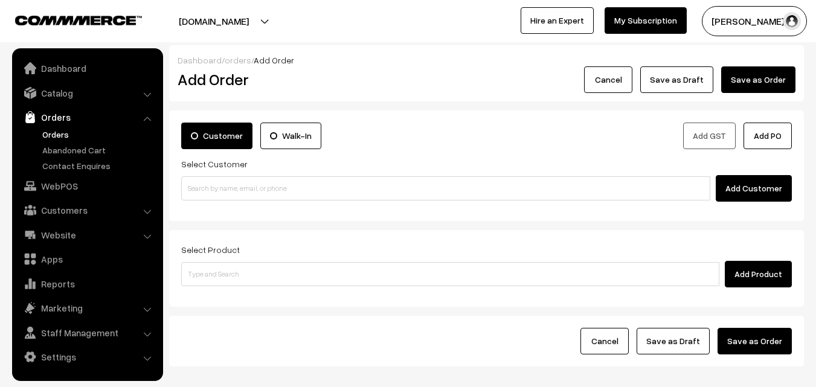
click at [257, 185] on input at bounding box center [445, 188] width 529 height 24
click at [191, 188] on input "98842 43647" at bounding box center [445, 188] width 529 height 24
click at [208, 208] on link "Visveswaran 98842 43647 [9884243647]" at bounding box center [448, 210] width 532 height 18
type input "98842 43647"
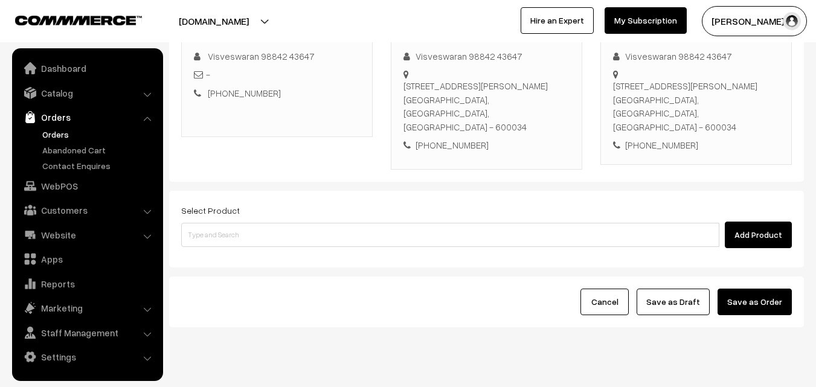
scroll to position [207, 0]
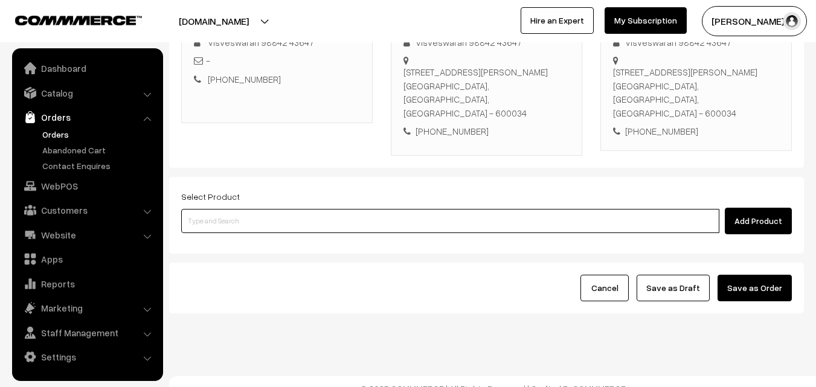
click at [428, 209] on input at bounding box center [450, 221] width 538 height 24
click at [245, 211] on input at bounding box center [450, 221] width 538 height 24
paste input "25th Without Rice.."
type input "25th Without Rice.."
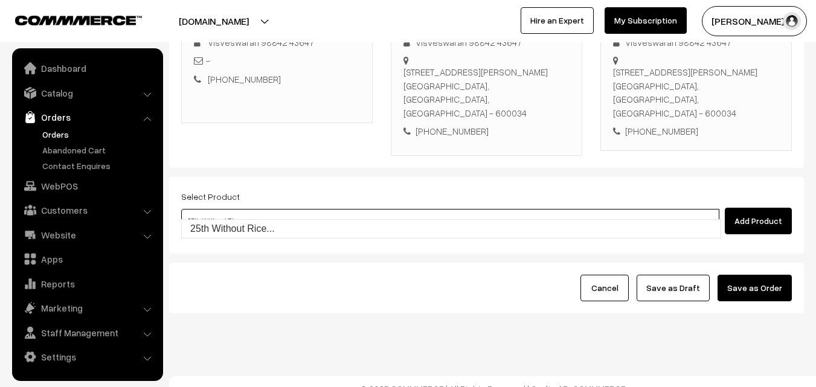
click at [236, 233] on link "25th Without Rice..." at bounding box center [451, 229] width 539 height 18
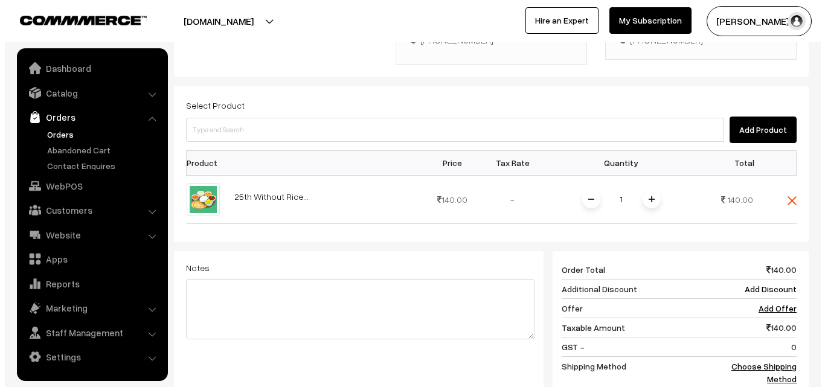
scroll to position [500, 0]
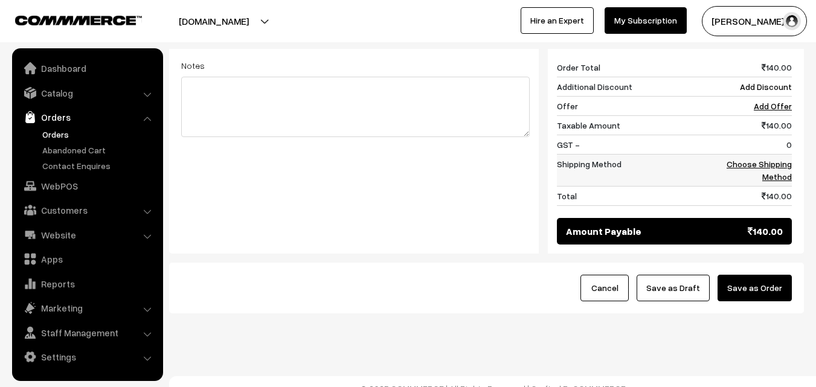
click at [781, 161] on link "Choose Shipping Method" at bounding box center [759, 170] width 65 height 23
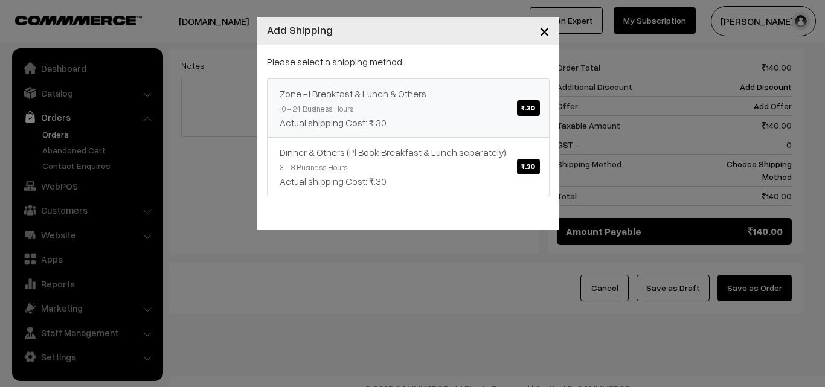
click at [492, 100] on link "Zone -1 Breakfast & Lunch & Others ₹.30 10 - 24 Business Hours Actual shipping …" at bounding box center [408, 108] width 283 height 59
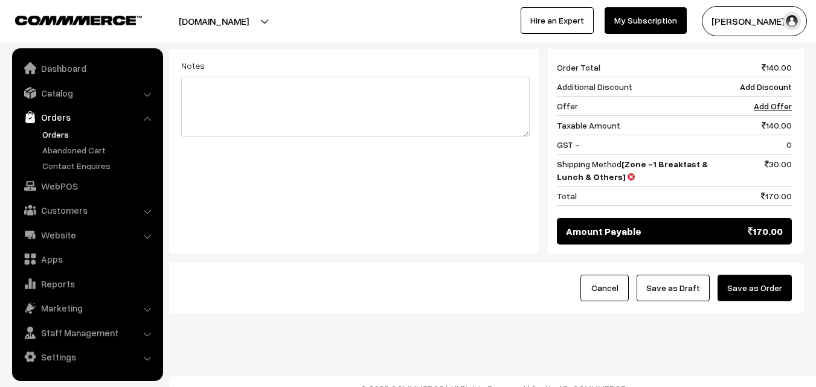
click at [734, 275] on button "Save as Order" at bounding box center [755, 288] width 74 height 27
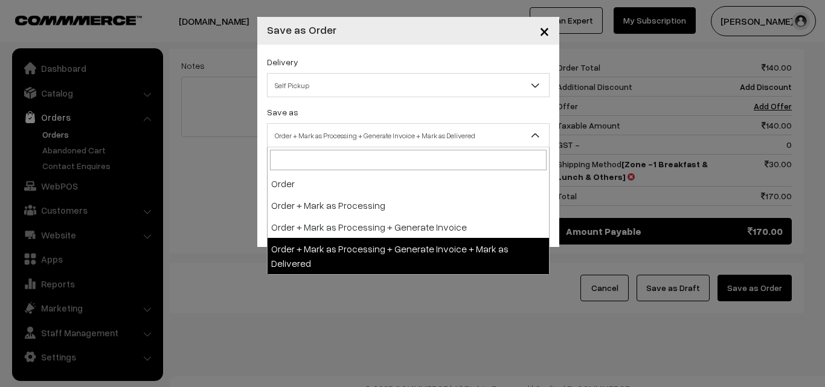
click at [334, 140] on span "Order + Mark as Processing + Generate Invoice + Mark as Delivered" at bounding box center [409, 135] width 282 height 21
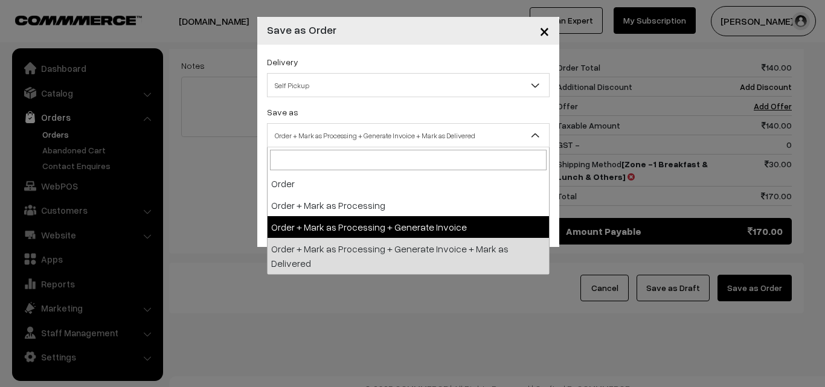
select select "3"
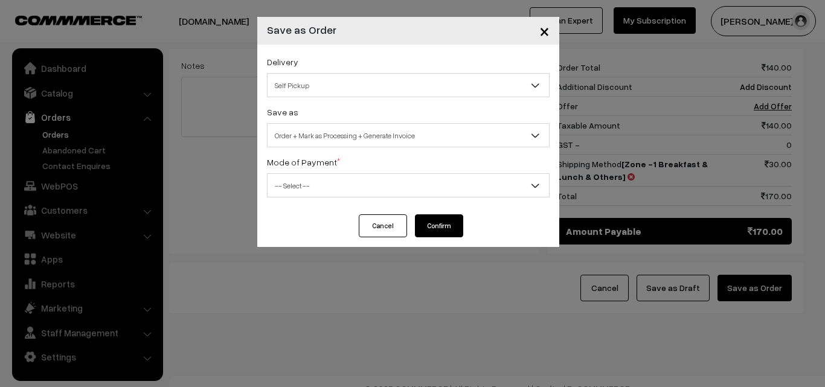
click at [337, 199] on div "Delivery Self Pickup Zone -1 Breakfast & Lunch & Others (₹30) (10 - 24 Business…" at bounding box center [408, 130] width 302 height 170
click at [318, 180] on span "-- Select --" at bounding box center [409, 185] width 282 height 21
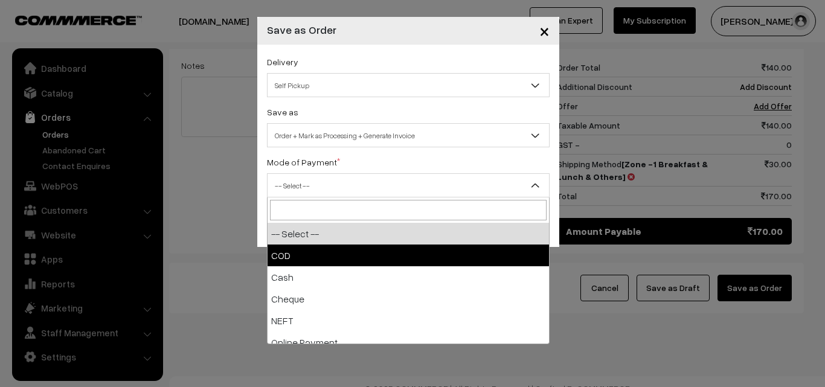
select select "1"
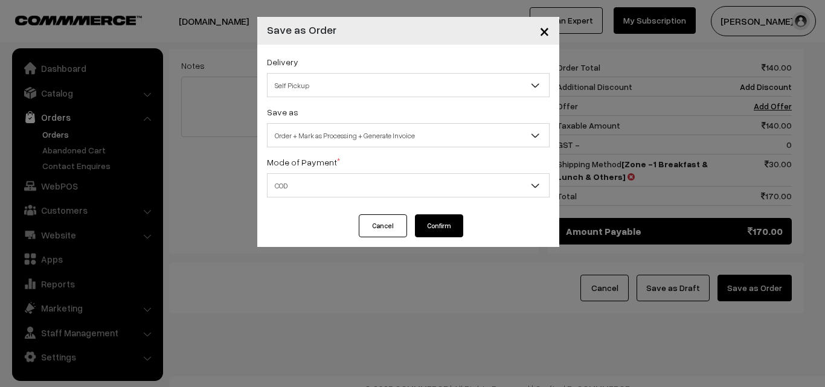
click at [443, 227] on button "Confirm" at bounding box center [439, 225] width 48 height 23
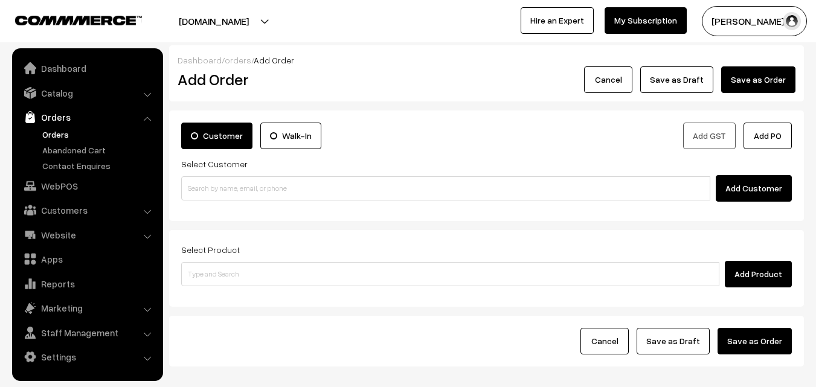
click at [65, 133] on link "Orders" at bounding box center [99, 134] width 120 height 13
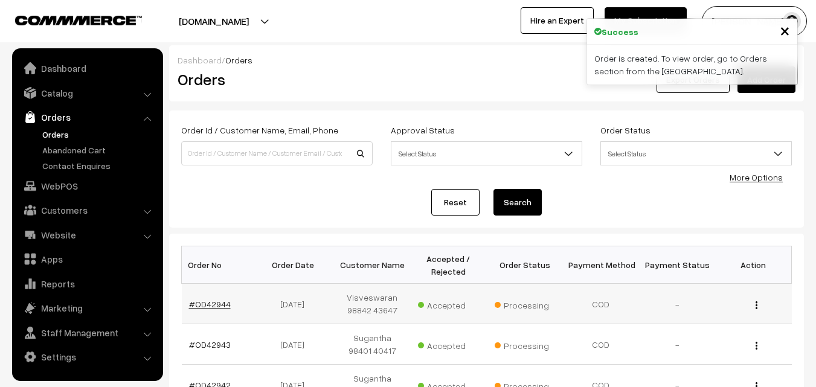
click at [217, 301] on link "#OD42944" at bounding box center [210, 304] width 42 height 10
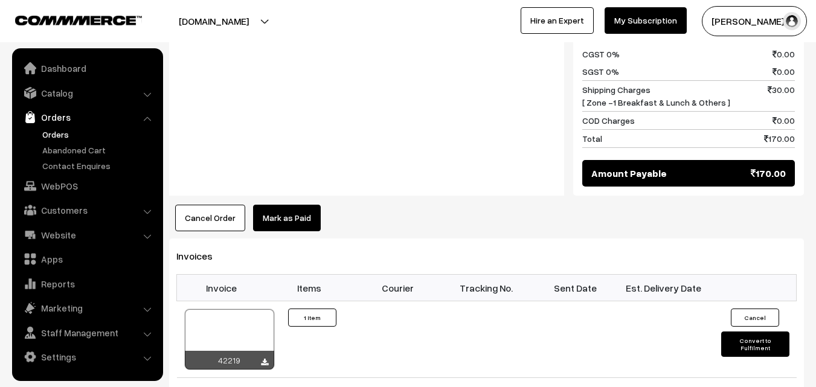
scroll to position [665, 0]
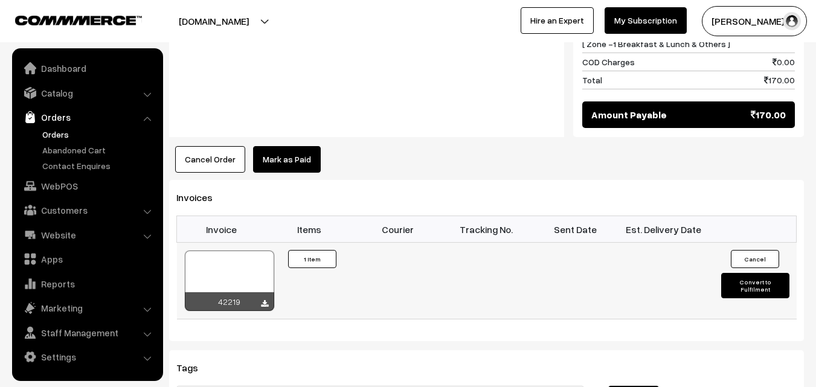
click at [250, 251] on div at bounding box center [229, 281] width 89 height 60
click at [67, 193] on link "WebPOS" at bounding box center [87, 186] width 144 height 22
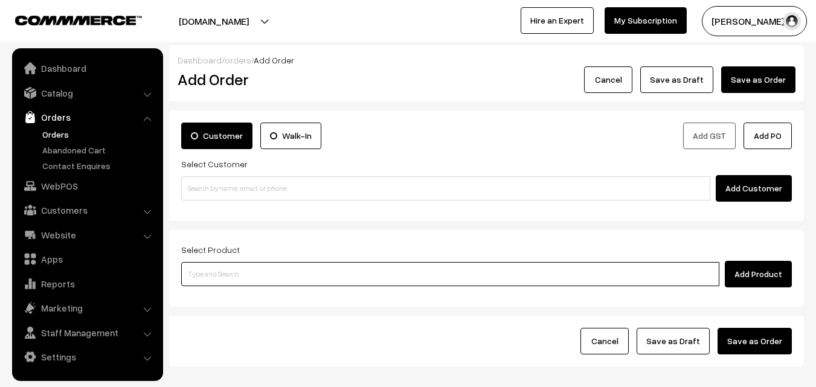
click at [252, 277] on input at bounding box center [450, 274] width 538 height 24
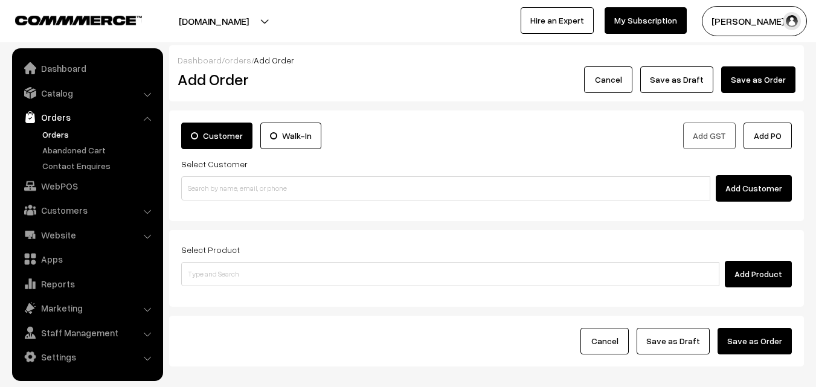
click at [301, 261] on div "Add Product" at bounding box center [486, 274] width 611 height 27
click at [317, 264] on div "Add Product" at bounding box center [486, 274] width 611 height 27
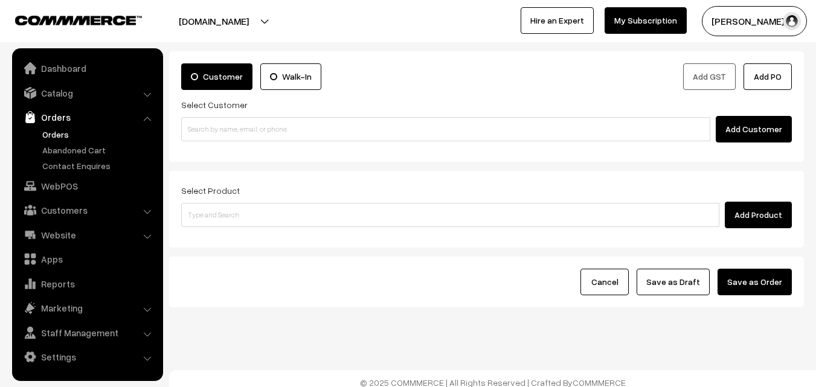
scroll to position [67, 0]
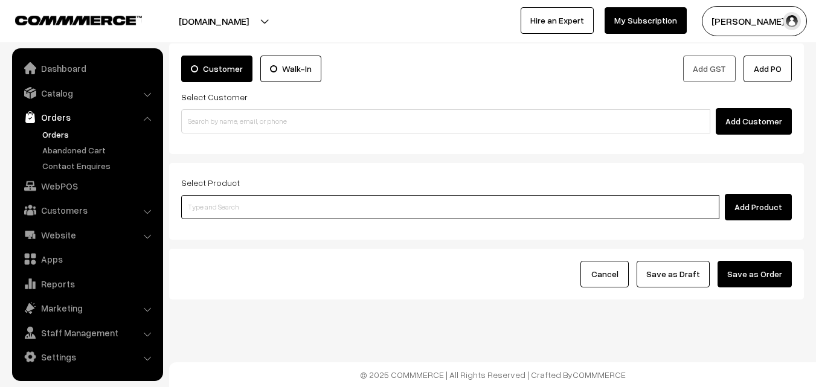
click at [297, 202] on input at bounding box center [450, 207] width 538 height 24
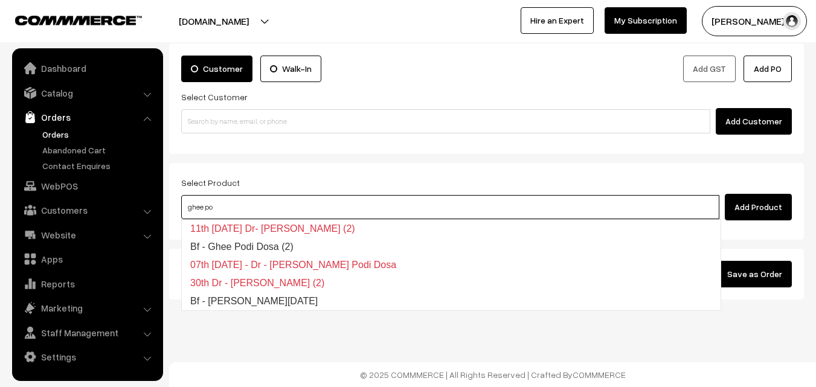
type input "Bf - Ghee Pongal"
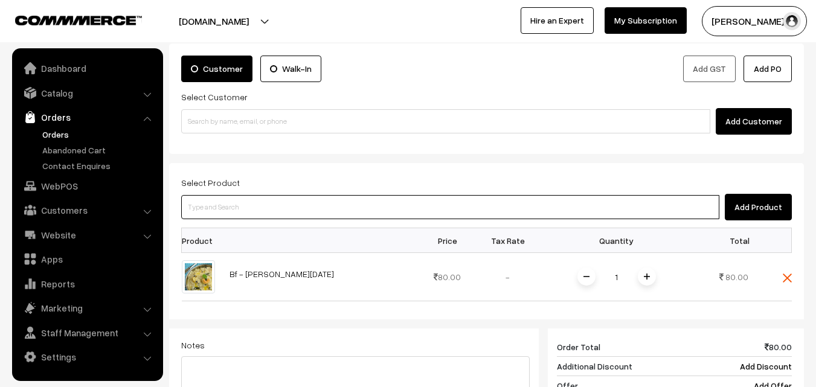
click at [290, 211] on input at bounding box center [450, 207] width 538 height 24
type input "Tomato s"
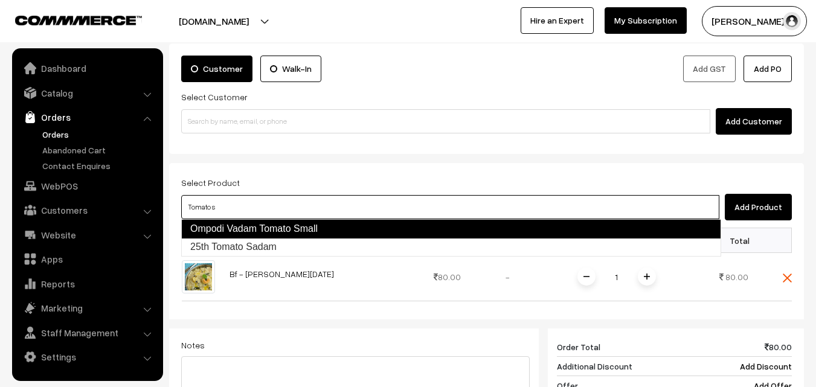
click at [303, 237] on link "Ompodi Vadam Tomato Small" at bounding box center [451, 228] width 540 height 19
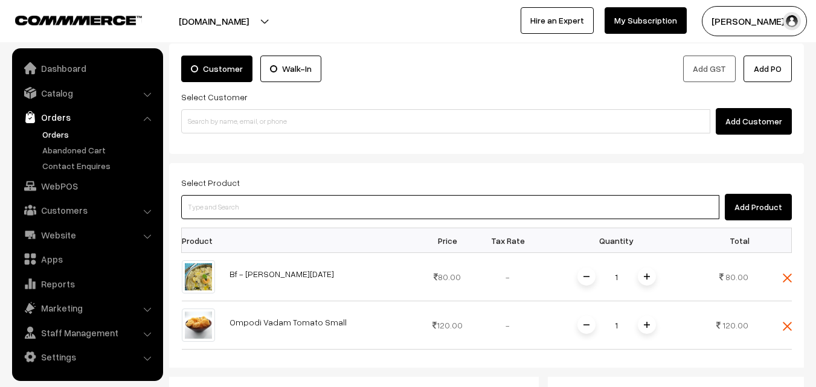
click at [306, 217] on input at bounding box center [450, 207] width 538 height 24
click at [787, 323] on img at bounding box center [787, 326] width 9 height 9
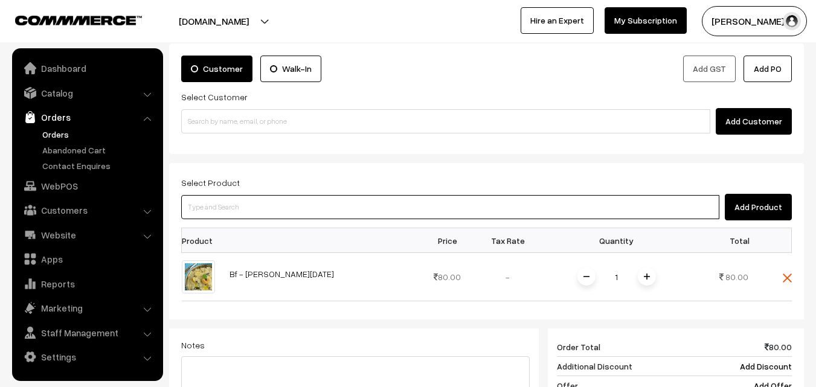
click at [460, 207] on input at bounding box center [450, 207] width 538 height 24
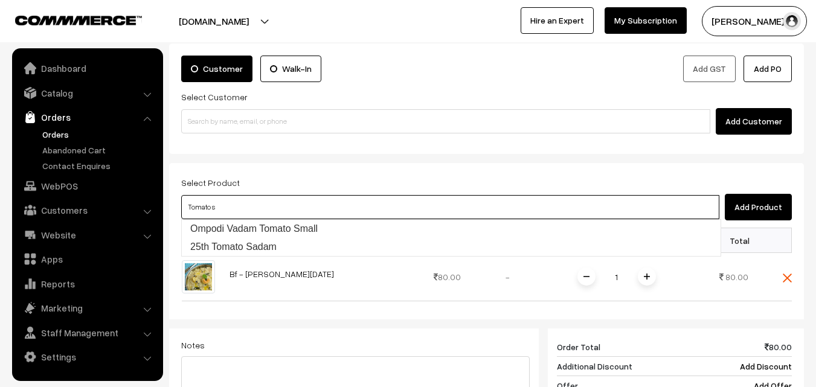
type input "25th Tomato Sadam"
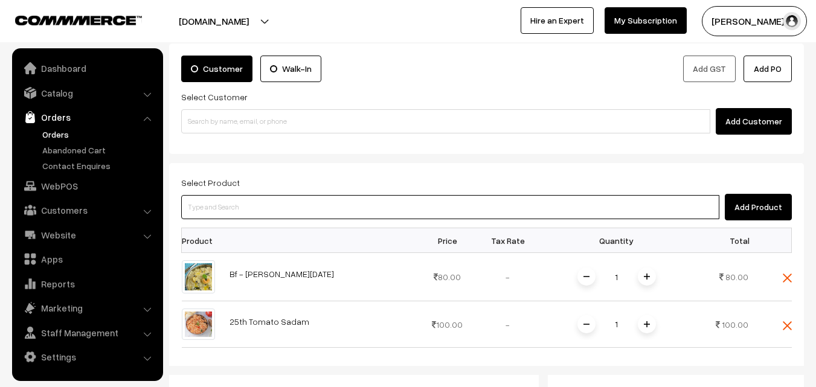
click at [292, 214] on input at bounding box center [450, 207] width 538 height 24
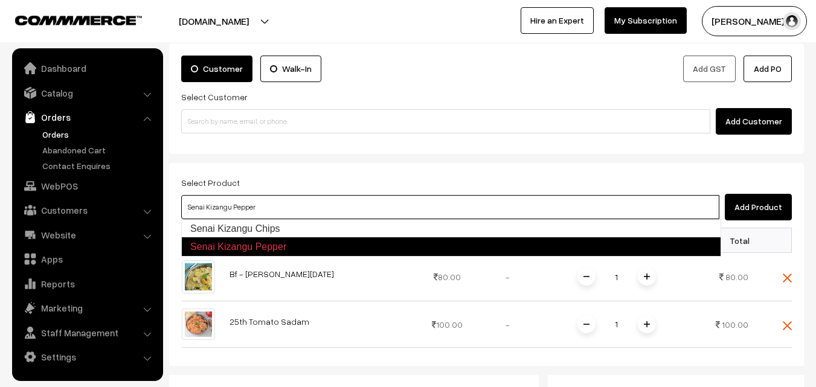
type input "Senai Kizangu Chips"
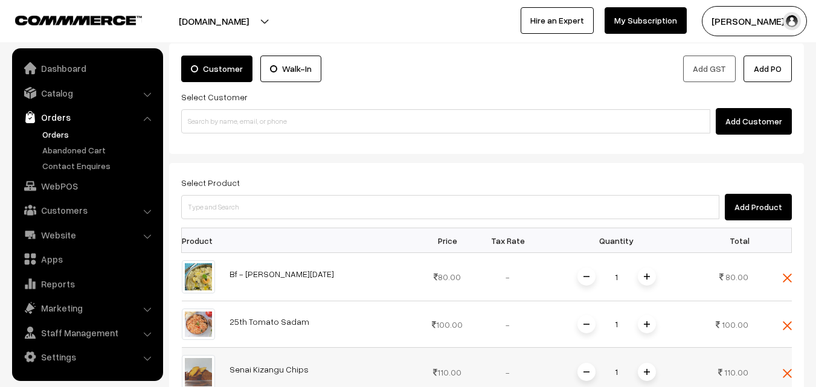
click at [651, 373] on span at bounding box center [647, 372] width 18 height 18
click at [510, 202] on input at bounding box center [450, 207] width 538 height 24
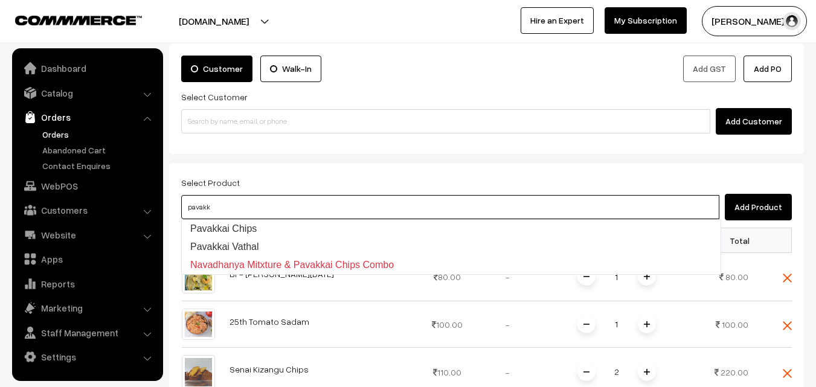
type input "Pavakkai Chips"
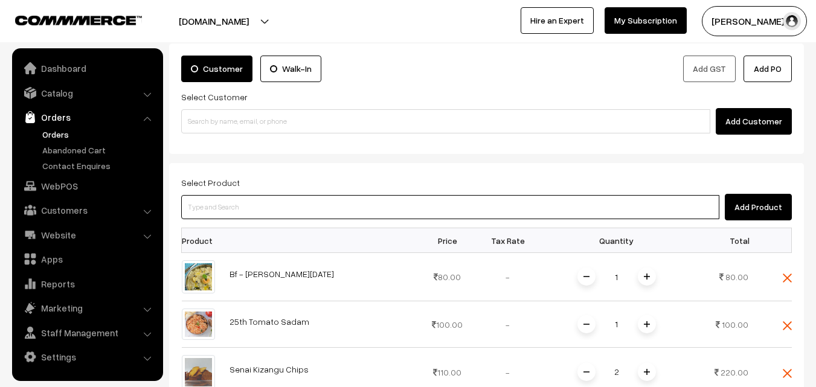
click at [486, 207] on input at bounding box center [450, 207] width 538 height 24
click at [440, 208] on input at bounding box center [450, 207] width 538 height 24
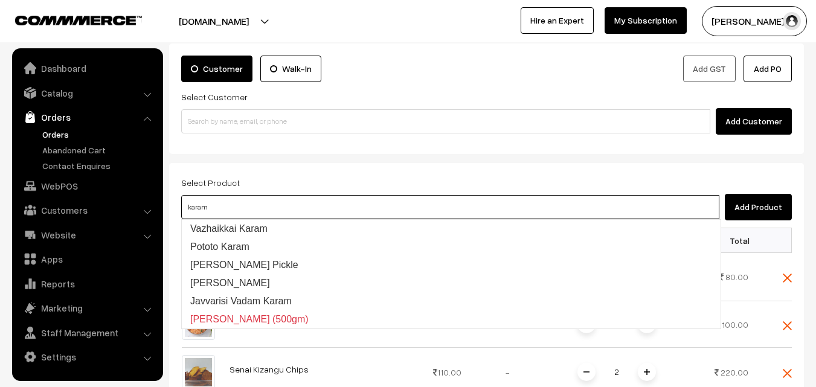
type input "Vazhaikkai Karam"
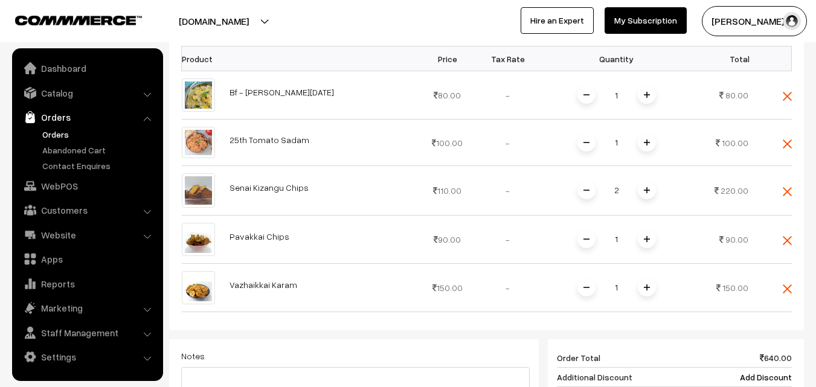
scroll to position [248, 0]
click at [645, 245] on span at bounding box center [647, 240] width 18 height 18
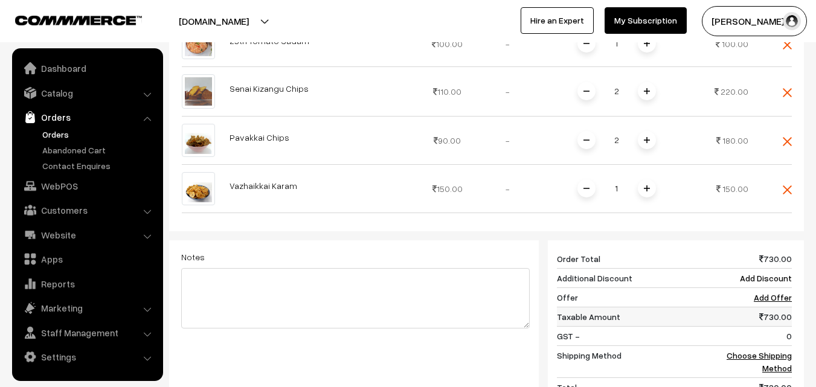
scroll to position [430, 0]
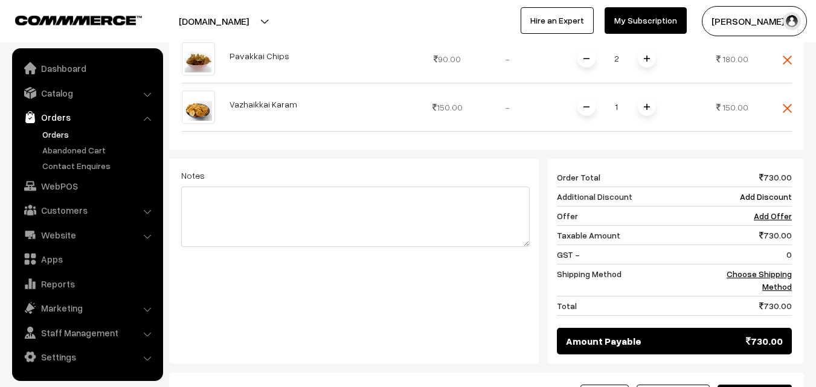
click at [56, 135] on link "Orders" at bounding box center [99, 134] width 120 height 13
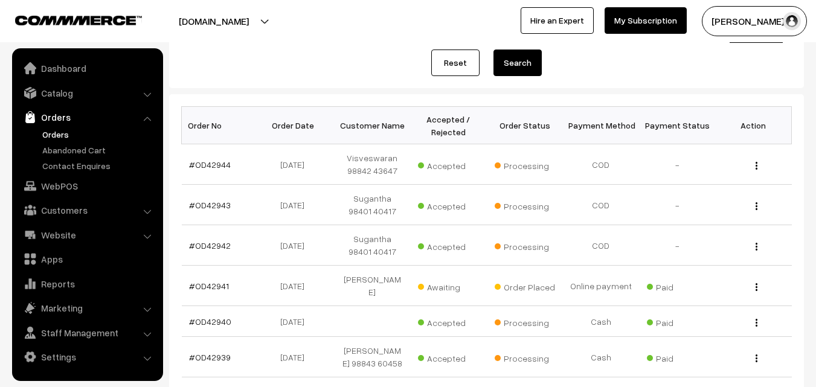
scroll to position [302, 0]
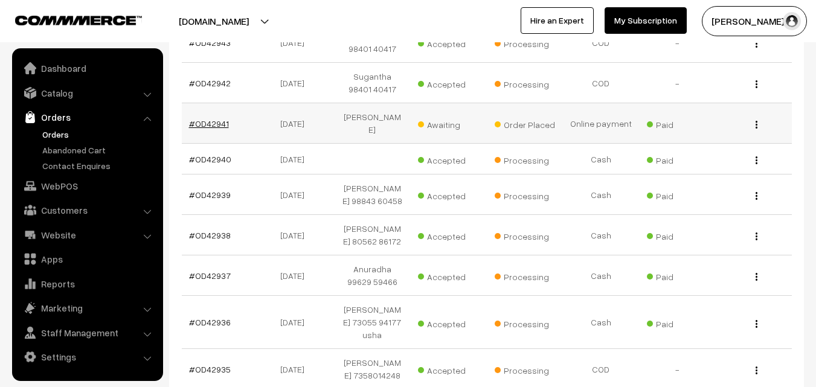
click at [219, 120] on link "#OD42941" at bounding box center [209, 123] width 40 height 10
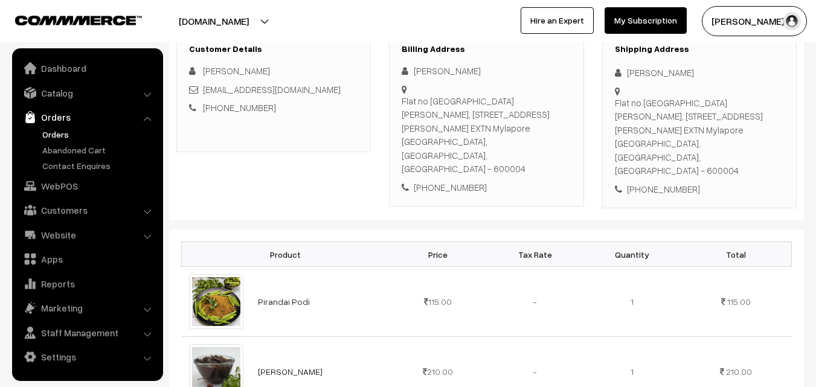
scroll to position [242, 0]
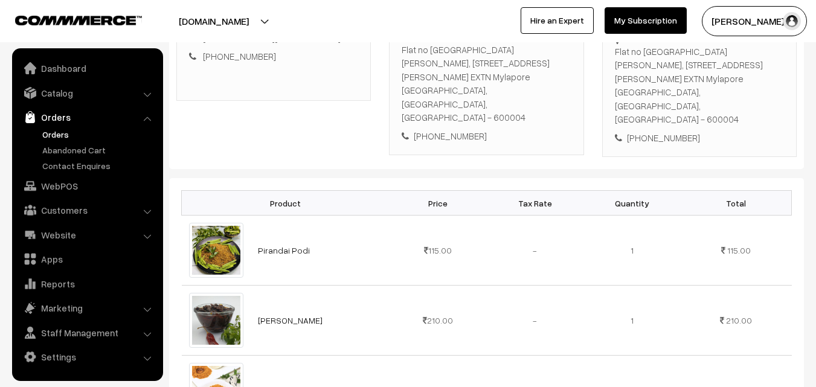
click at [446, 129] on div "[PHONE_NUMBER]" at bounding box center [486, 136] width 169 height 14
copy div "9884753381"
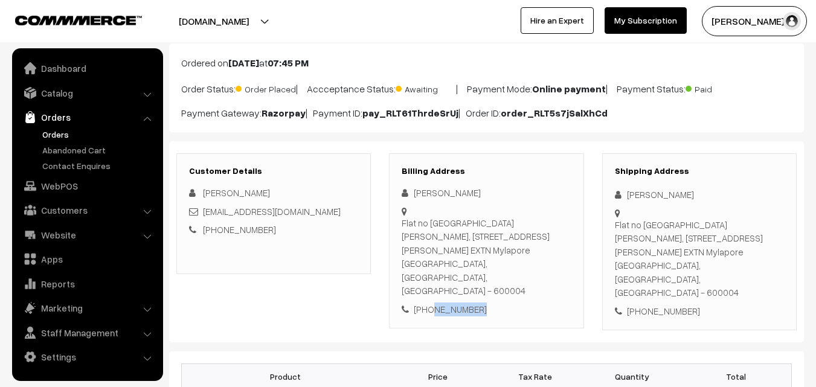
scroll to position [60, 0]
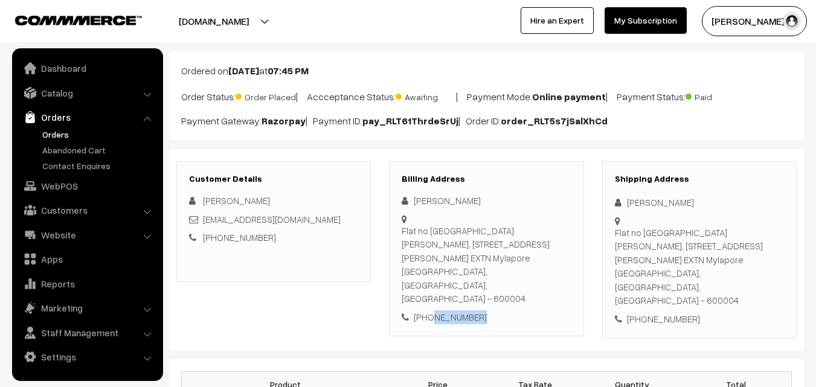
copy div "9884753381"
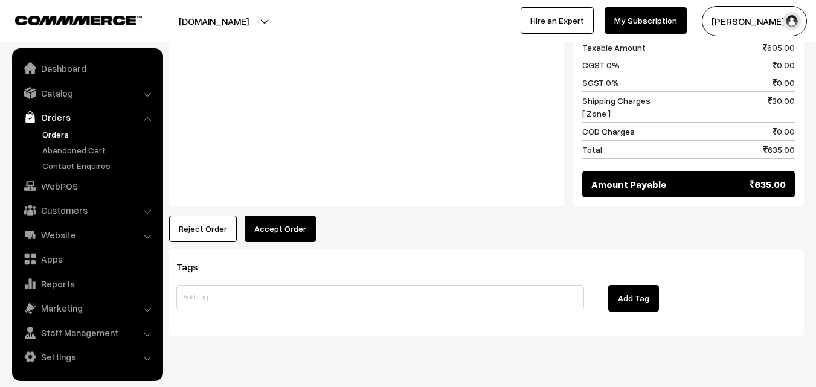
click at [274, 166] on div "Notes -" at bounding box center [366, 81] width 395 height 253
click at [281, 216] on button "Accept Order" at bounding box center [280, 229] width 71 height 27
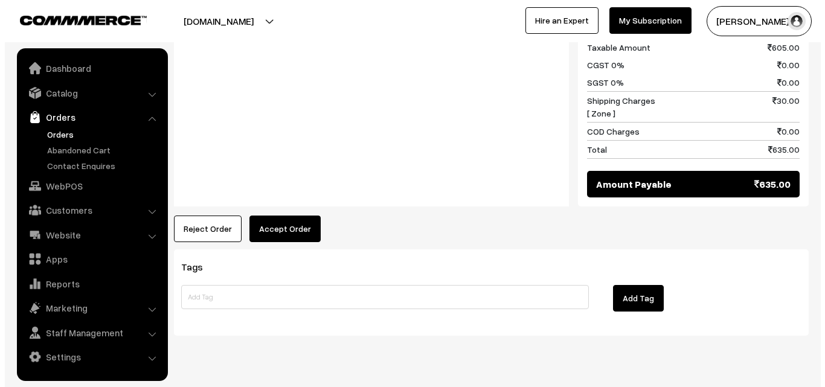
scroll to position [826, 0]
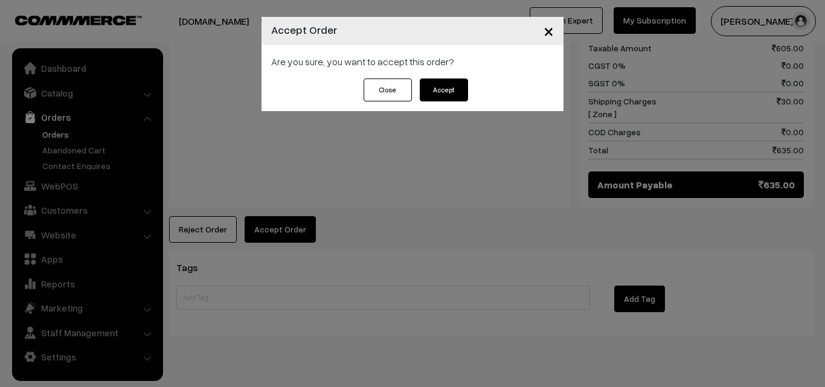
click at [451, 82] on button "Accept" at bounding box center [444, 90] width 48 height 23
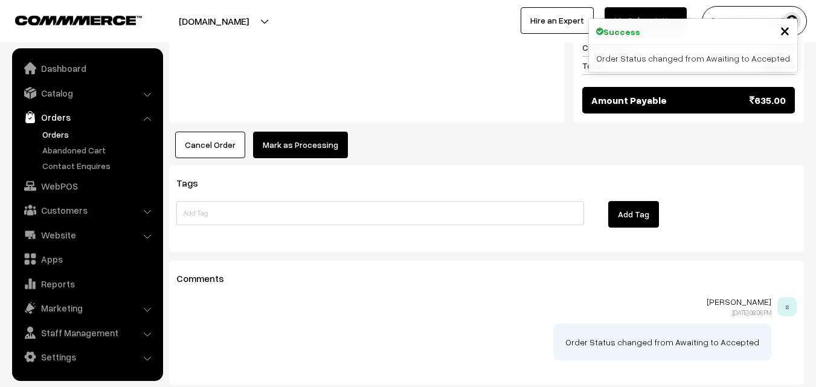
click at [301, 132] on button "Mark as Processing" at bounding box center [300, 145] width 95 height 27
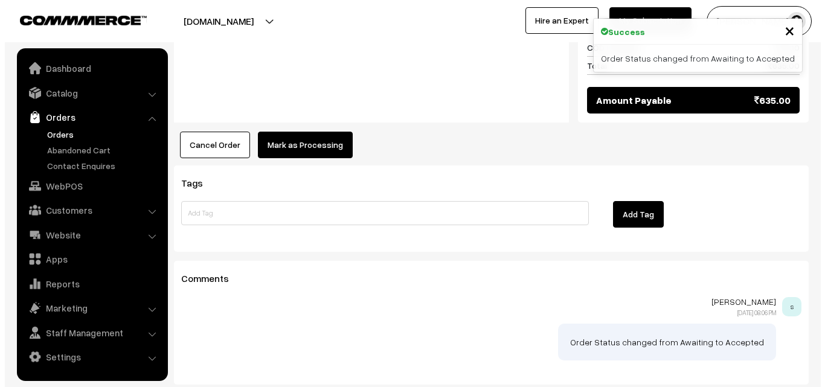
scroll to position [910, 0]
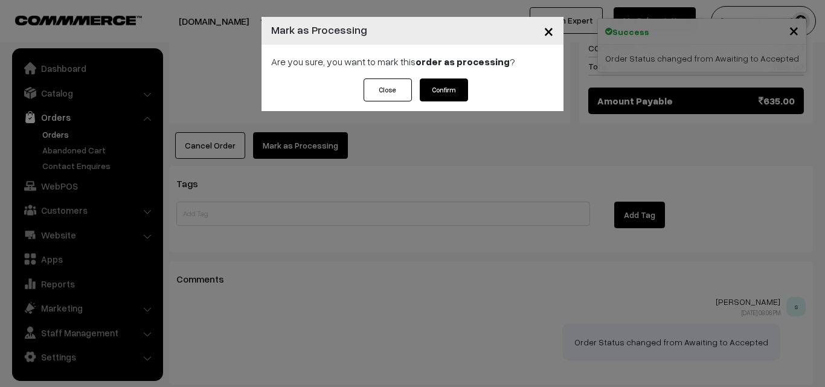
click at [450, 87] on button "Confirm" at bounding box center [444, 90] width 48 height 23
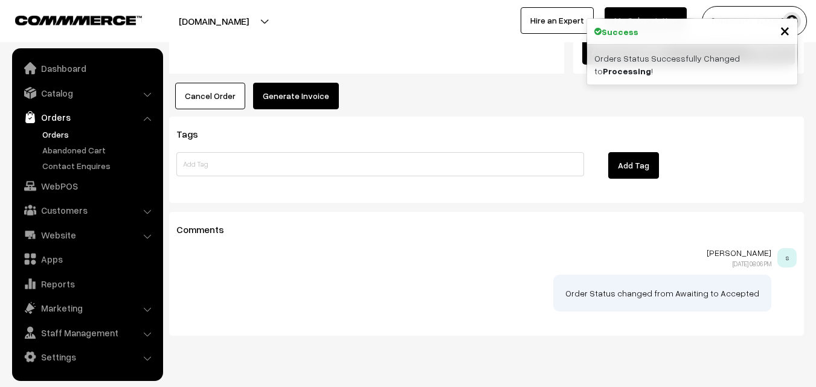
click at [290, 83] on button "Generate Invoice" at bounding box center [296, 96] width 86 height 27
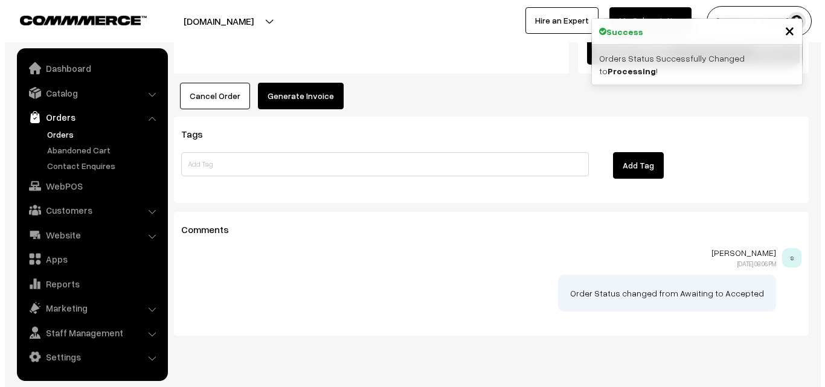
scroll to position [959, 0]
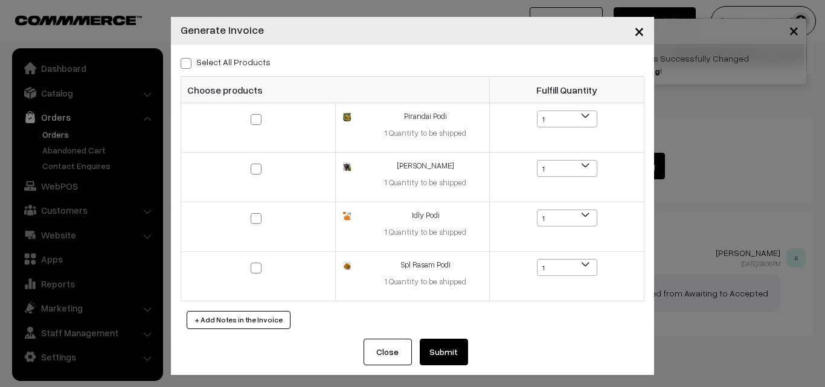
click at [245, 65] on label "Select All Products" at bounding box center [226, 62] width 90 height 13
click at [188, 65] on input "Select All Products" at bounding box center [185, 61] width 8 height 8
checkbox input "true"
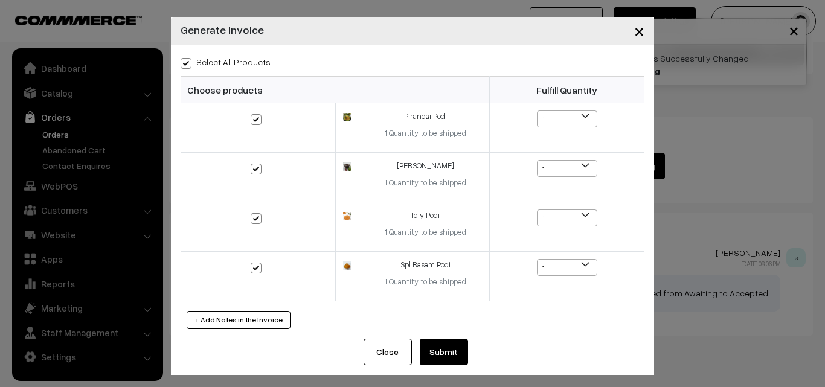
checkbox input "true"
click at [443, 346] on button "Submit" at bounding box center [444, 352] width 48 height 27
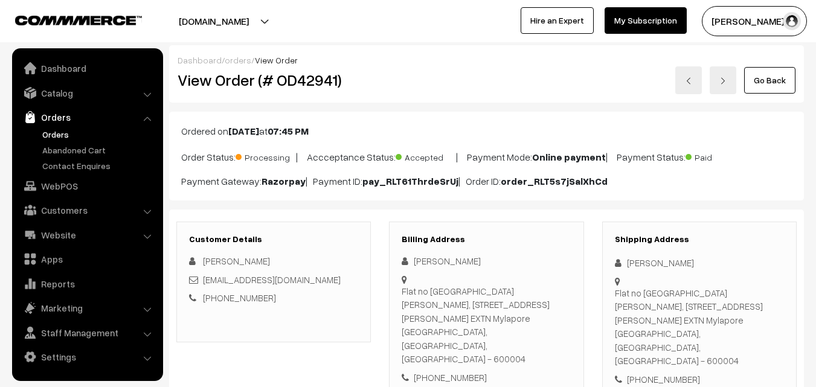
scroll to position [955, 0]
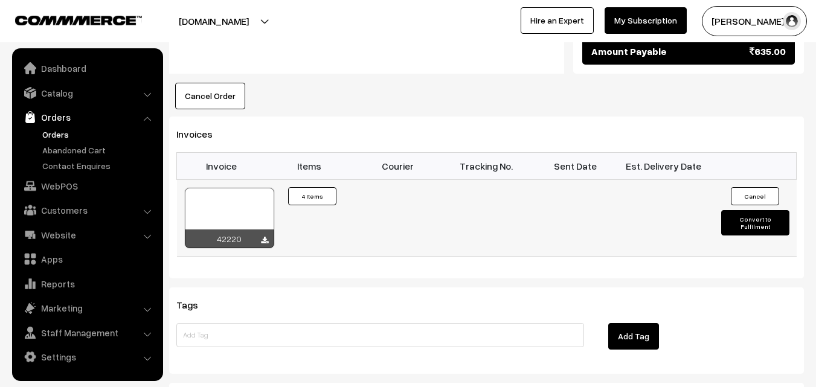
click at [246, 188] on div at bounding box center [229, 218] width 89 height 60
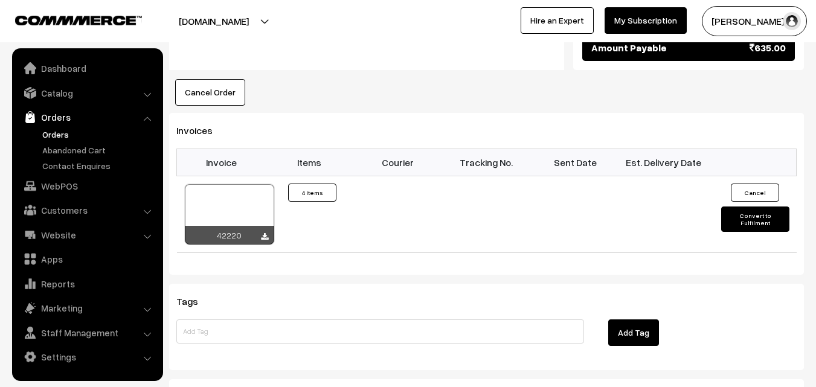
click at [60, 130] on link "Orders" at bounding box center [99, 134] width 120 height 13
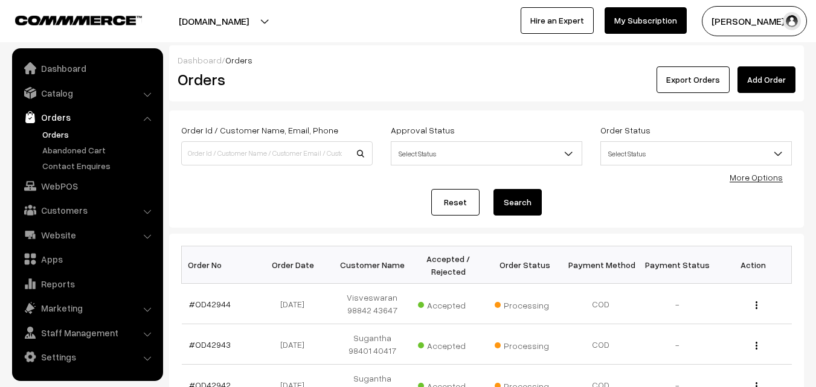
click at [62, 135] on link "Orders" at bounding box center [99, 134] width 120 height 13
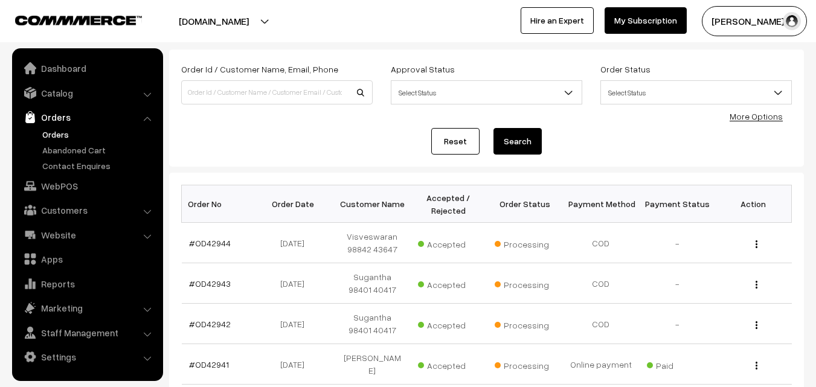
scroll to position [60, 0]
click at [64, 185] on link "WebPOS" at bounding box center [87, 186] width 144 height 22
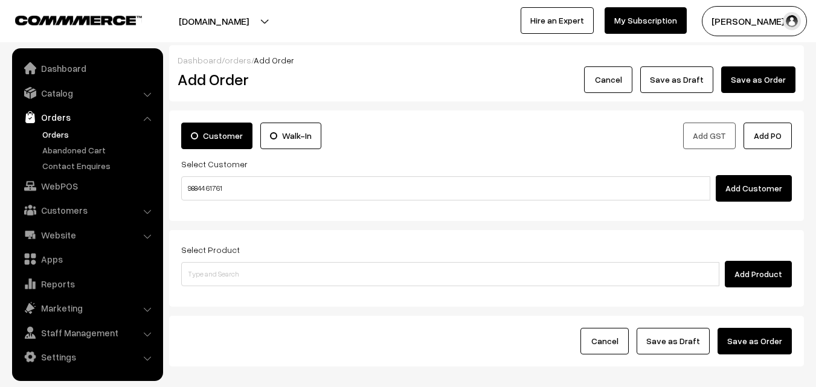
click at [207, 183] on input "98844 61761" at bounding box center [445, 188] width 529 height 24
click at [211, 187] on input "98844 61761" at bounding box center [445, 188] width 529 height 24
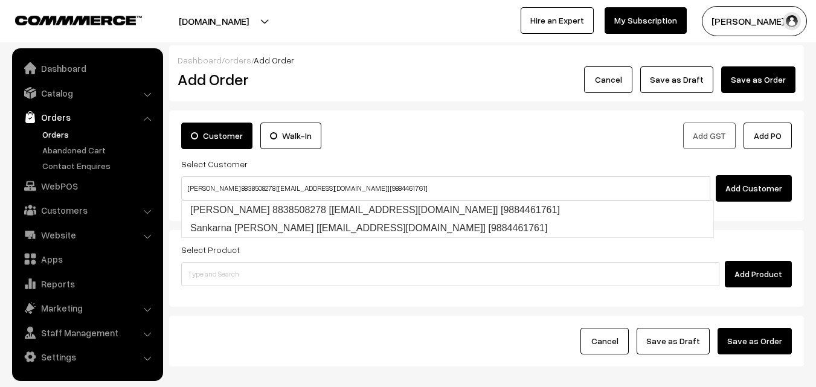
type input "Sankaran pillai 8838508278 [test14@gmail.com] [9884461761]"
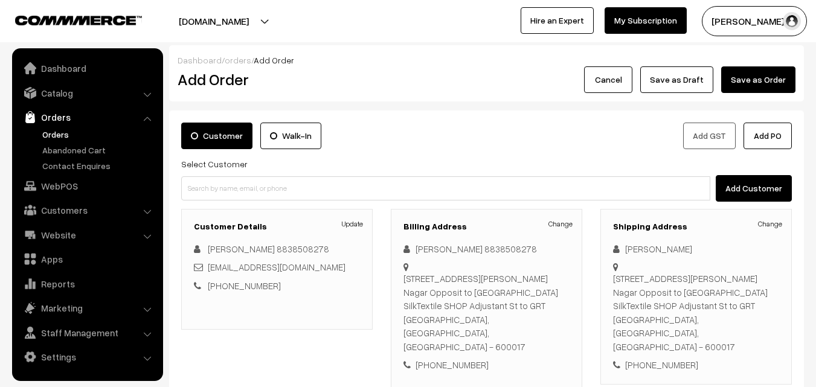
scroll to position [221, 0]
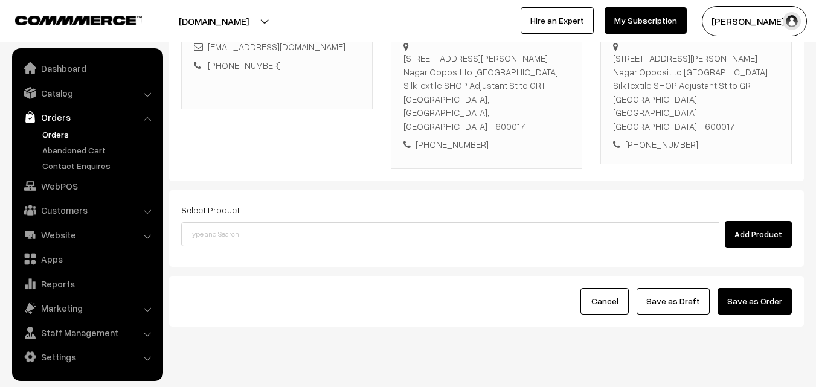
click at [390, 222] on div "Select Product Add Product" at bounding box center [486, 228] width 635 height 77
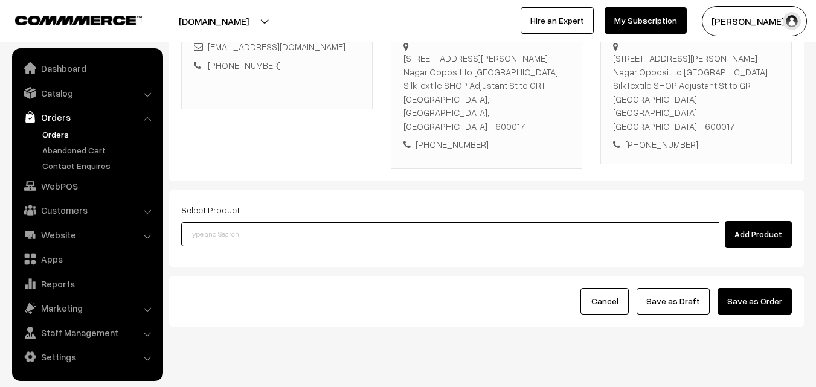
click at [394, 222] on input at bounding box center [450, 234] width 538 height 24
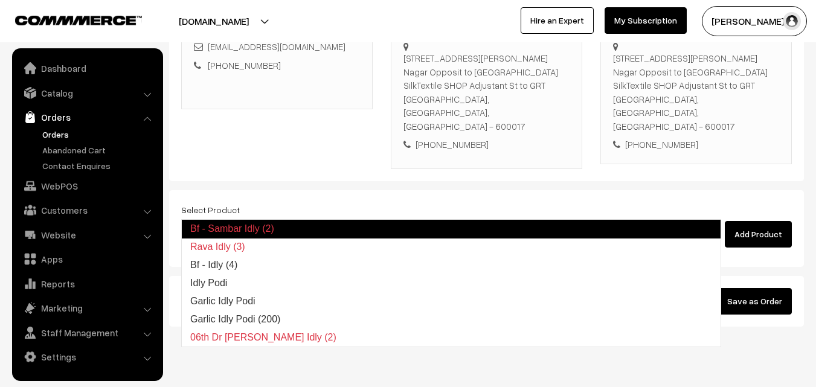
type input "Bf - Idly (4)"
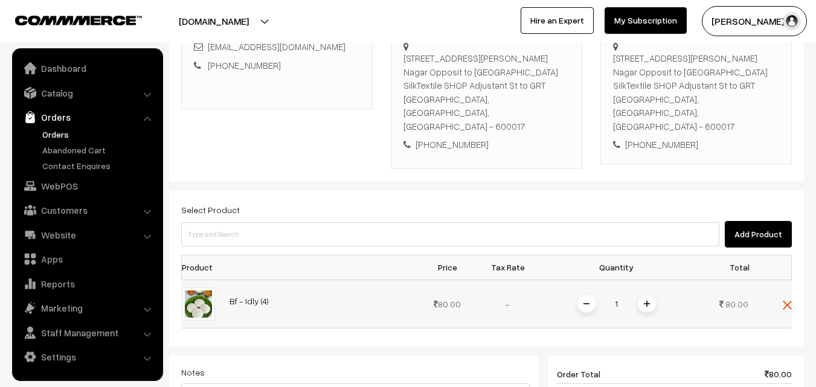
click at [652, 294] on div "1" at bounding box center [617, 304] width 91 height 21
click at [651, 295] on span at bounding box center [647, 304] width 18 height 18
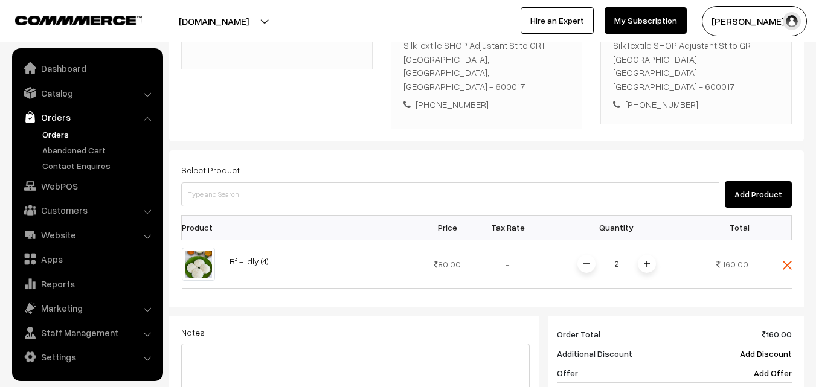
scroll to position [341, 0]
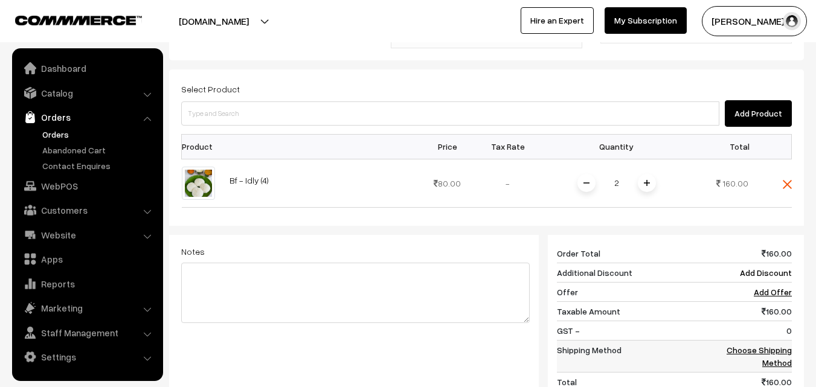
click at [785, 345] on link "Choose Shipping Method" at bounding box center [759, 356] width 65 height 23
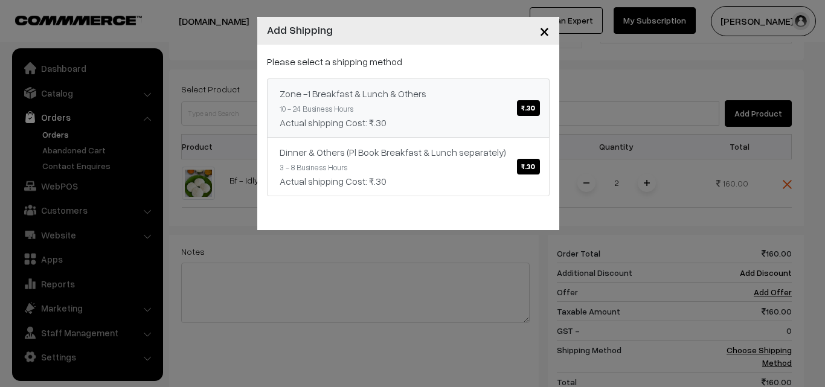
click at [466, 112] on link "Zone -1 Breakfast & Lunch & Others ₹.30 10 - 24 Business Hours Actual shipping …" at bounding box center [408, 108] width 283 height 59
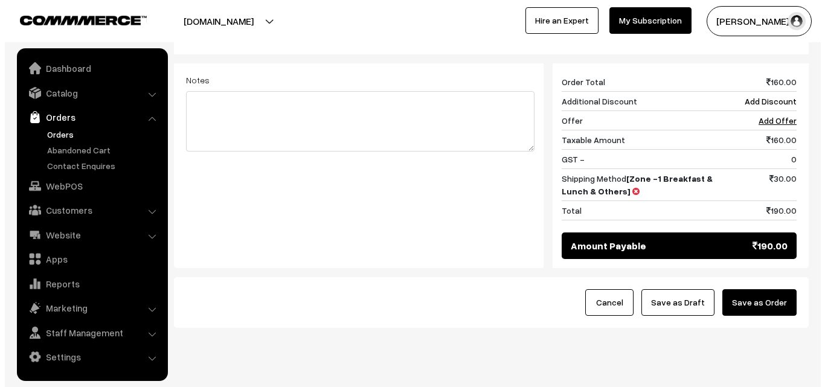
scroll to position [514, 0]
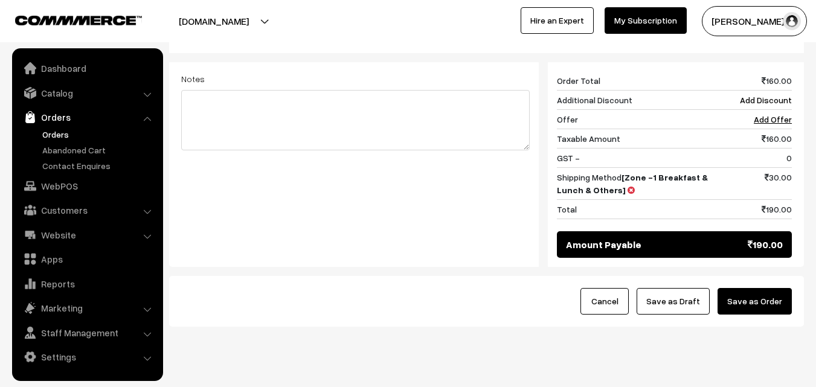
click at [776, 288] on button "Save as Order" at bounding box center [755, 301] width 74 height 27
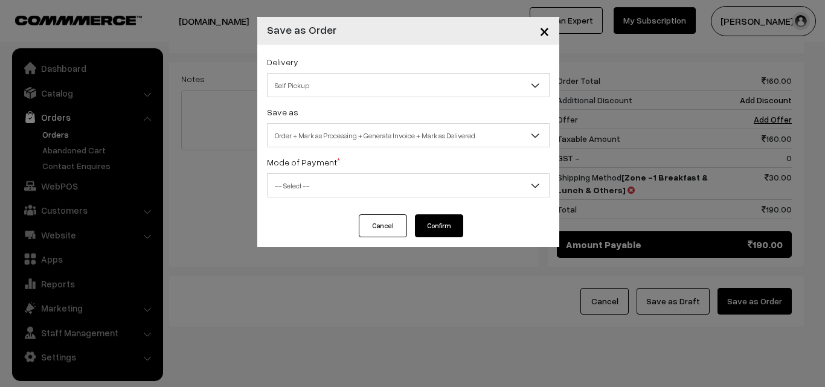
click at [341, 148] on div "Delivery Self Pickup Zone -1 Breakfast & Lunch & Others (₹30) (10 - 24 Business…" at bounding box center [408, 130] width 302 height 170
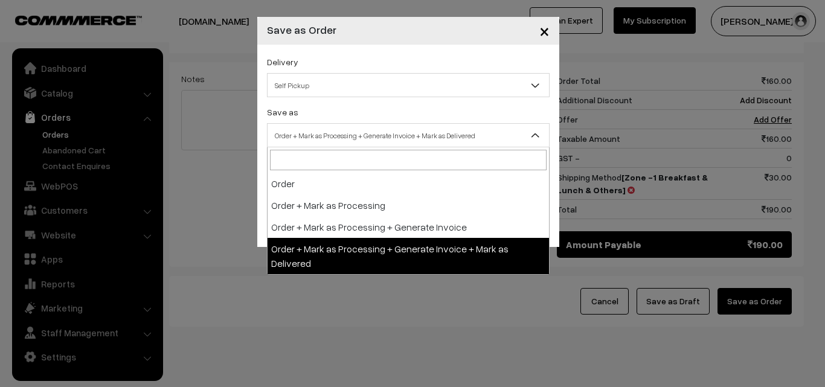
click at [338, 147] on span "Order + Mark as Processing + Generate Invoice + Mark as Delivered" at bounding box center [408, 135] width 283 height 24
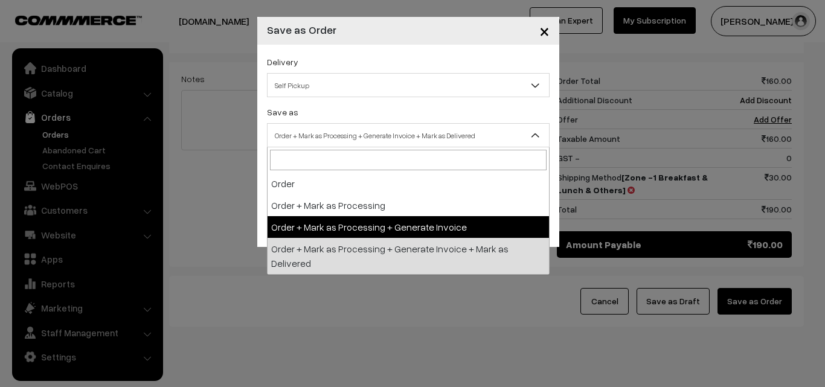
select select "3"
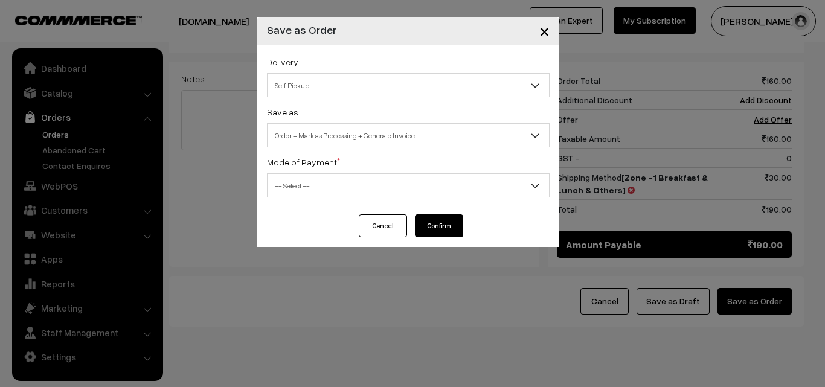
click at [327, 190] on span "-- Select --" at bounding box center [409, 185] width 282 height 21
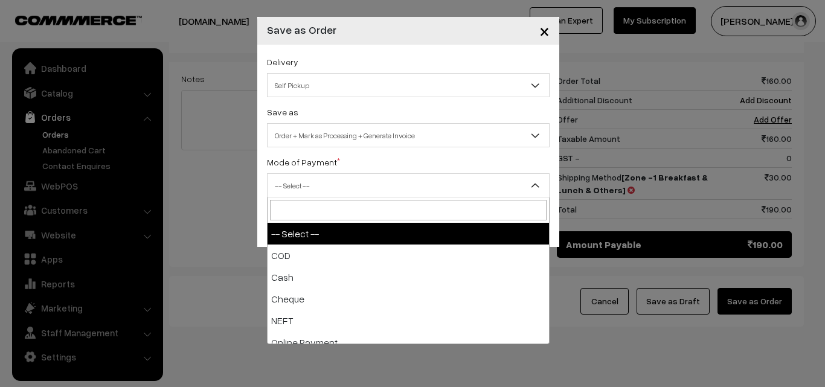
select select "1"
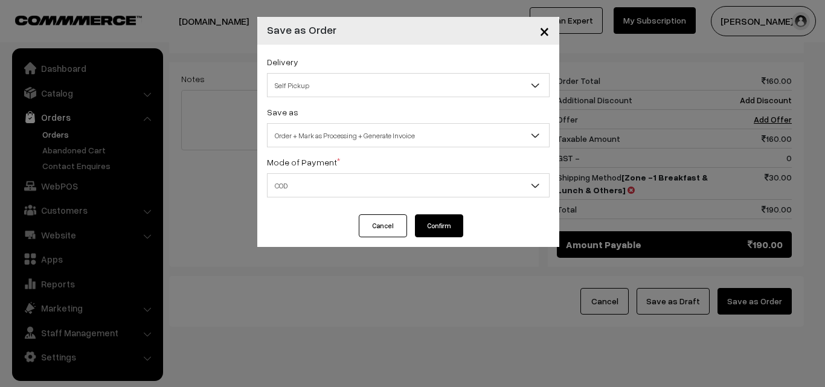
click at [445, 228] on button "Confirm" at bounding box center [439, 225] width 48 height 23
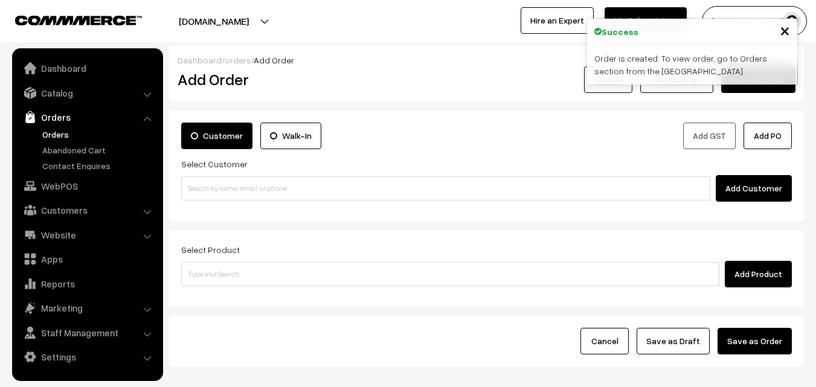
click at [53, 132] on link "Orders" at bounding box center [99, 134] width 120 height 13
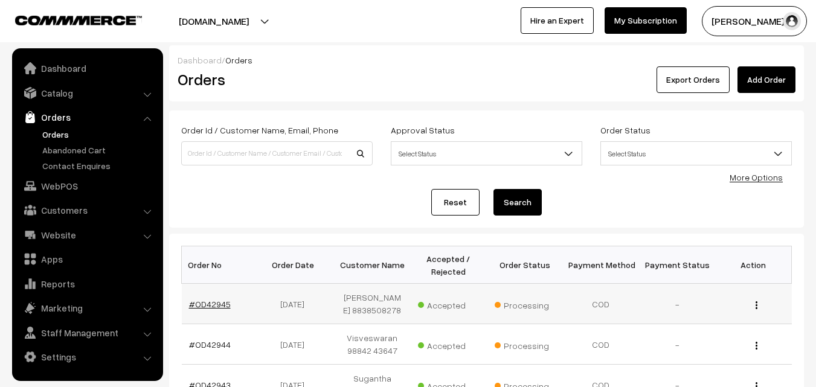
click at [210, 302] on link "#OD42945" at bounding box center [210, 304] width 42 height 10
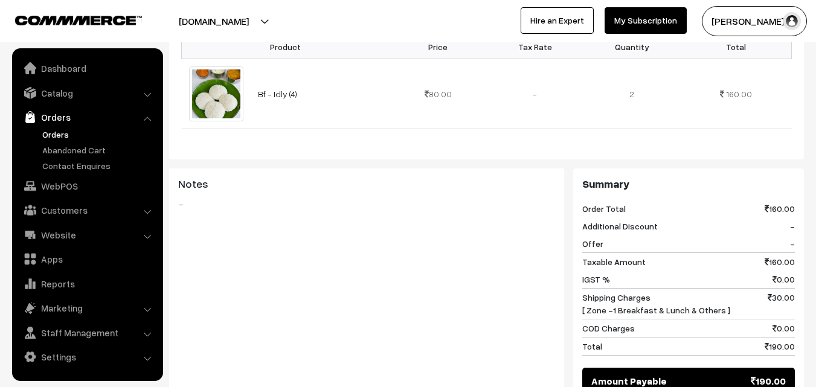
scroll to position [665, 0]
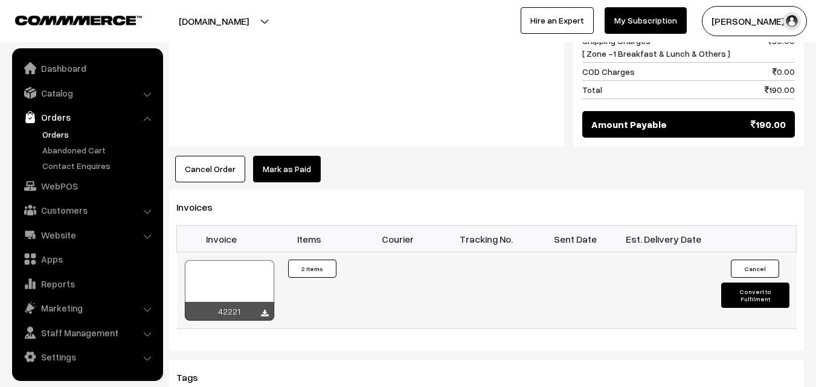
click at [232, 260] on div at bounding box center [229, 290] width 89 height 60
click at [83, 184] on link "WebPOS" at bounding box center [87, 186] width 144 height 22
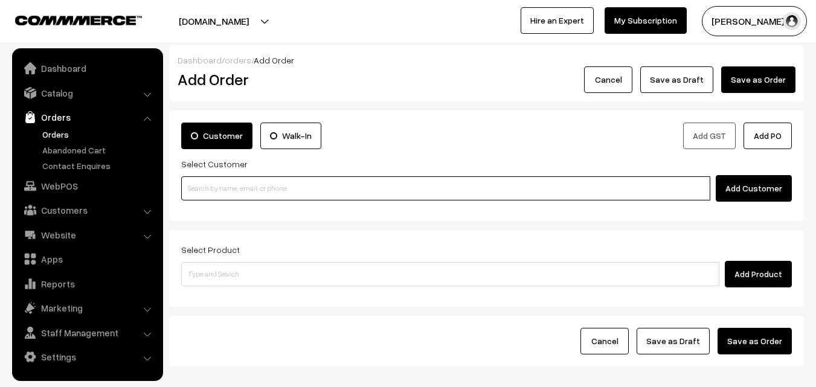
click at [237, 185] on input at bounding box center [445, 188] width 529 height 24
paste input "80569 32293"
click at [211, 185] on input "80569 32293" at bounding box center [445, 188] width 529 height 24
type input "[8056932293]"
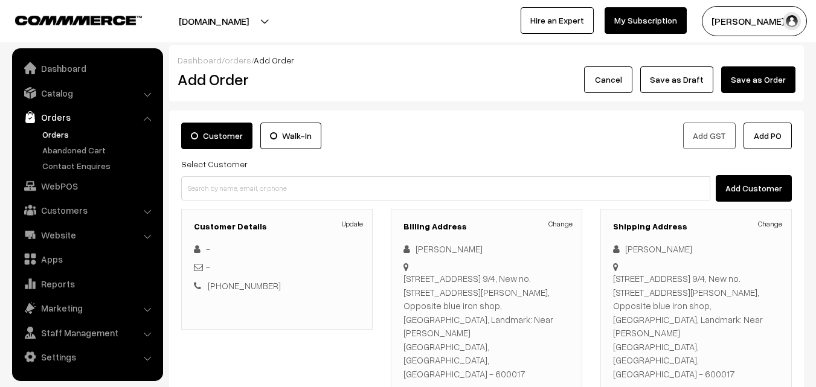
click at [659, 224] on h3 "Shipping Address" at bounding box center [696, 227] width 166 height 10
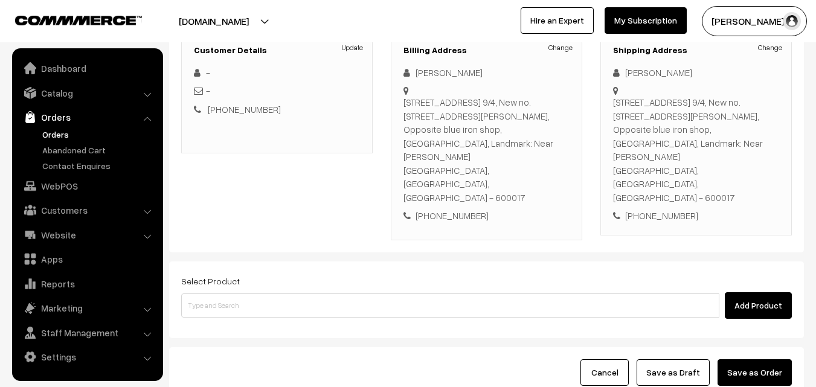
scroll to position [181, 0]
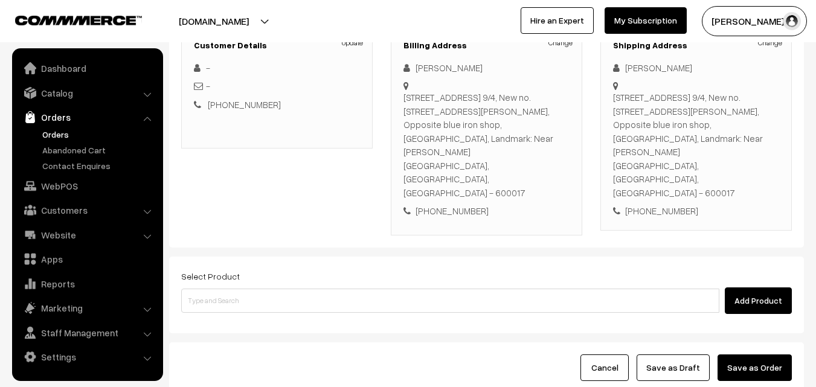
drag, startPoint x: 429, startPoint y: 247, endPoint x: 422, endPoint y: 259, distance: 13.3
click at [429, 288] on div "Add Product" at bounding box center [486, 301] width 611 height 27
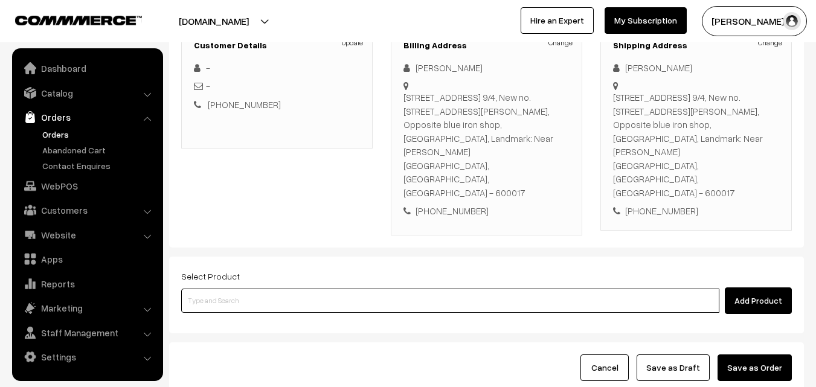
click at [422, 289] on input at bounding box center [450, 301] width 538 height 24
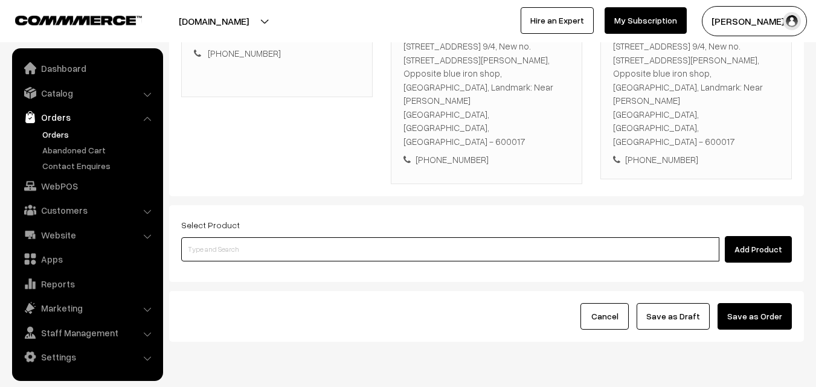
scroll to position [234, 0]
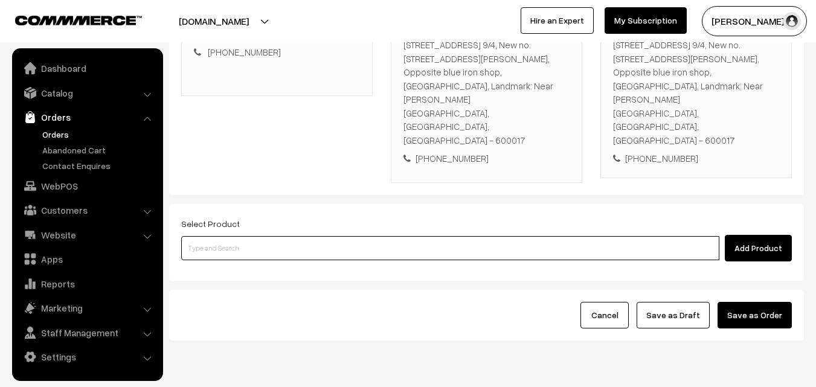
click at [286, 236] on input at bounding box center [450, 248] width 538 height 24
type input "g"
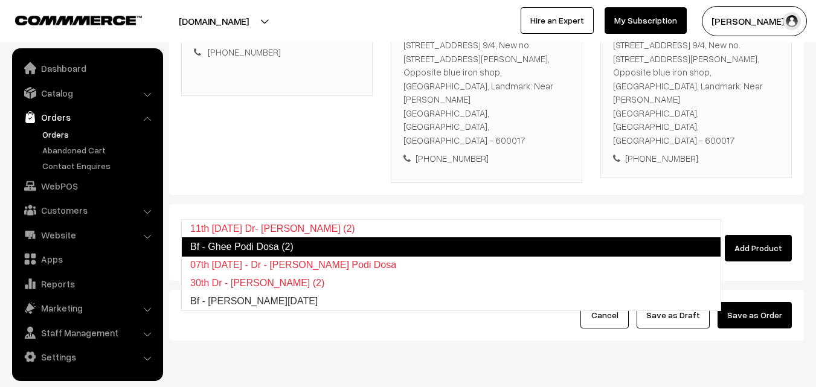
type input "Bf - Ghee Podi Dosa (2)"
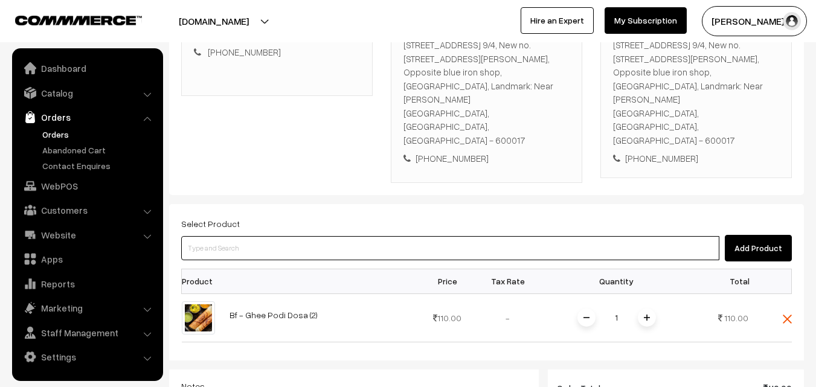
click at [286, 236] on input at bounding box center [450, 248] width 538 height 24
click at [283, 236] on input at bounding box center [450, 248] width 538 height 24
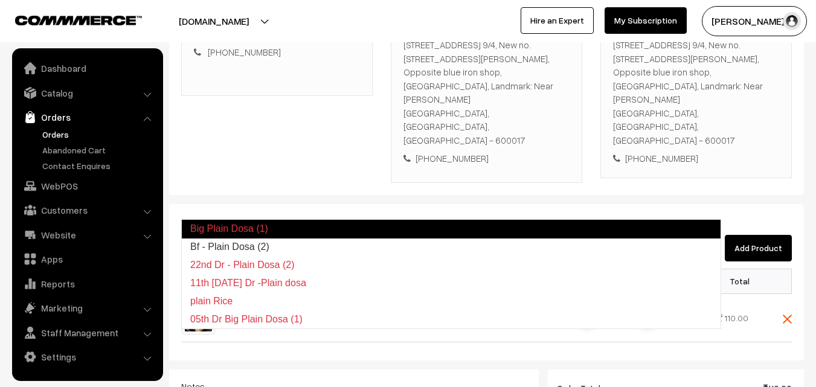
type input "Bf - Plain Dosa (2)"
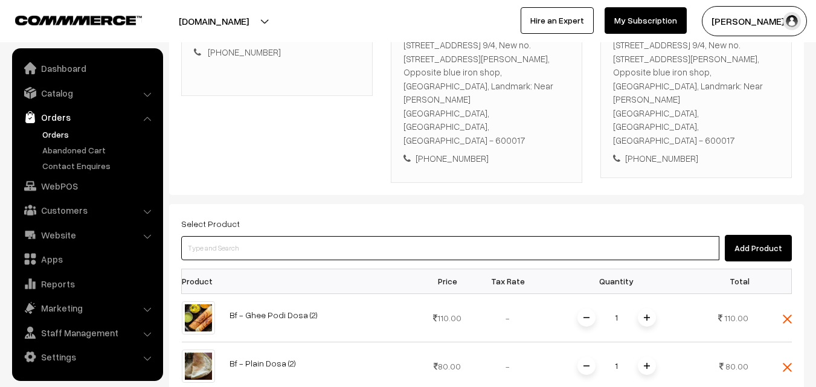
click at [284, 236] on input at bounding box center [450, 248] width 538 height 24
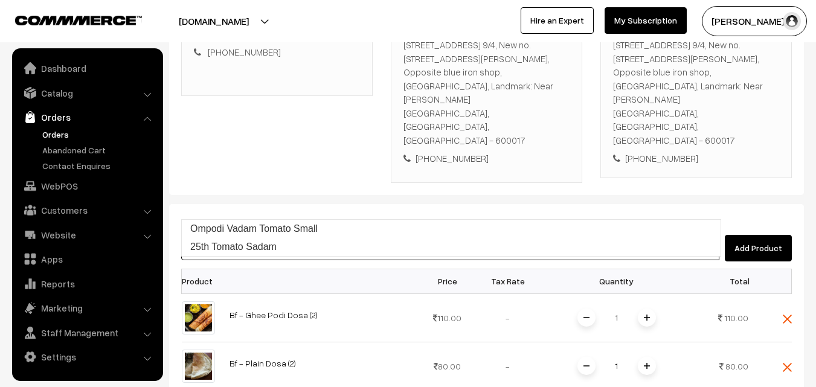
type input "25th Tomato Sadam"
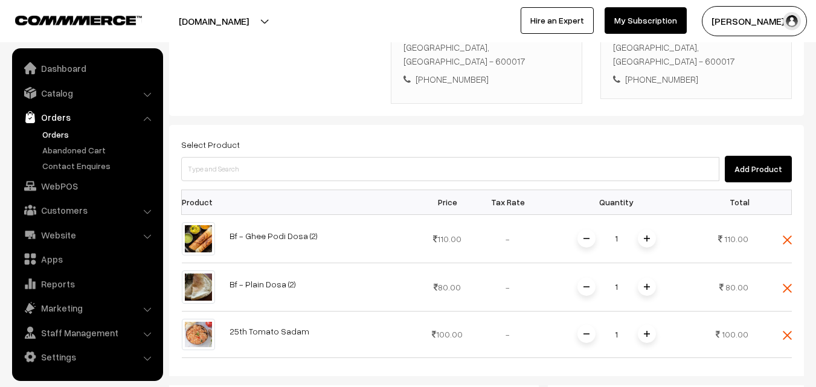
scroll to position [475, 0]
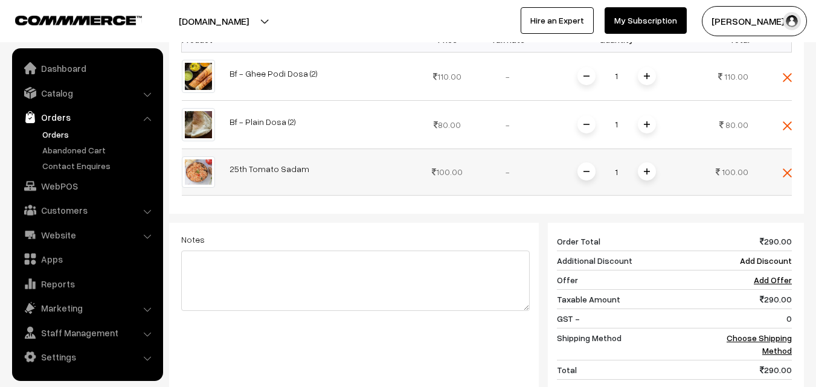
click at [646, 163] on span at bounding box center [647, 172] width 18 height 18
click at [777, 333] on link "Choose Shipping Method" at bounding box center [759, 344] width 65 height 23
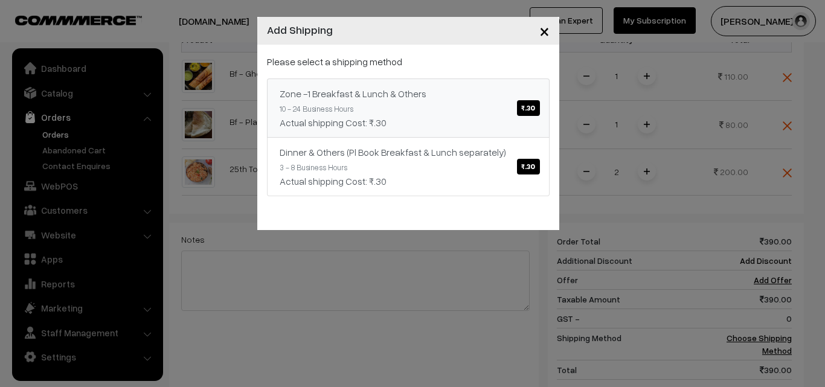
click at [398, 100] on link "Zone -1 Breakfast & Lunch & Others ₹.30 10 - 24 Business Hours Actual shipping …" at bounding box center [408, 108] width 283 height 59
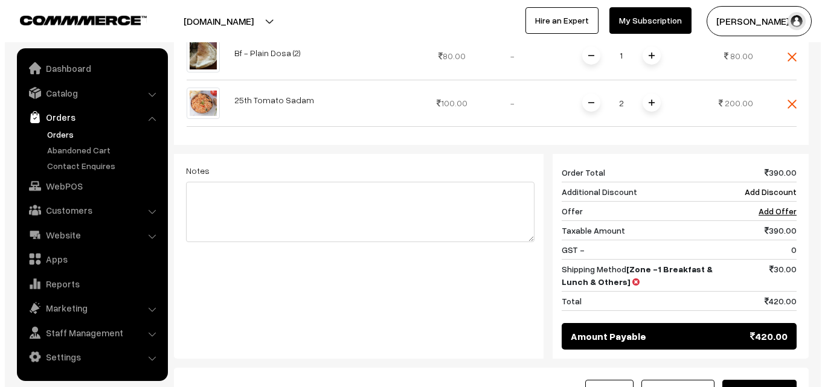
scroll to position [596, 0]
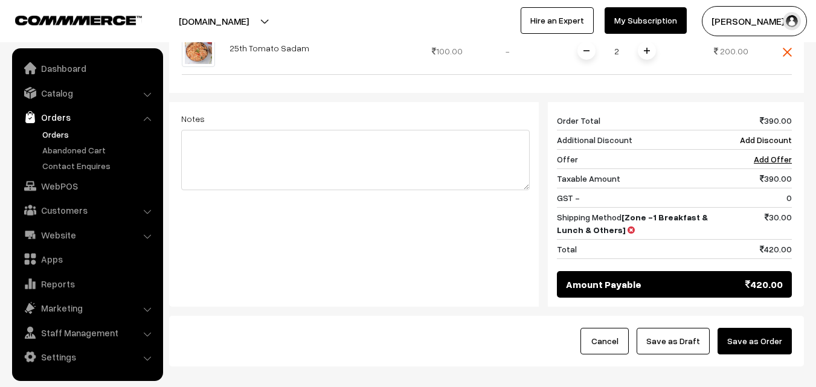
drag, startPoint x: 764, startPoint y: 289, endPoint x: 631, endPoint y: 293, distance: 133.0
click at [764, 328] on button "Save as Order" at bounding box center [755, 341] width 74 height 27
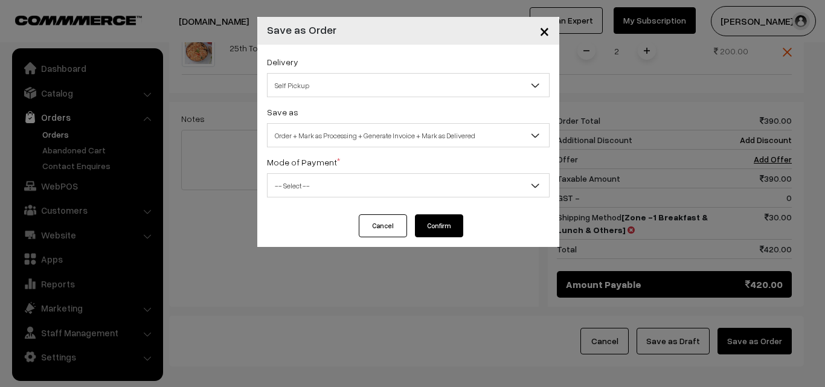
click at [312, 144] on span "Order + Mark as Processing + Generate Invoice + Mark as Delivered" at bounding box center [409, 135] width 282 height 21
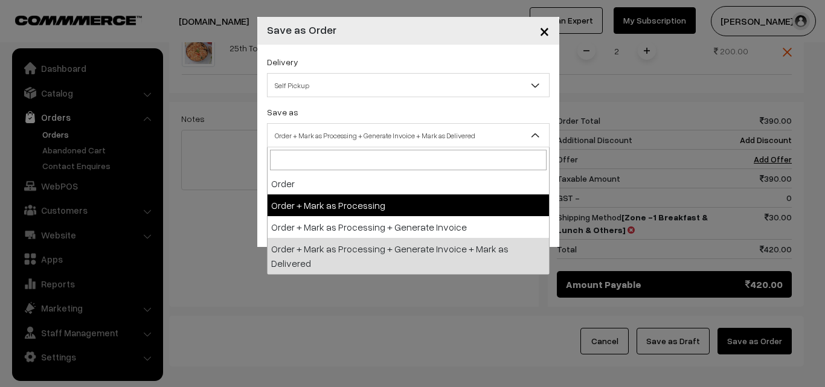
select select "3"
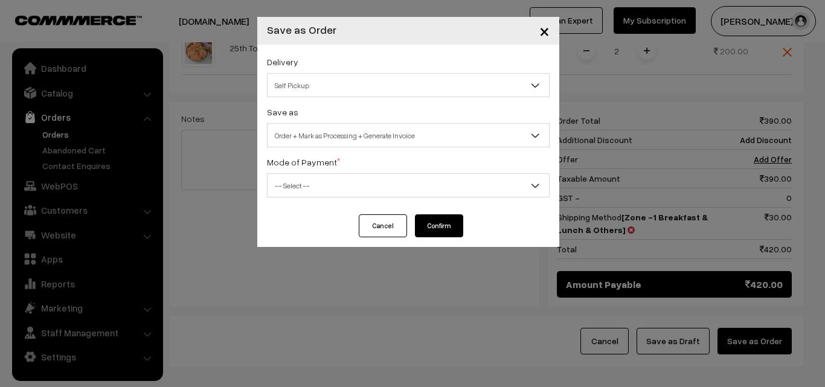
drag, startPoint x: 326, startPoint y: 205, endPoint x: 327, endPoint y: 193, distance: 11.5
click at [326, 204] on div "Delivery Self Pickup Zone -1 Breakfast & Lunch & Others (₹30) (10 - 24 Business…" at bounding box center [408, 130] width 302 height 170
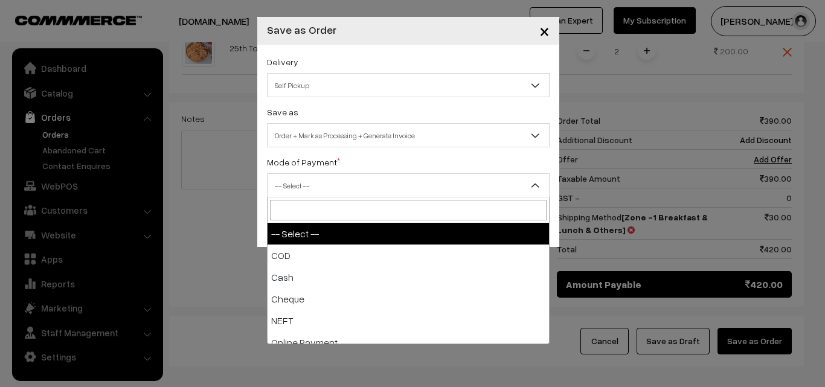
click at [327, 193] on span "-- Select --" at bounding box center [409, 185] width 282 height 21
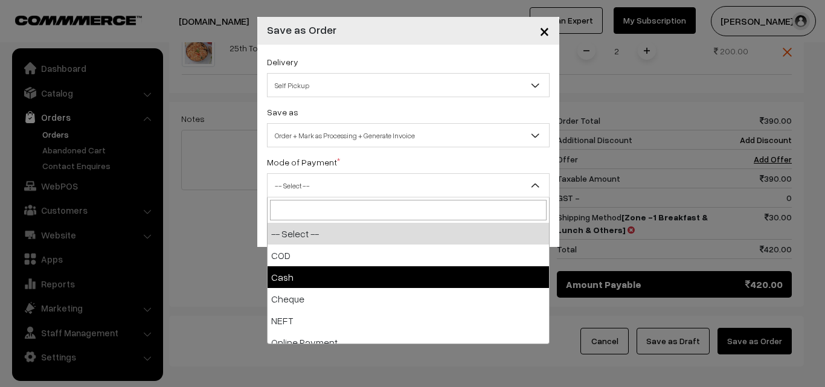
drag, startPoint x: 316, startPoint y: 270, endPoint x: 398, endPoint y: 279, distance: 82.1
select select "2"
checkbox input "true"
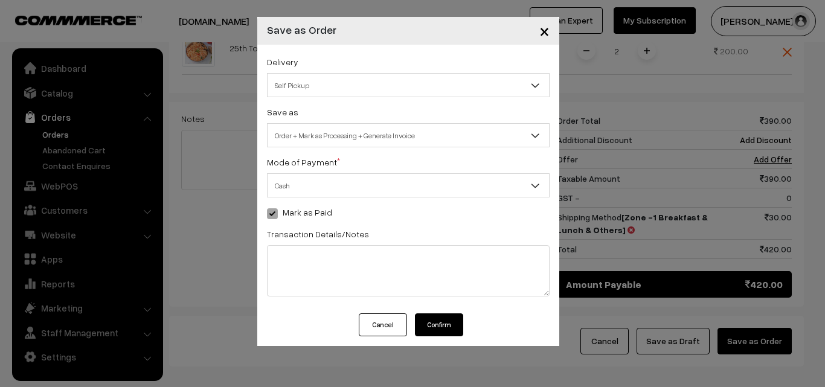
click at [445, 323] on button "Confirm" at bounding box center [439, 325] width 48 height 23
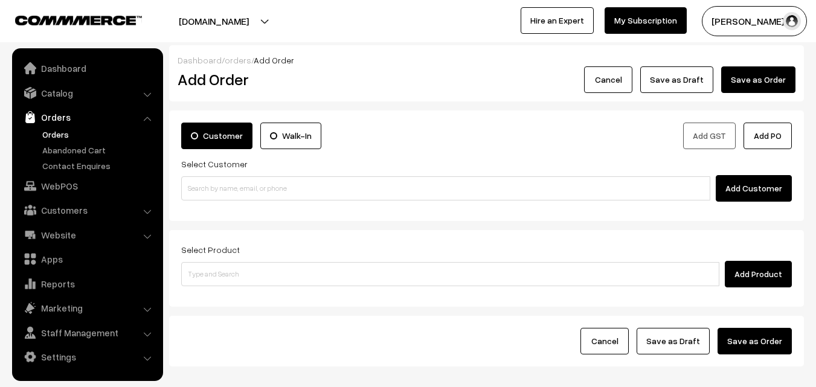
click at [64, 132] on link "Orders" at bounding box center [99, 134] width 120 height 13
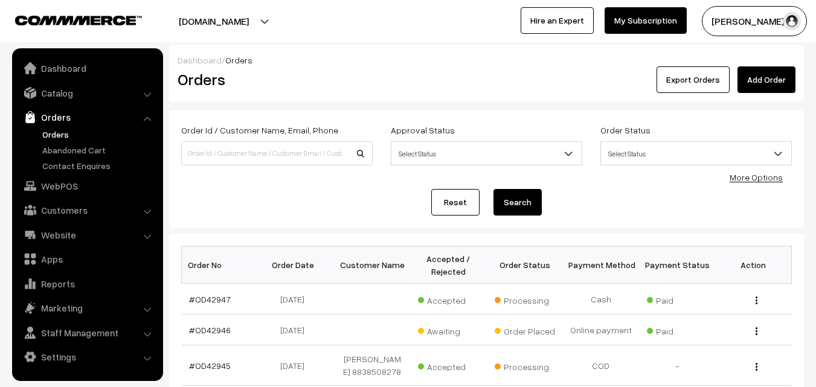
click at [214, 298] on link "#OD42947" at bounding box center [210, 299] width 42 height 10
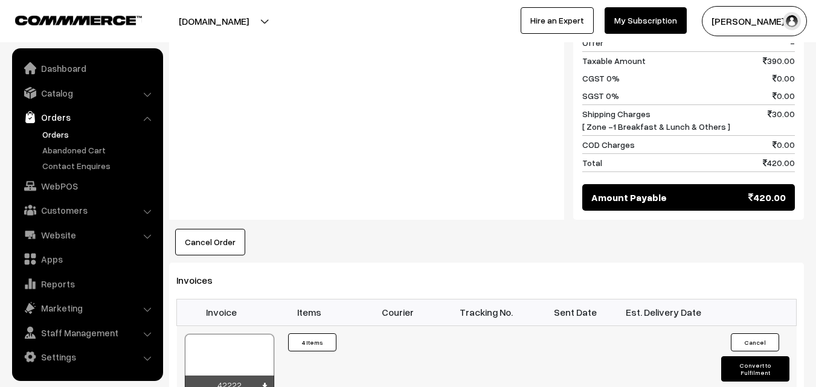
scroll to position [906, 0]
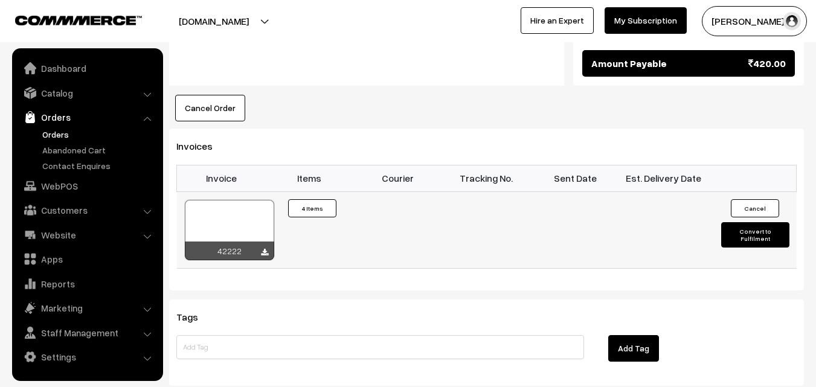
click at [243, 200] on div at bounding box center [229, 230] width 89 height 60
click at [67, 188] on link "WebPOS" at bounding box center [87, 186] width 144 height 22
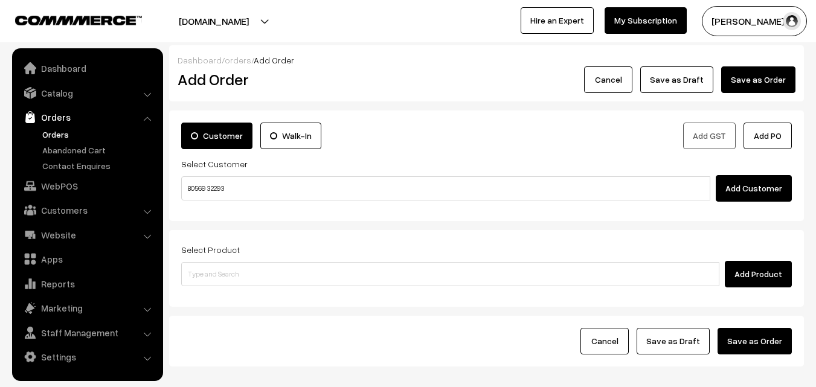
click at [206, 189] on input "80569 32293" at bounding box center [445, 188] width 529 height 24
click at [211, 190] on input "80569 32293" at bounding box center [445, 188] width 529 height 24
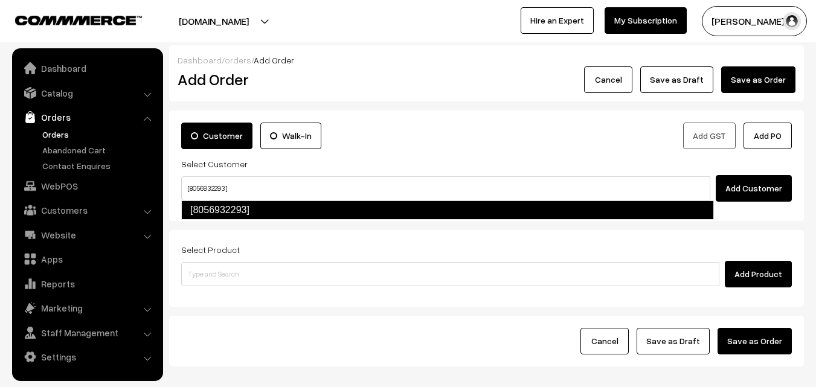
type input "[8056932293]"
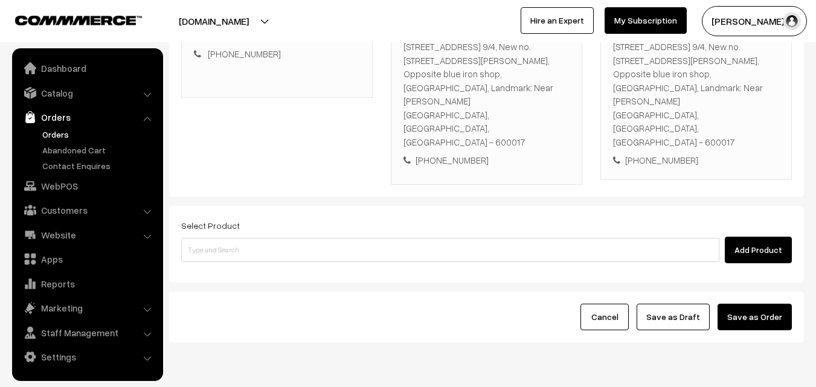
scroll to position [234, 0]
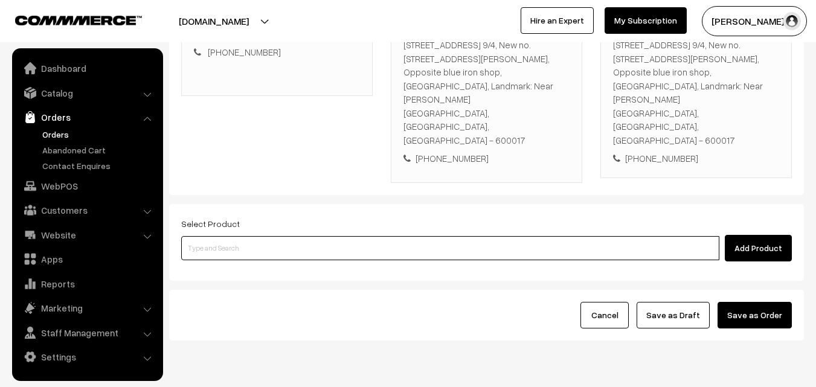
click at [320, 236] on input at bounding box center [450, 248] width 538 height 24
type input "u"
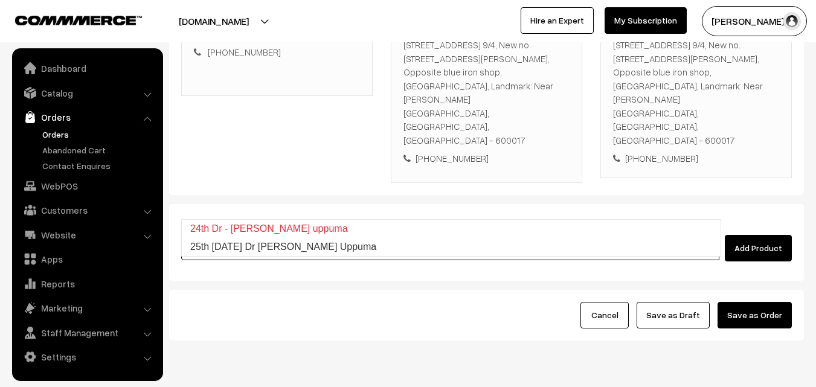
type input "25th Thursday Dr Idly Uppuma"
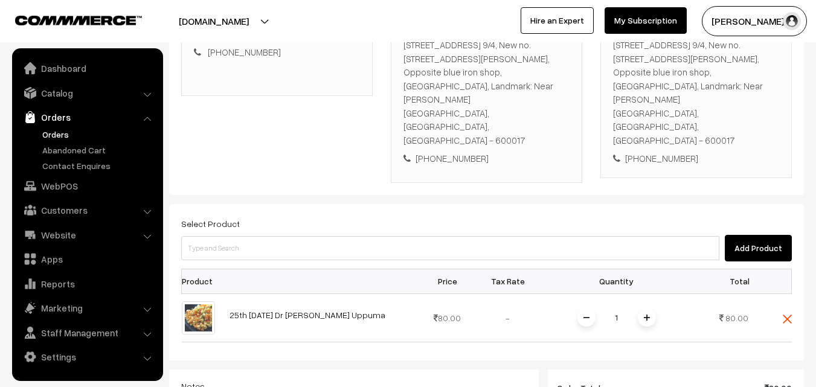
click at [645, 315] on img at bounding box center [647, 318] width 6 height 6
click at [649, 315] on img at bounding box center [647, 318] width 6 height 6
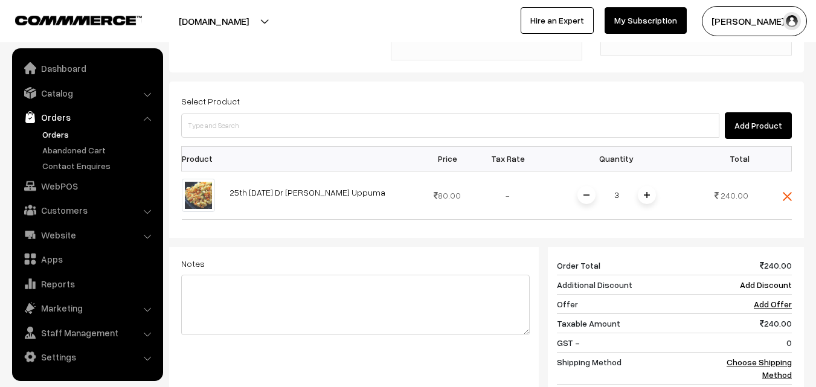
scroll to position [415, 0]
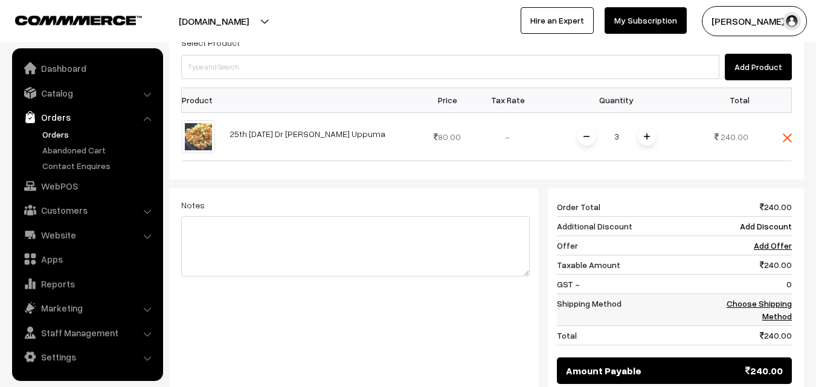
click at [782, 294] on td "Choose Shipping Method" at bounding box center [754, 310] width 75 height 32
click at [779, 298] on link "Choose Shipping Method" at bounding box center [759, 309] width 65 height 23
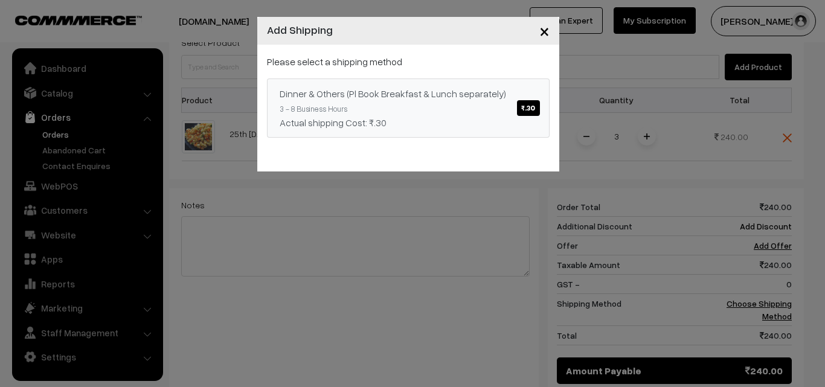
click at [456, 103] on link "Dinner & Others (Pl Book Breakfast & Lunch separately) ₹.30 3 - 8 Business Hour…" at bounding box center [408, 108] width 283 height 59
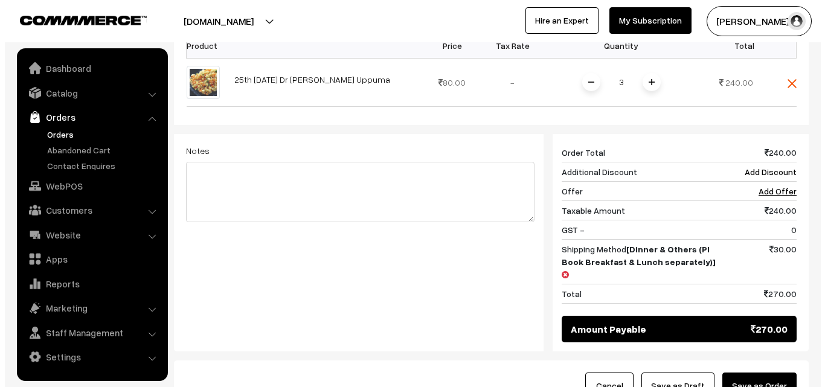
scroll to position [527, 0]
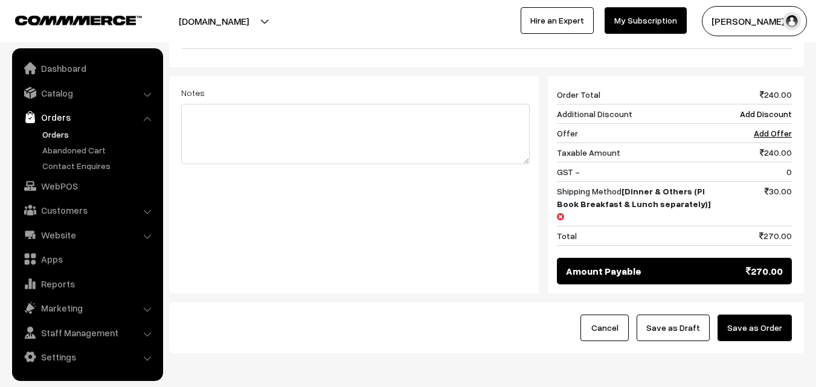
click at [755, 315] on button "Save as Order" at bounding box center [755, 328] width 74 height 27
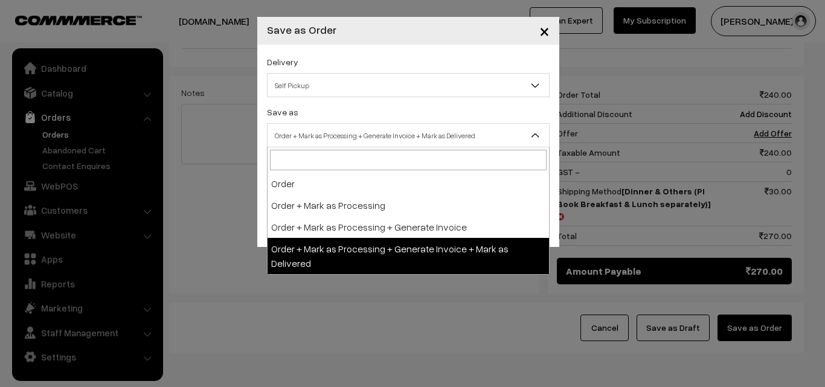
click at [414, 137] on span "Order + Mark as Processing + Generate Invoice + Mark as Delivered" at bounding box center [409, 135] width 282 height 21
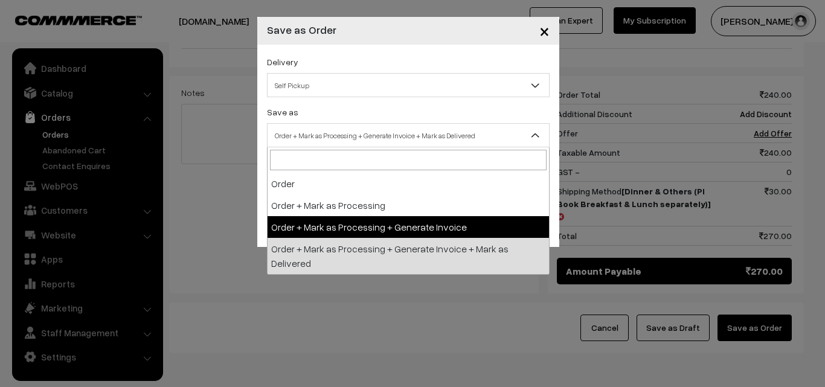
select select "3"
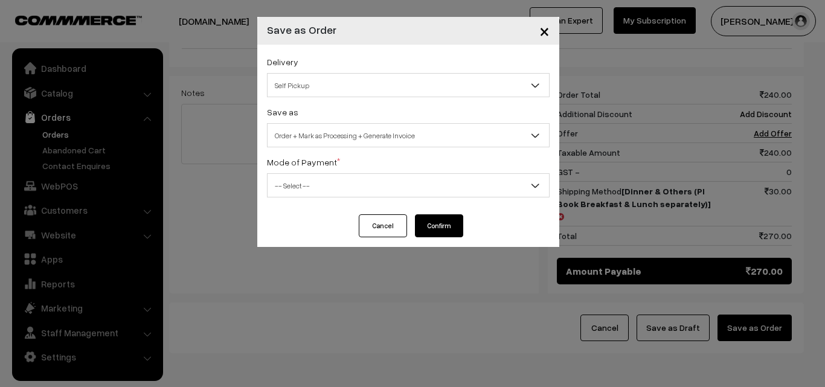
click at [333, 187] on span "-- Select --" at bounding box center [409, 185] width 282 height 21
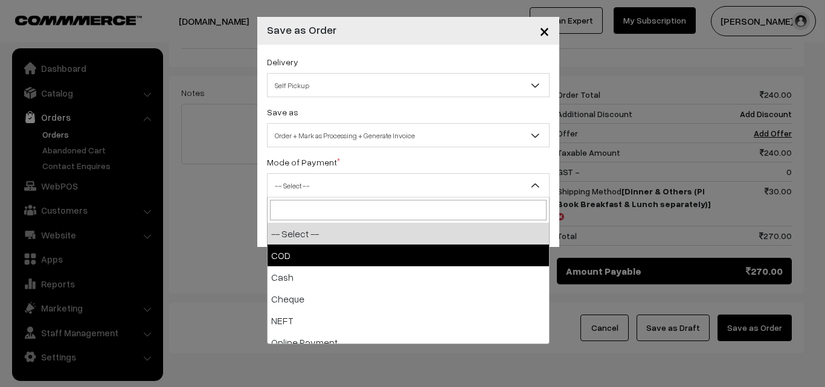
select select "2"
checkbox input "true"
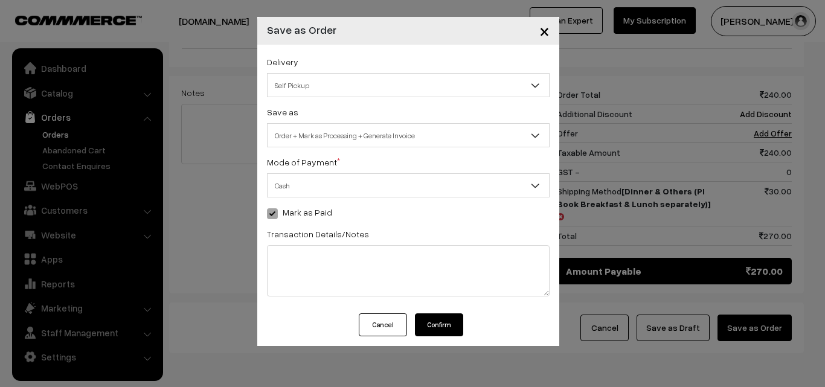
click at [445, 330] on button "Confirm" at bounding box center [439, 325] width 48 height 23
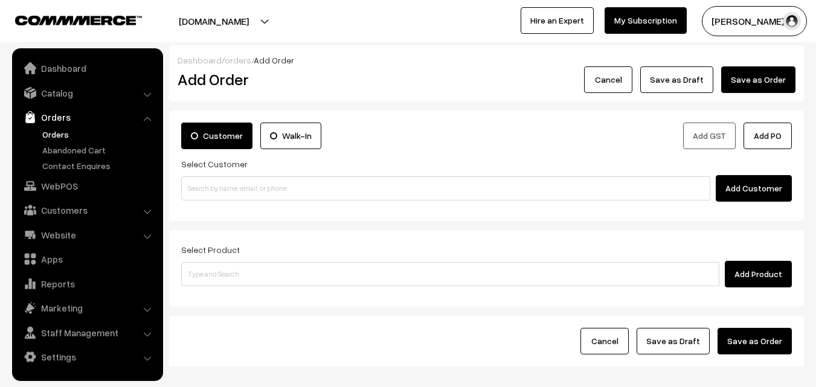
click at [72, 135] on link "Orders" at bounding box center [99, 134] width 120 height 13
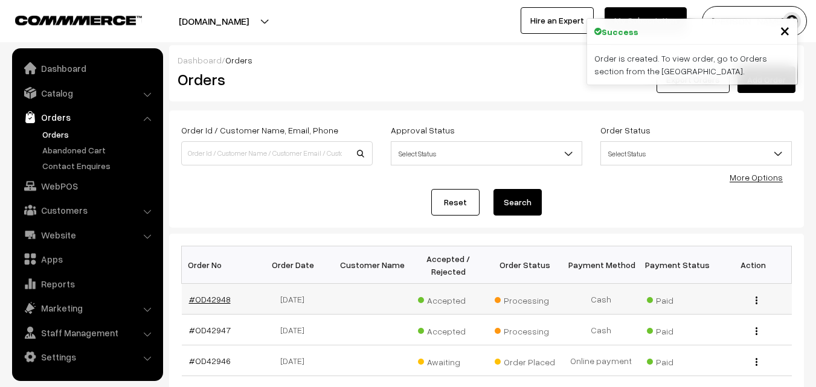
click at [211, 299] on link "#OD42948" at bounding box center [210, 299] width 42 height 10
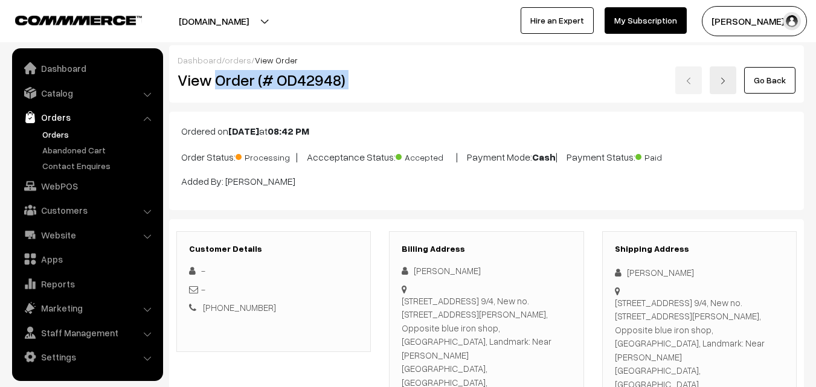
drag, startPoint x: 0, startPoint y: 0, endPoint x: 459, endPoint y: 84, distance: 466.8
click at [459, 84] on div "View Order (# OD42948) Go Back" at bounding box center [487, 80] width 636 height 28
copy div "Order (# OD42948)"
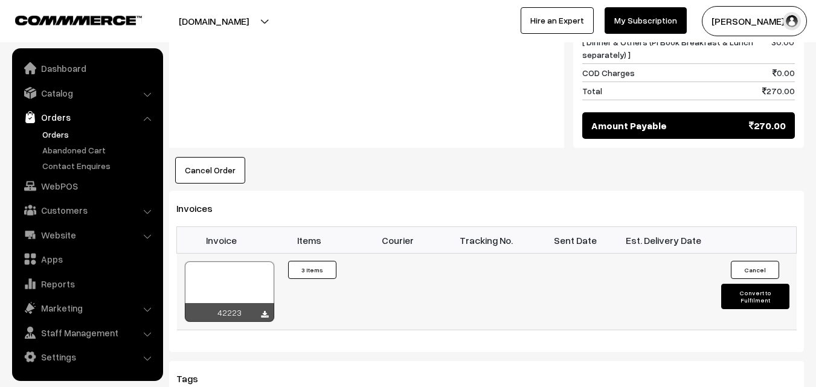
scroll to position [725, 0]
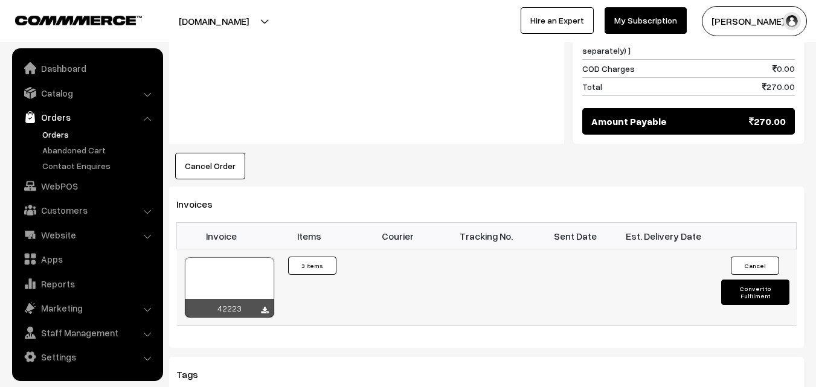
click at [267, 257] on div at bounding box center [229, 287] width 89 height 60
click at [245, 257] on div at bounding box center [229, 287] width 89 height 60
click at [59, 129] on link "Orders" at bounding box center [99, 134] width 120 height 13
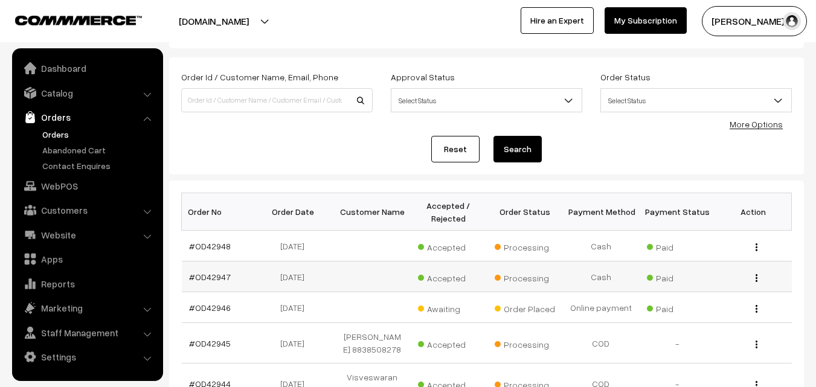
scroll to position [121, 0]
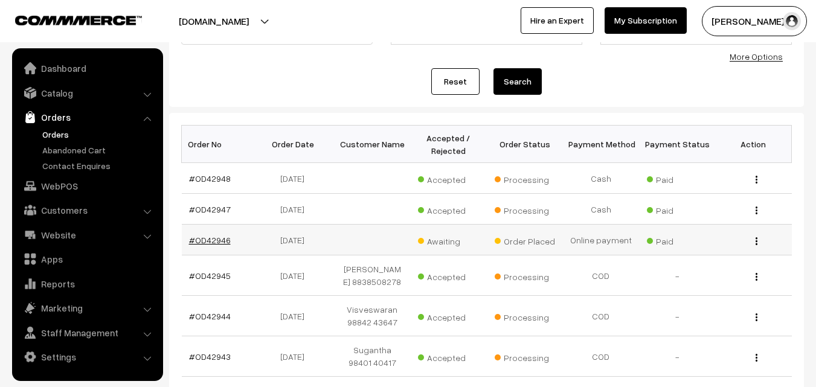
click at [210, 243] on link "#OD42946" at bounding box center [210, 240] width 42 height 10
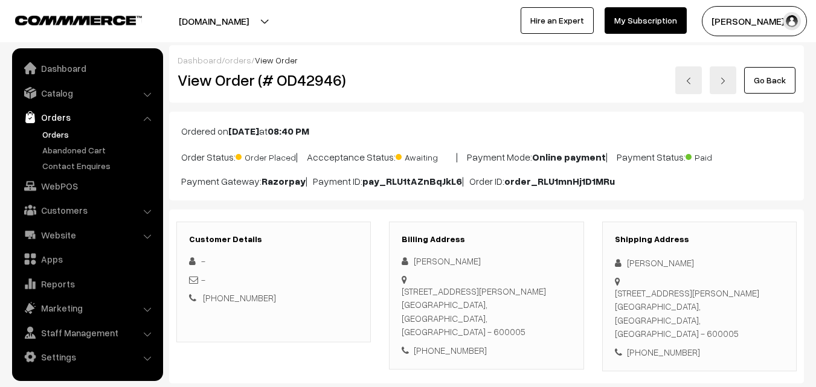
scroll to position [181, 0]
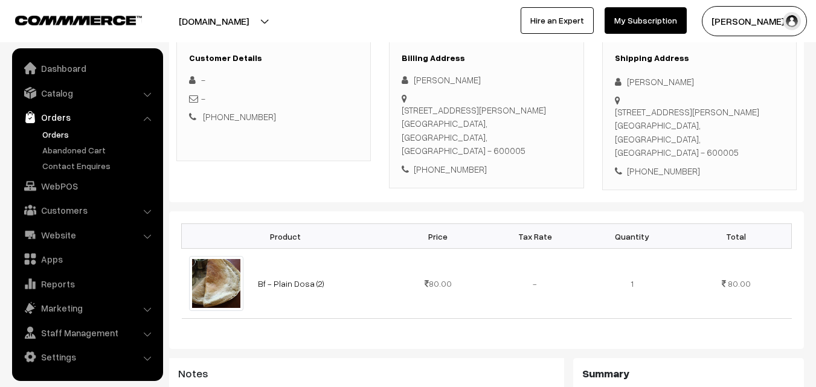
click at [456, 173] on div "[PHONE_NUMBER]" at bounding box center [486, 170] width 169 height 14
click at [456, 173] on div "+91 9360465502" at bounding box center [486, 170] width 169 height 14
copy div "9360465502"
click at [54, 133] on link "Orders" at bounding box center [99, 134] width 120 height 13
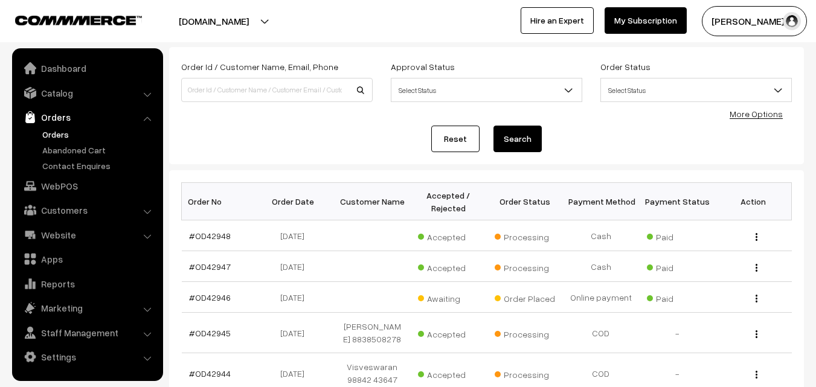
scroll to position [121, 0]
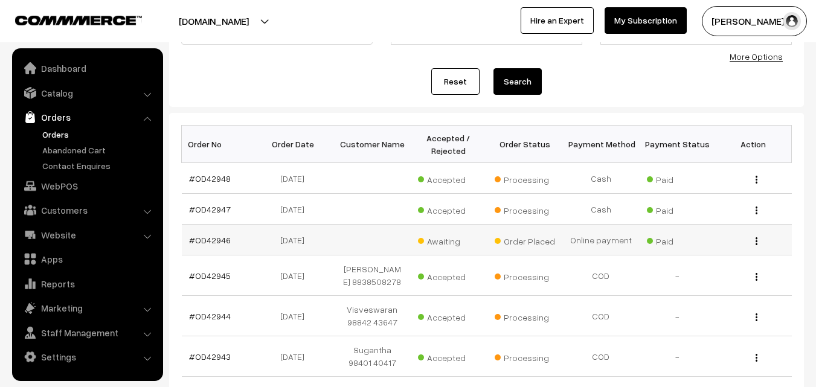
click at [210, 234] on td "#OD42946" at bounding box center [220, 240] width 76 height 31
click at [222, 239] on link "#OD42946" at bounding box center [210, 240] width 42 height 10
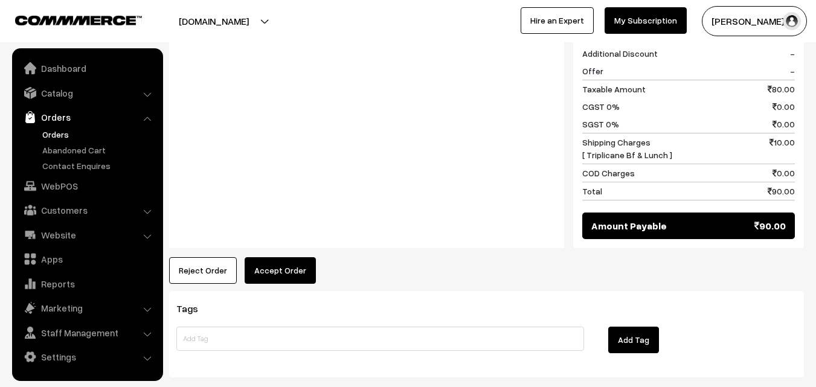
click at [270, 269] on button "Accept Order" at bounding box center [280, 270] width 71 height 27
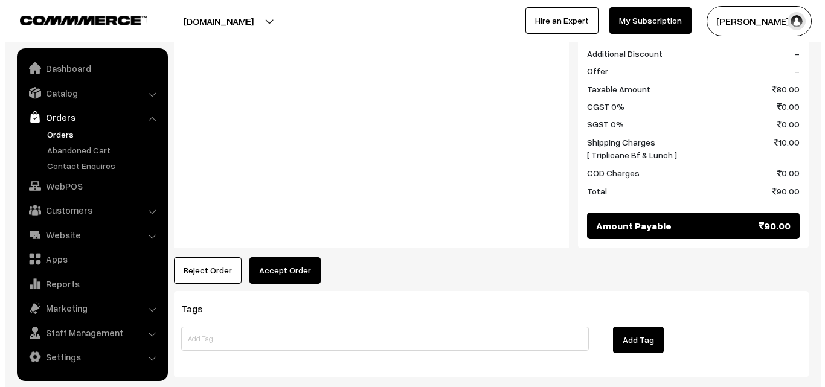
scroll to position [545, 0]
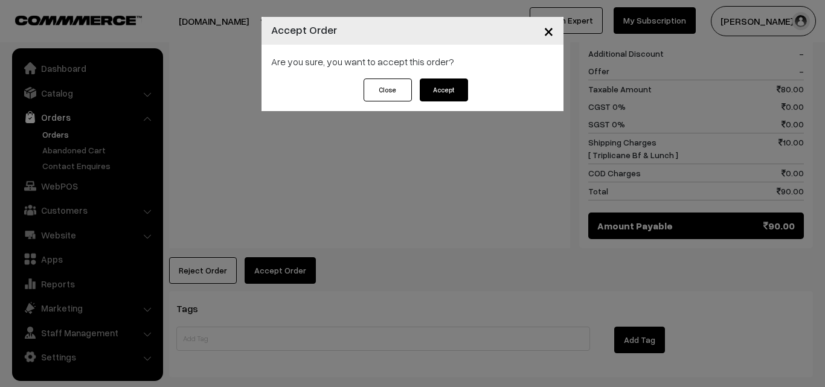
click at [439, 97] on button "Accept" at bounding box center [444, 90] width 48 height 23
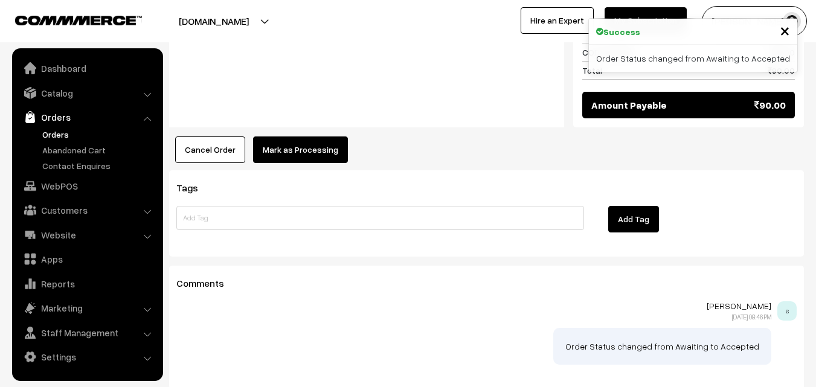
click at [276, 151] on button "Mark as Processing" at bounding box center [300, 150] width 95 height 27
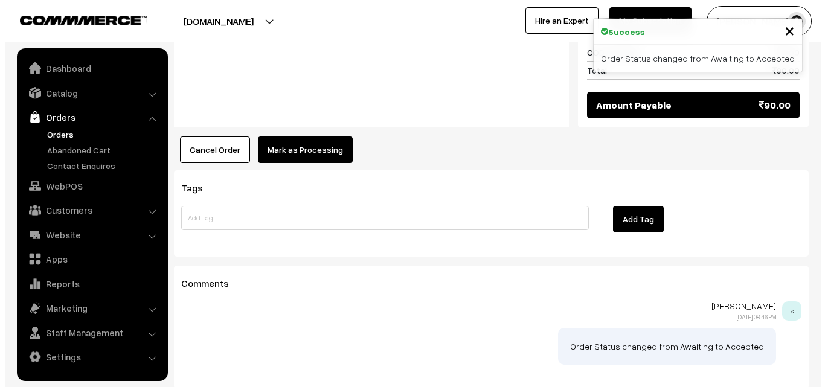
scroll to position [666, 0]
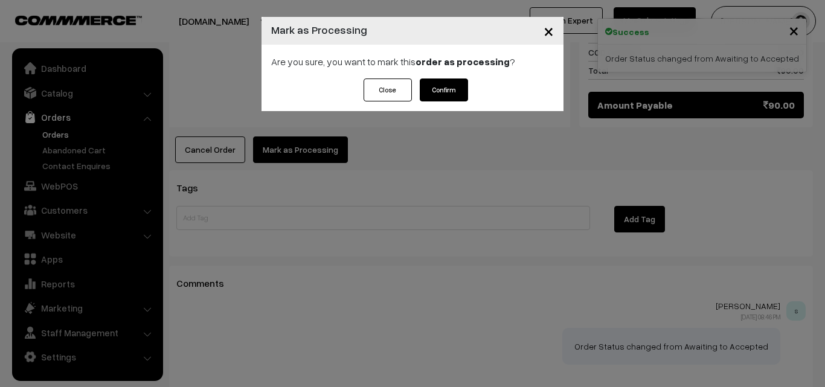
click at [445, 95] on button "Confirm" at bounding box center [444, 90] width 48 height 23
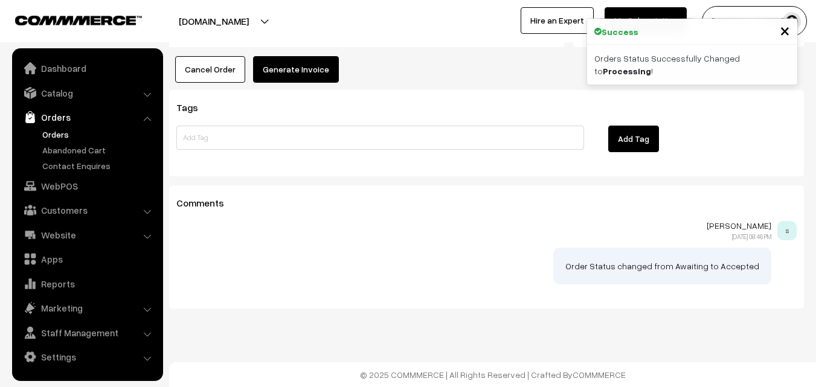
click at [279, 61] on button "Generate Invoice" at bounding box center [296, 69] width 86 height 27
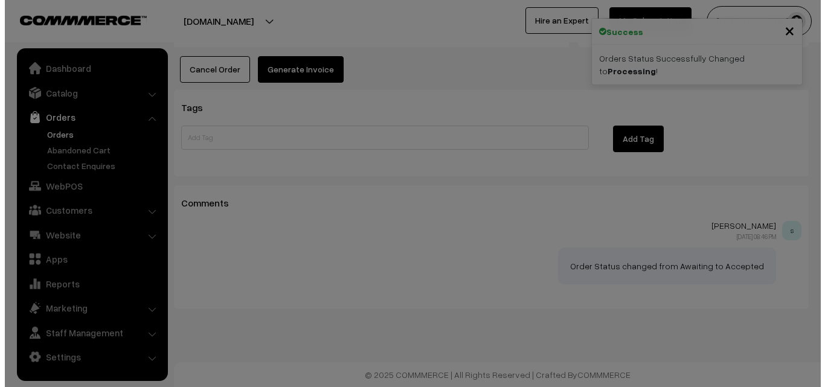
scroll to position [746, 0]
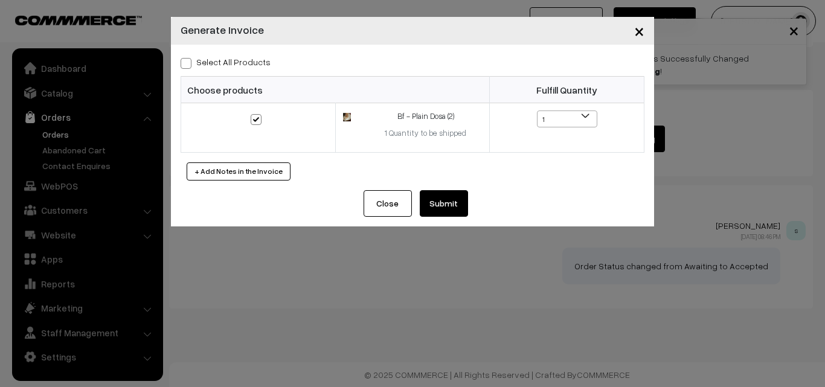
click at [443, 207] on button "Submit" at bounding box center [444, 203] width 48 height 27
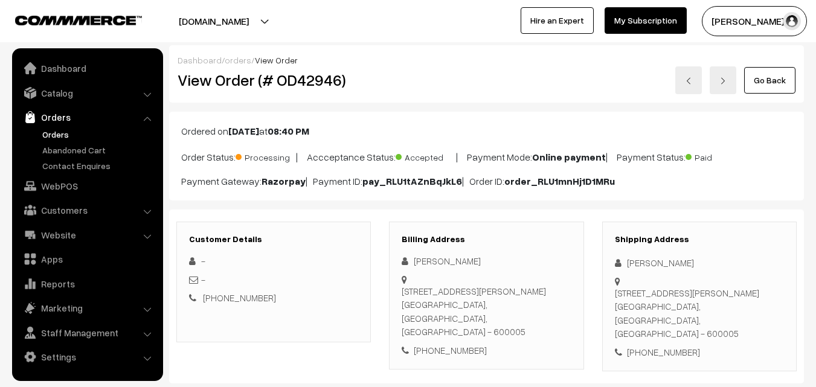
scroll to position [745, 0]
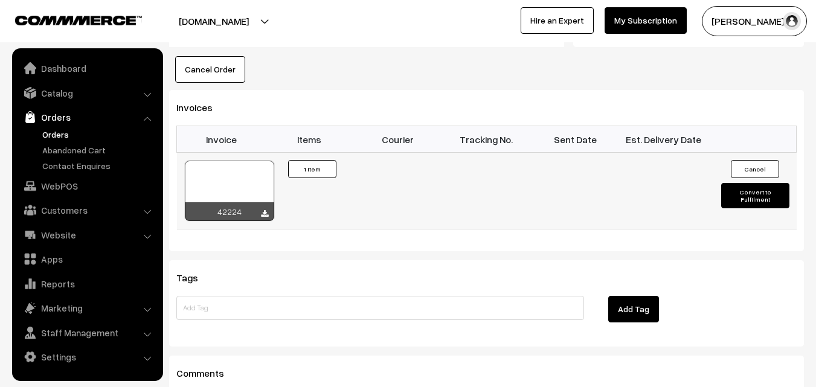
click at [231, 181] on div at bounding box center [229, 191] width 89 height 60
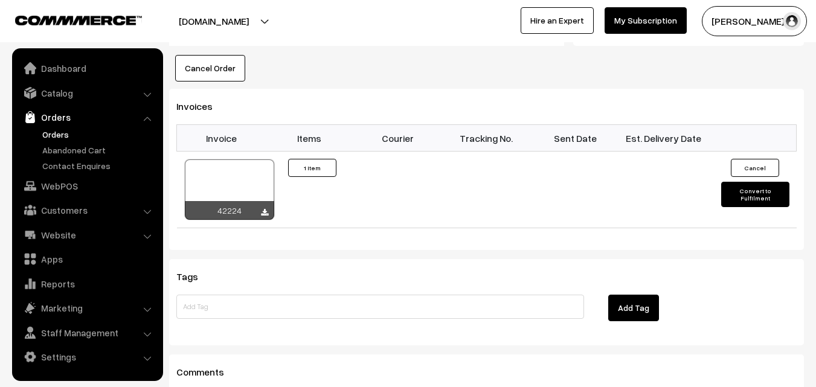
click at [65, 138] on link "Orders" at bounding box center [99, 134] width 120 height 13
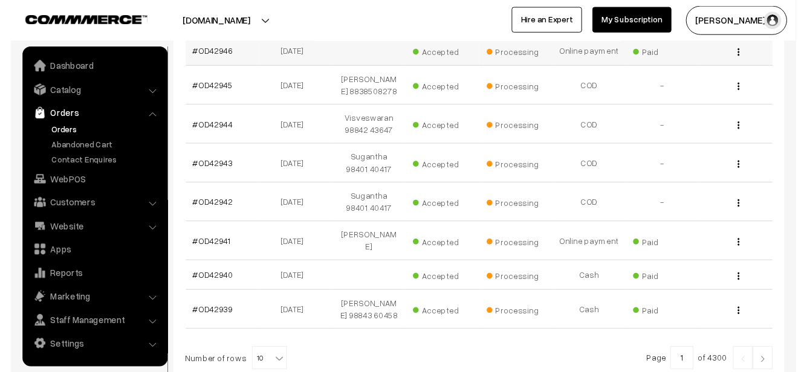
scroll to position [405, 0]
